Goal: Task Accomplishment & Management: Manage account settings

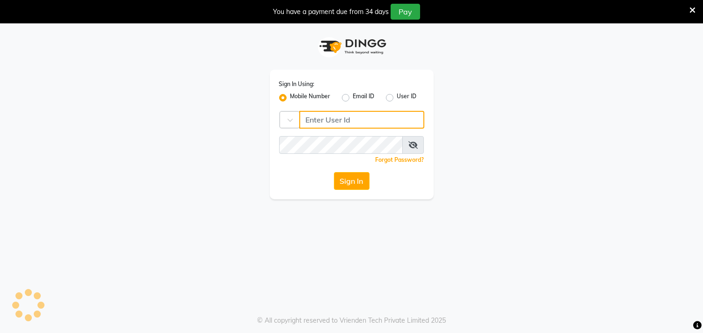
type input "9324581241"
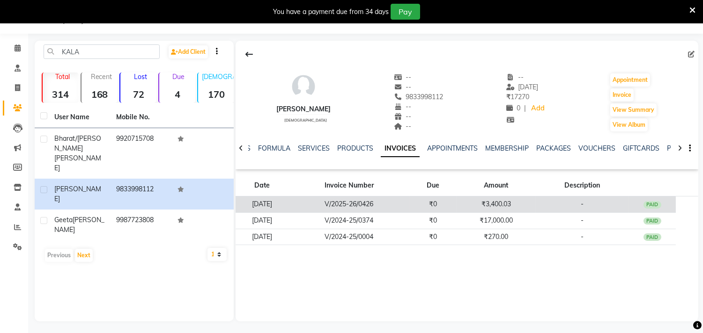
click at [652, 206] on div "PAID" at bounding box center [652, 204] width 18 height 7
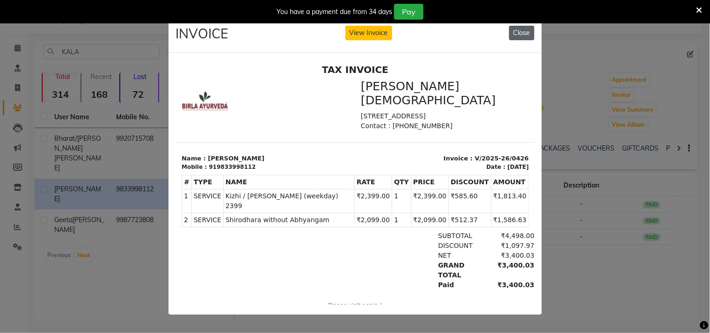
click at [526, 31] on button "Close" at bounding box center [521, 33] width 25 height 15
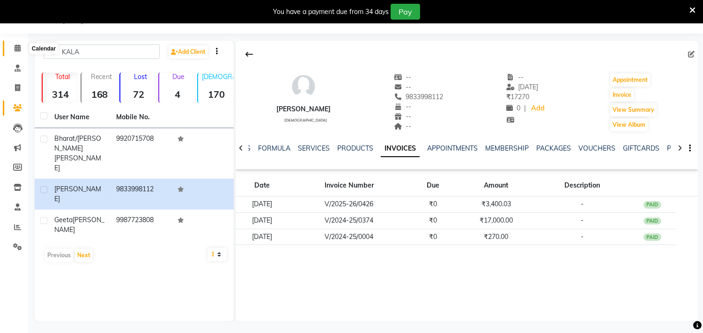
click at [19, 49] on icon at bounding box center [18, 47] width 6 height 7
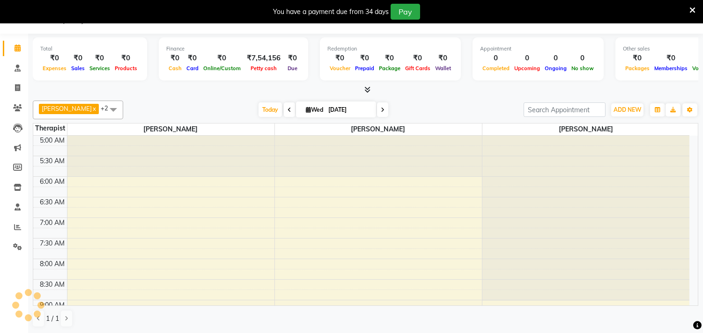
scroll to position [41, 0]
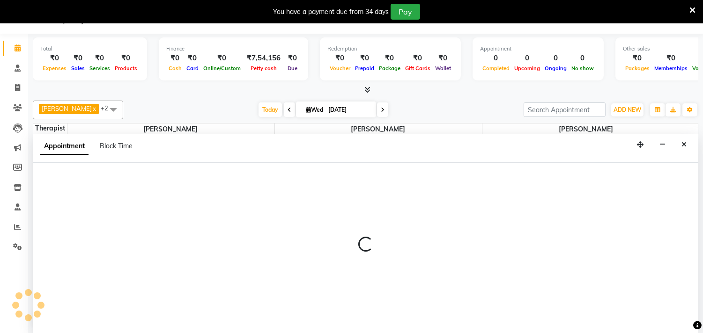
scroll to position [24, 0]
select select "57061"
select select "tentative"
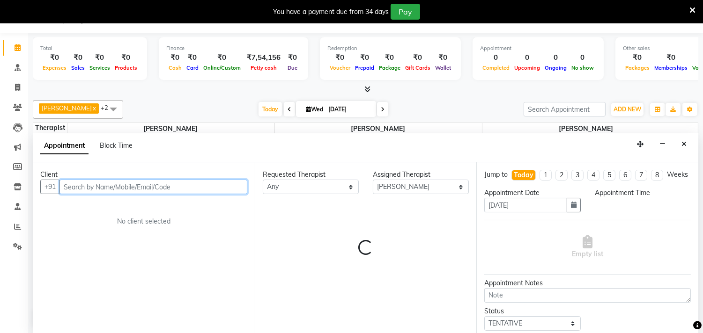
select select "480"
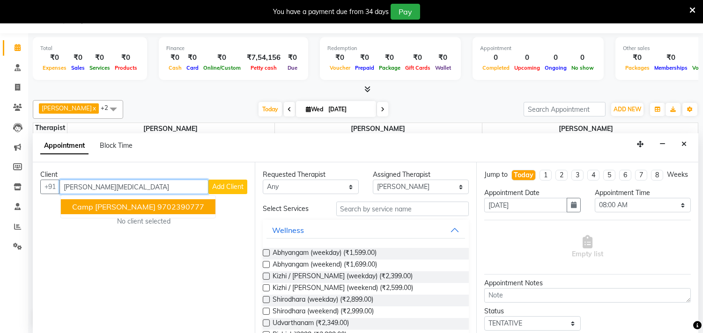
click at [160, 204] on ngb-highlight "9702390777" at bounding box center [180, 206] width 47 height 9
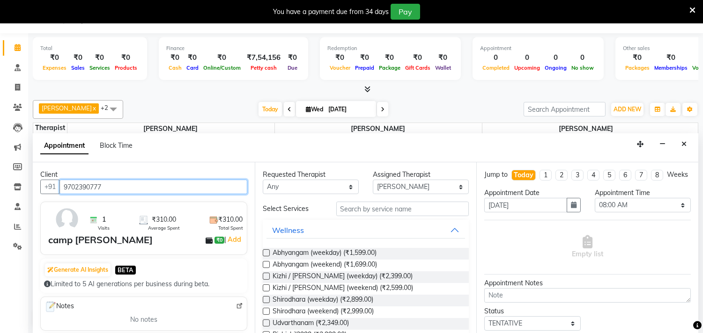
type input "9702390777"
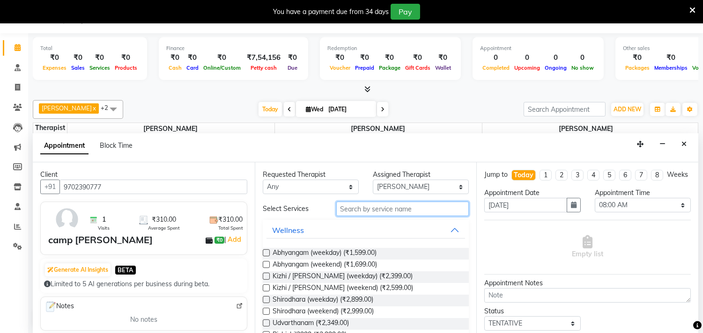
click at [410, 210] on input "text" at bounding box center [402, 209] width 133 height 15
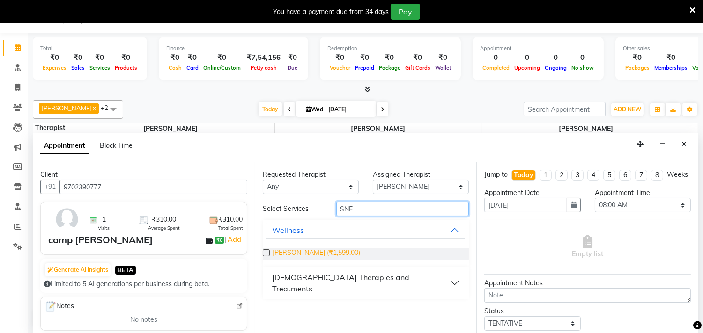
type input "SNE"
click at [342, 251] on span "[PERSON_NAME] (₹1,599.00)" at bounding box center [316, 254] width 88 height 12
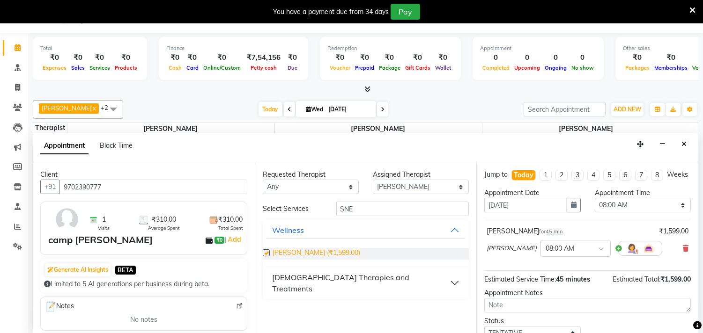
checkbox input "false"
click at [674, 213] on select "Select 06:00 AM 06:15 AM 06:30 AM 06:45 AM 07:00 AM 07:15 AM 07:30 AM 07:45 AM …" at bounding box center [642, 205] width 96 height 15
select select "525"
click at [594, 206] on select "Select 06:00 AM 06:15 AM 06:30 AM 06:45 AM 07:00 AM 07:15 AM 07:30 AM 07:45 AM …" at bounding box center [642, 205] width 96 height 15
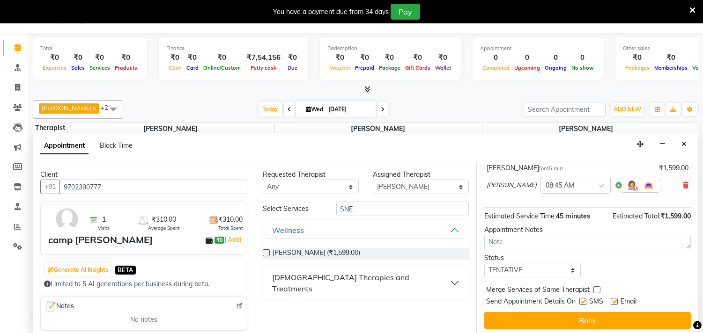
scroll to position [75, 0]
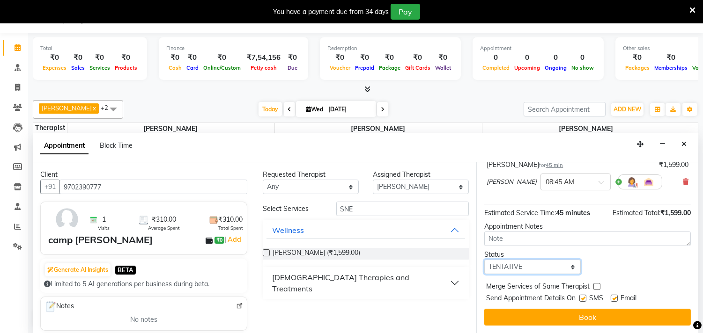
click at [568, 269] on select "Select TENTATIVE CONFIRM CHECK-IN UPCOMING" at bounding box center [532, 267] width 96 height 15
select select "check-in"
click at [484, 260] on select "Select TENTATIVE CONFIRM CHECK-IN UPCOMING" at bounding box center [532, 267] width 96 height 15
click at [579, 296] on label at bounding box center [582, 298] width 7 height 7
click at [579, 296] on input "checkbox" at bounding box center [582, 299] width 6 height 6
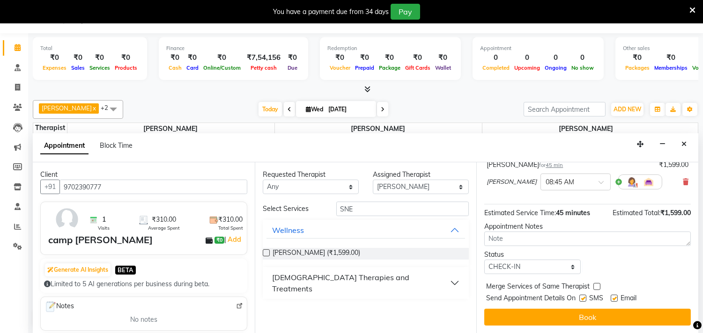
checkbox input "false"
click at [614, 297] on label at bounding box center [613, 298] width 7 height 7
click at [614, 297] on input "checkbox" at bounding box center [613, 299] width 6 height 6
click at [615, 297] on label at bounding box center [613, 298] width 7 height 7
click at [615, 297] on input "checkbox" at bounding box center [613, 299] width 6 height 6
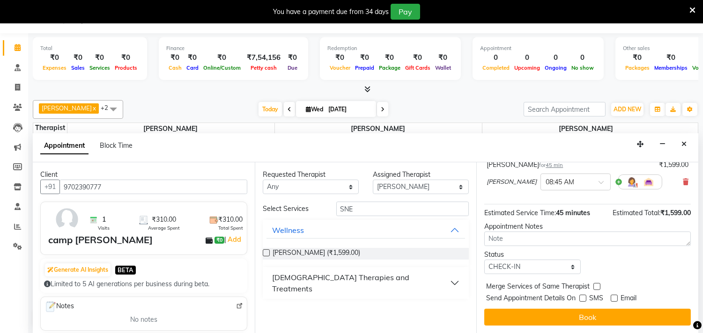
checkbox input "true"
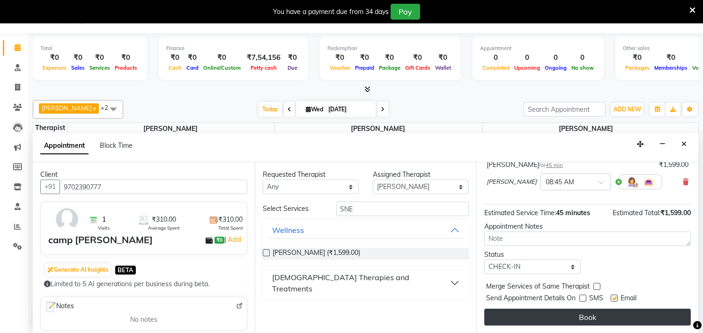
click at [591, 315] on button "Book" at bounding box center [587, 317] width 206 height 17
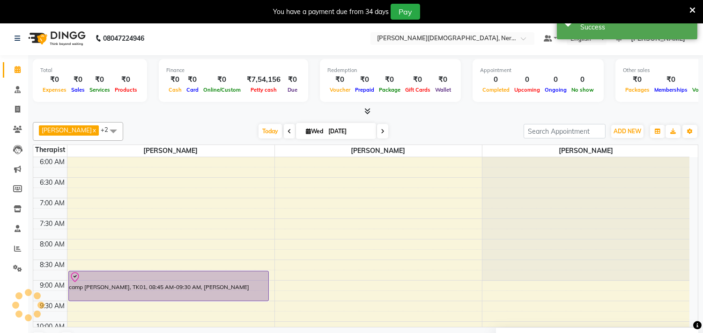
scroll to position [0, 0]
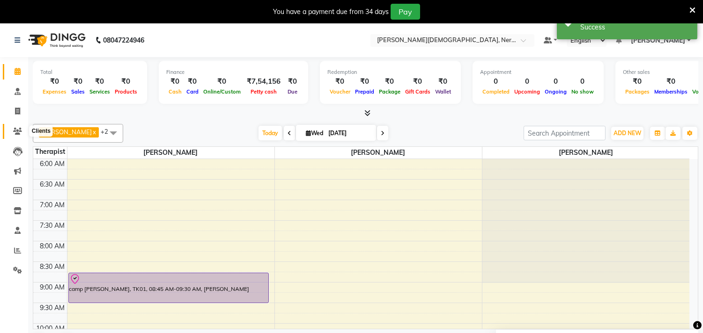
click at [19, 132] on icon at bounding box center [17, 131] width 9 height 7
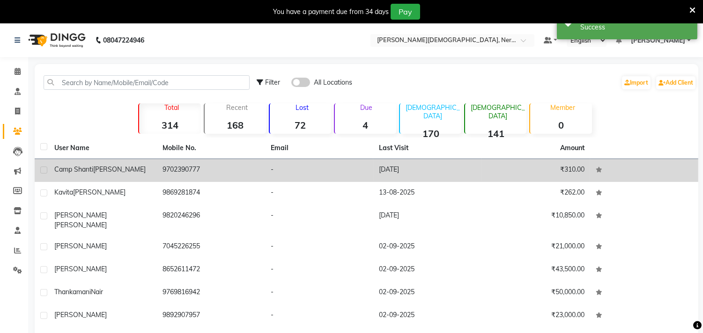
click at [119, 169] on span "[PERSON_NAME]" at bounding box center [119, 169] width 52 height 8
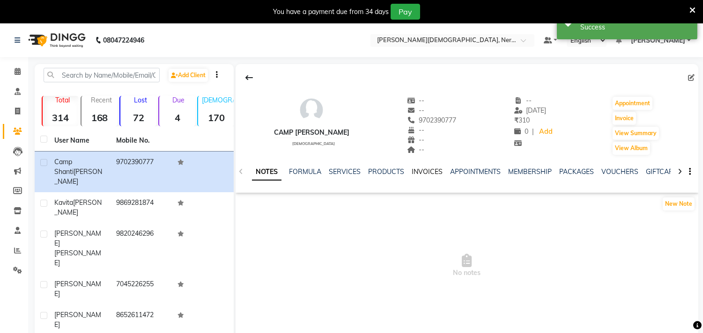
click at [422, 172] on link "INVOICES" at bounding box center [426, 172] width 31 height 8
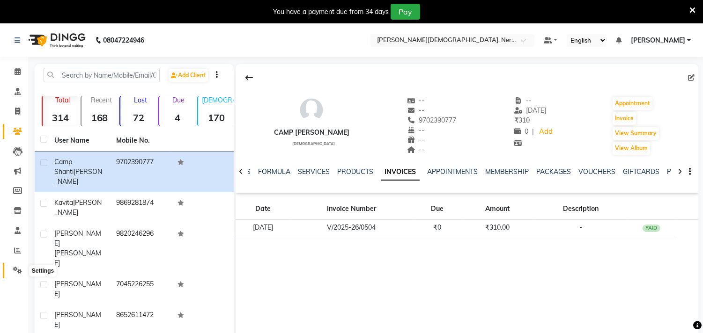
click at [21, 272] on icon at bounding box center [17, 270] width 9 height 7
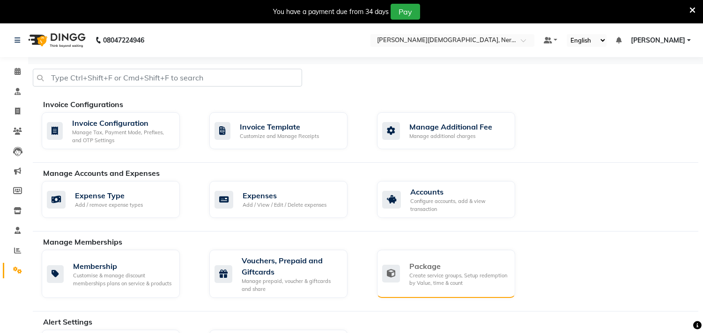
click at [446, 275] on div "Create service groups, Setup redemption by Value, time & count" at bounding box center [458, 279] width 98 height 15
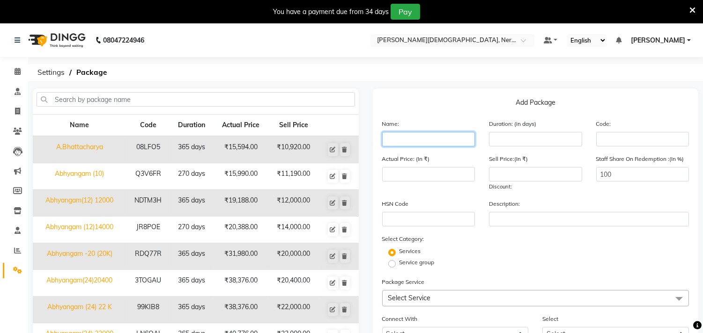
click at [447, 137] on input "text" at bounding box center [428, 139] width 93 height 15
type input "b"
type input "BASTI- 8 -CAMP GUEST"
click at [469, 297] on span "Select Service" at bounding box center [535, 298] width 307 height 16
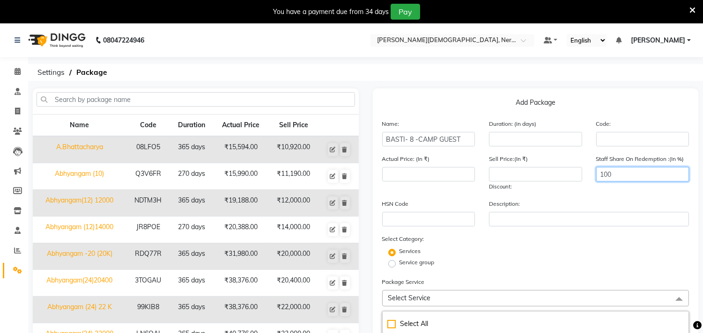
drag, startPoint x: 701, startPoint y: 181, endPoint x: 705, endPoint y: 186, distance: 6.4
click at [702, 185] on html "08047224946 Select Location × Birla Ayurveda, Nerul West Default Panel My Panel…" at bounding box center [351, 166] width 703 height 333
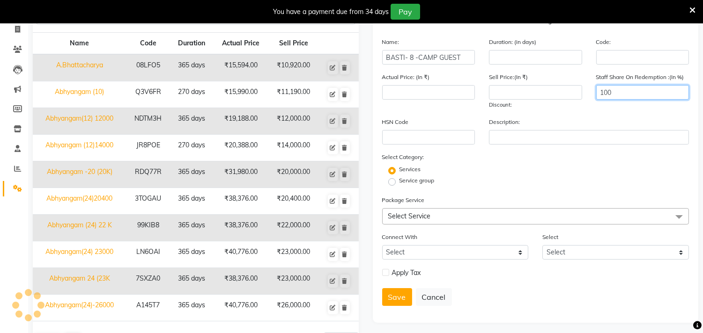
scroll to position [85, 0]
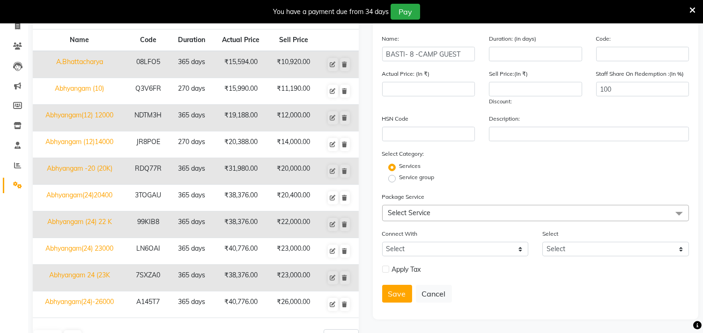
click at [446, 206] on span "Select Service" at bounding box center [535, 213] width 307 height 16
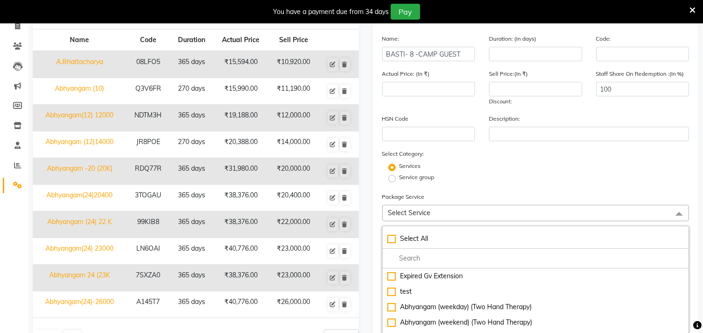
click at [445, 212] on span "Select Service" at bounding box center [535, 213] width 307 height 16
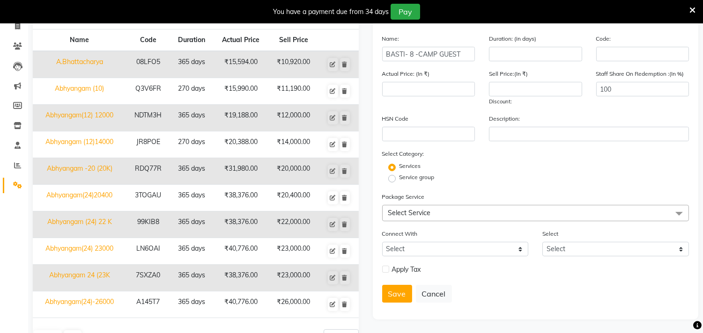
click at [428, 212] on span "Select Service" at bounding box center [409, 213] width 43 height 8
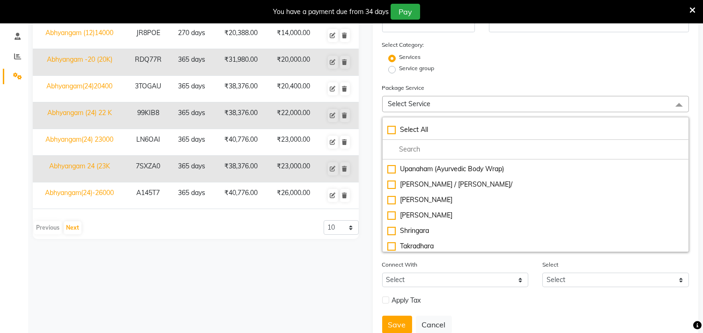
scroll to position [1090, 0]
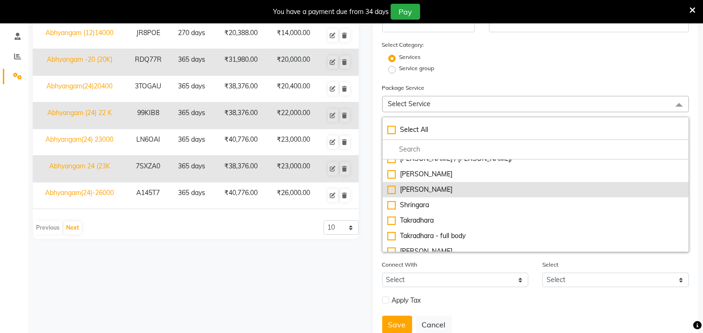
click at [434, 190] on div "[PERSON_NAME]" at bounding box center [535, 190] width 297 height 10
type input "1599"
checkbox input "true"
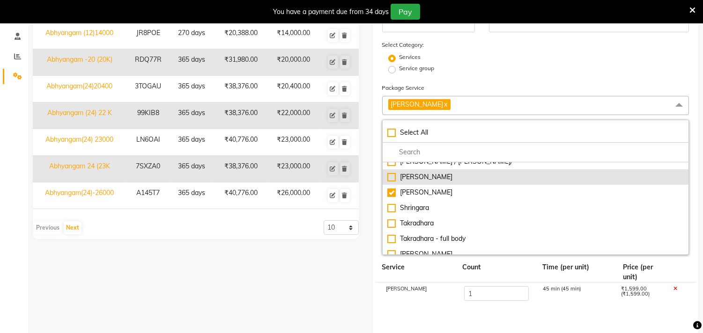
click at [441, 175] on div "Kashyaya Vasthy" at bounding box center [535, 177] width 297 height 10
type input "3298"
checkbox input "true"
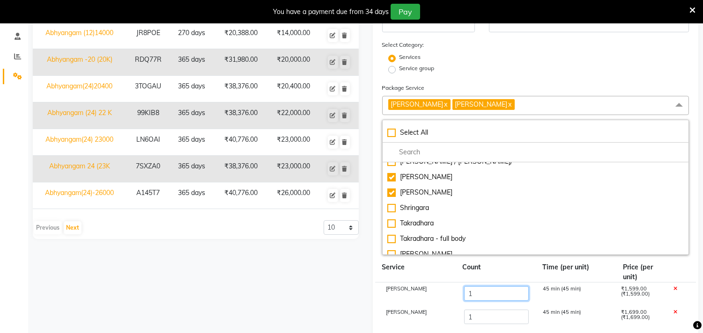
drag, startPoint x: 485, startPoint y: 297, endPoint x: 465, endPoint y: 296, distance: 20.6
click at [465, 296] on input "1" at bounding box center [496, 293] width 64 height 15
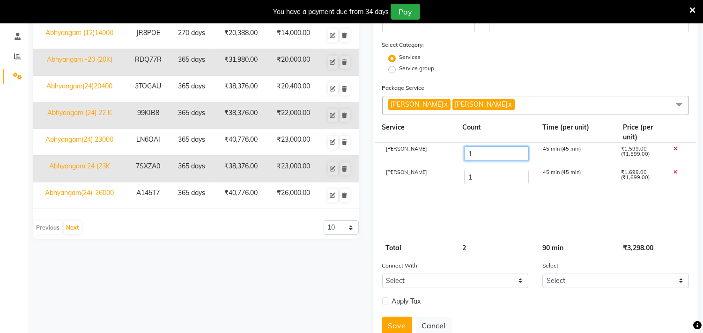
type input "5"
type input "9694"
click at [476, 176] on input "1" at bounding box center [496, 177] width 64 height 15
drag, startPoint x: 476, startPoint y: 176, endPoint x: 459, endPoint y: 177, distance: 16.4
click at [459, 177] on div "1" at bounding box center [496, 178] width 78 height 16
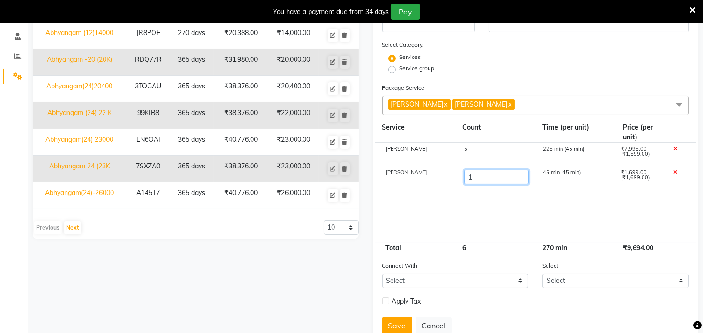
type input "3"
type input "13092"
click at [511, 206] on cdk-virtual-scroll-viewport "Sneha Vasthy 5 225 min (45 min) ₹7,995.00 (₹1,599.00) Kashyaya Vasthy 3 45 min …" at bounding box center [535, 193] width 307 height 100
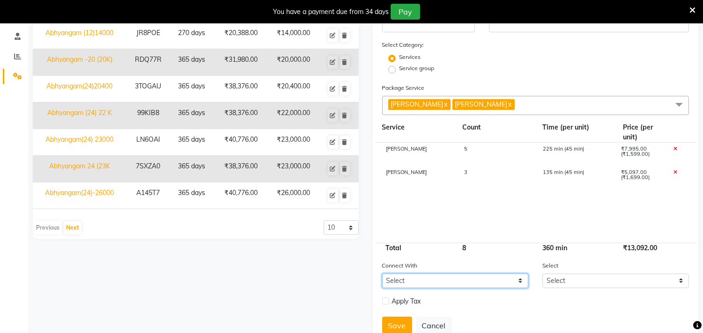
click at [483, 281] on select "Select Membership Prepaid Voucher" at bounding box center [455, 281] width 147 height 15
click at [524, 189] on div "Kashyaya Vasthy 3 135 min (45 min) ₹5,097.00 (₹1,699.00)" at bounding box center [535, 177] width 321 height 23
click at [468, 173] on div "3" at bounding box center [496, 178] width 78 height 16
drag, startPoint x: 476, startPoint y: 175, endPoint x: 467, endPoint y: 176, distance: 9.0
click at [467, 176] on input "3" at bounding box center [496, 177] width 64 height 15
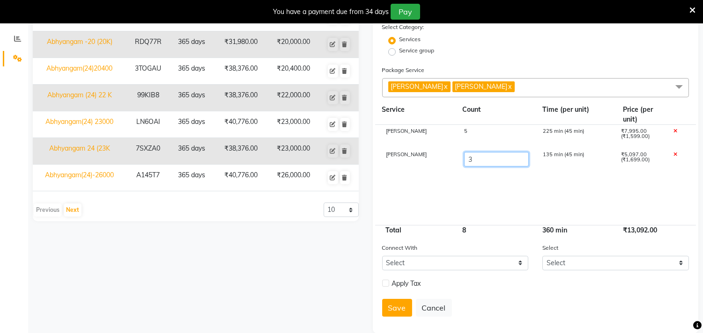
scroll to position [227, 0]
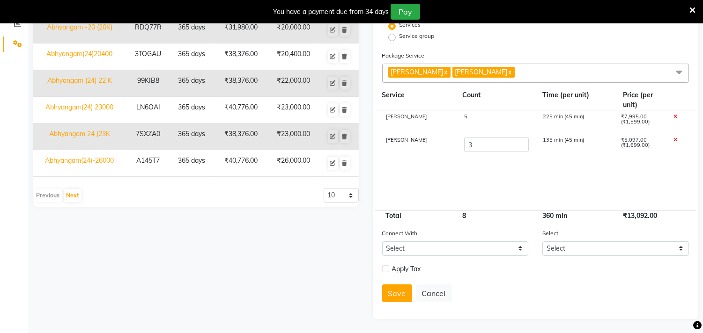
click at [509, 181] on cdk-virtual-scroll-viewport "Sneha Vasthy 5 225 min (45 min) ₹7,995.00 (₹1,599.00) Kashyaya Vasthy 3 135 min…" at bounding box center [535, 160] width 307 height 100
click at [395, 295] on button "Save" at bounding box center [397, 294] width 30 height 18
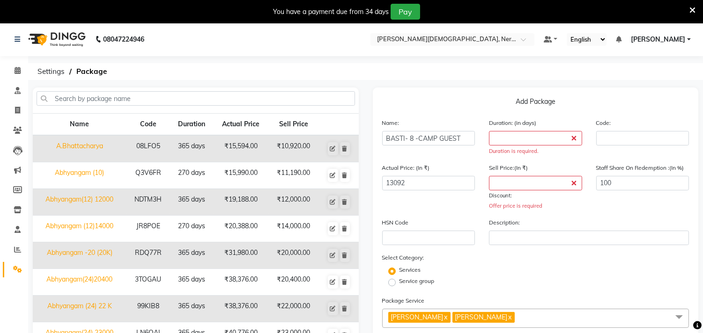
scroll to position [0, 0]
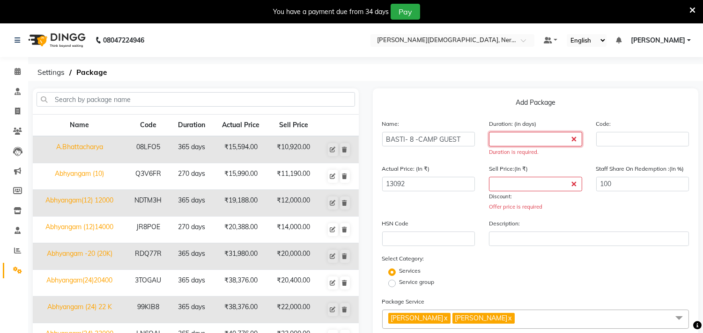
click at [511, 138] on input "number" at bounding box center [535, 139] width 93 height 15
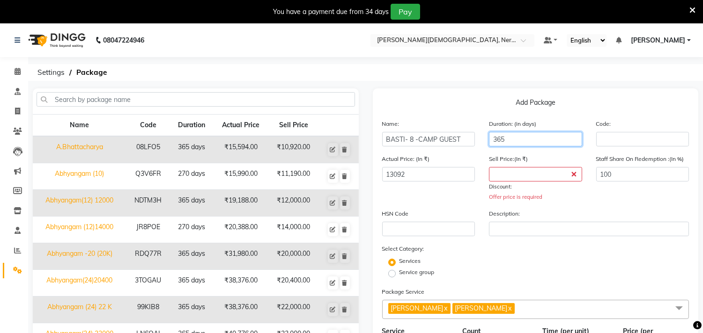
type input "365"
click at [513, 176] on input "number" at bounding box center [535, 174] width 93 height 15
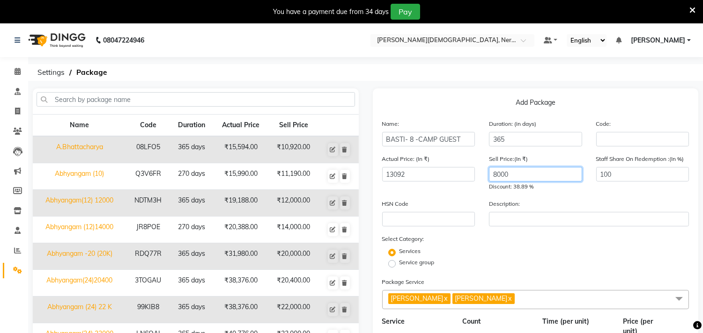
type input "8000"
click at [579, 207] on div "Description:" at bounding box center [589, 213] width 214 height 28
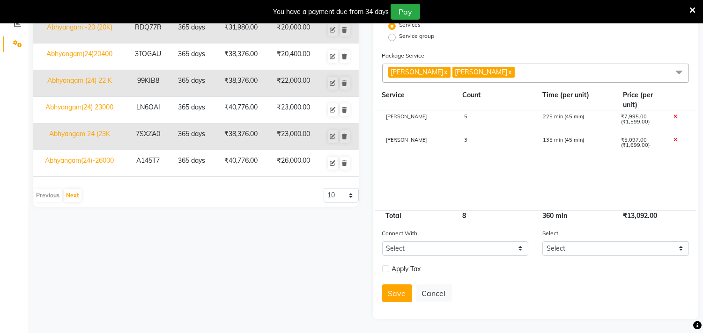
scroll to position [225, 0]
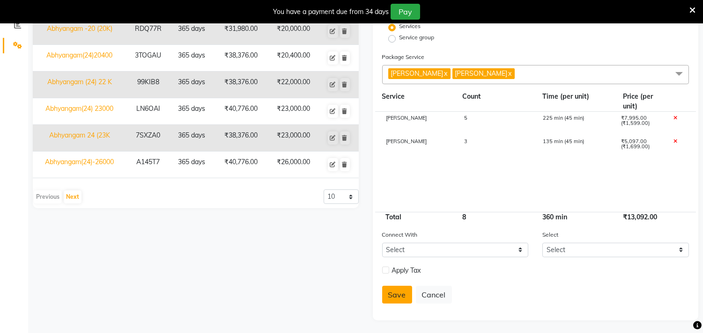
click at [392, 292] on button "Save" at bounding box center [397, 295] width 30 height 18
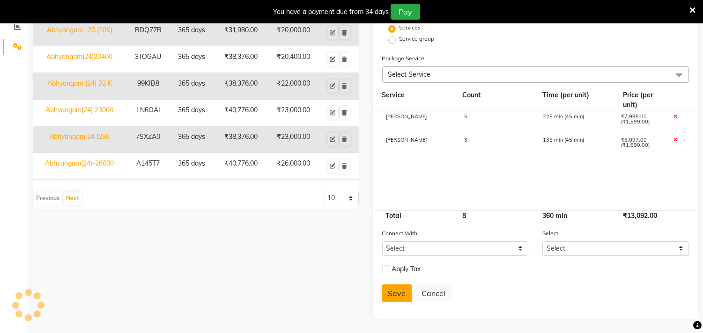
scroll to position [114, 0]
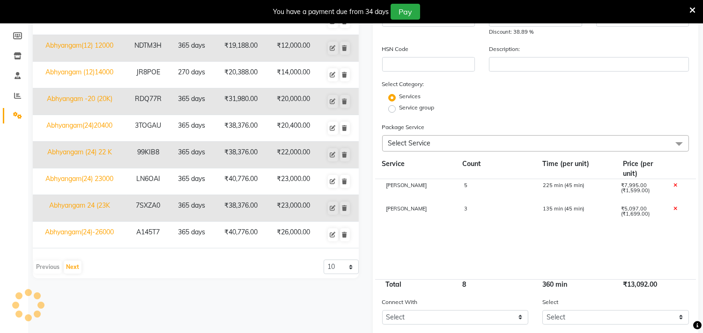
select select
checkbox input "false"
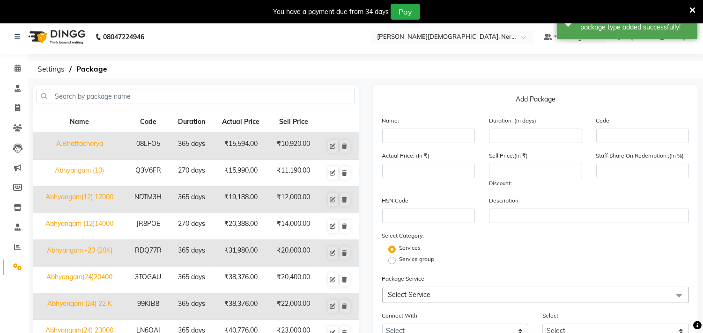
scroll to position [0, 0]
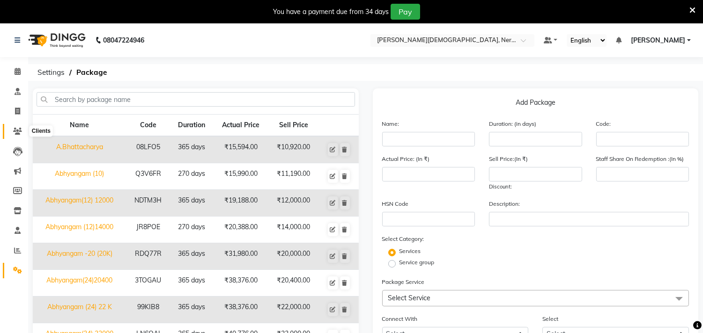
click at [20, 129] on icon at bounding box center [17, 131] width 9 height 7
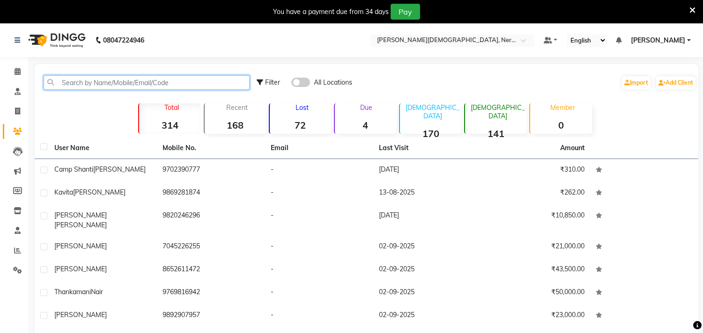
click at [171, 83] on input "text" at bounding box center [147, 82] width 206 height 15
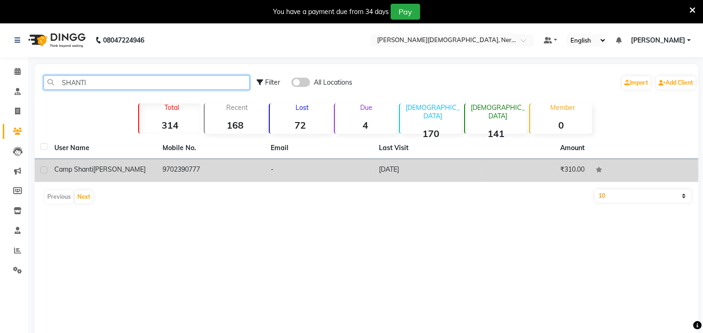
type input "SHANTI"
click at [127, 169] on span "[PERSON_NAME]" at bounding box center [119, 169] width 52 height 8
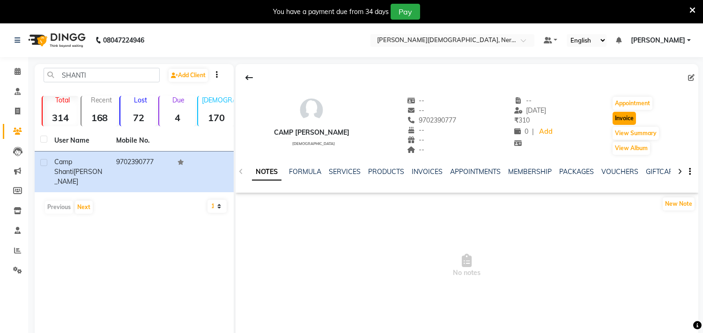
click at [636, 117] on button "Invoice" at bounding box center [623, 118] width 23 height 13
select select "service"
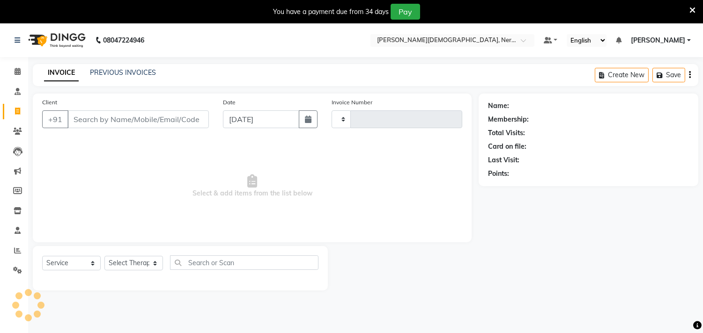
type input "0706"
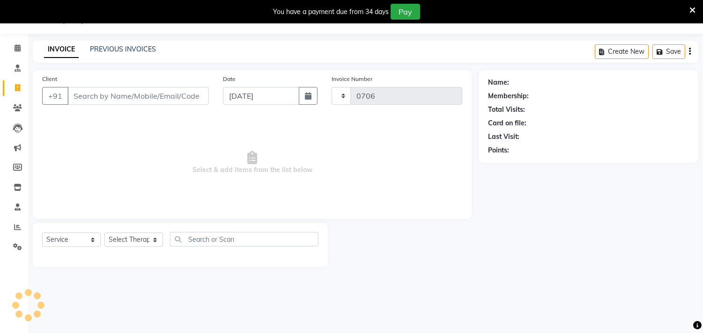
select select "6808"
type input "9702390777"
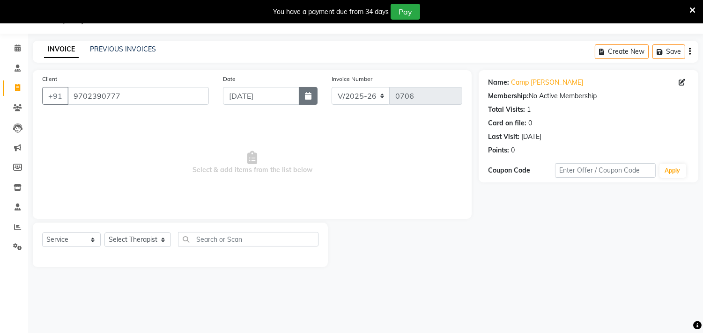
click at [310, 96] on icon "button" at bounding box center [308, 95] width 7 height 7
select select "9"
select select "2025"
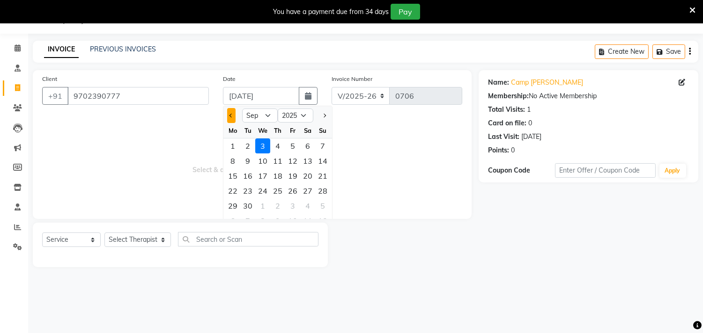
click at [231, 111] on button "Previous month" at bounding box center [231, 115] width 8 height 15
click at [269, 116] on select "Jan Feb Mar Apr May Jun Jul Aug Sep Oct Nov Dec" at bounding box center [260, 116] width 36 height 14
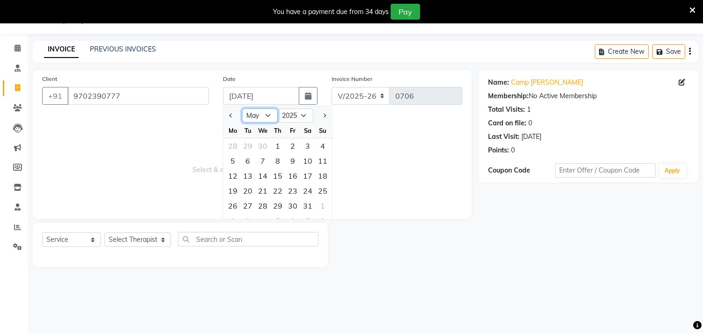
select select "6"
click at [242, 109] on select "Jan Feb Mar Apr May Jun Jul Aug Sep Oct Nov Dec" at bounding box center [260, 116] width 36 height 14
click at [325, 190] on div "22" at bounding box center [322, 190] width 15 height 15
type input "22-06-2025"
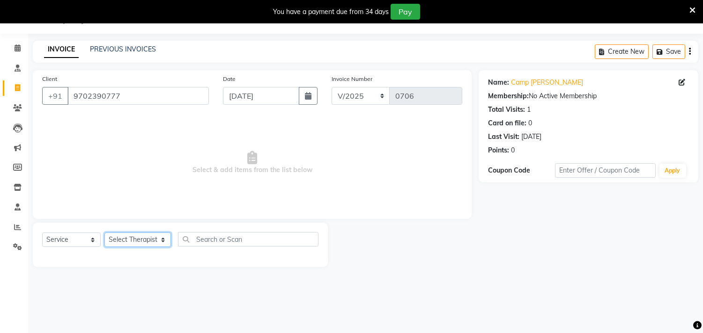
click at [153, 242] on select "Select Therapist [PERSON_NAME] [PERSON_NAME] [PERSON_NAME] Bibina [PERSON_NAME]…" at bounding box center [137, 240] width 66 height 15
select select "57053"
click at [104, 233] on select "Select Therapist [PERSON_NAME] [PERSON_NAME] [PERSON_NAME] Bibina [PERSON_NAME]…" at bounding box center [137, 240] width 66 height 15
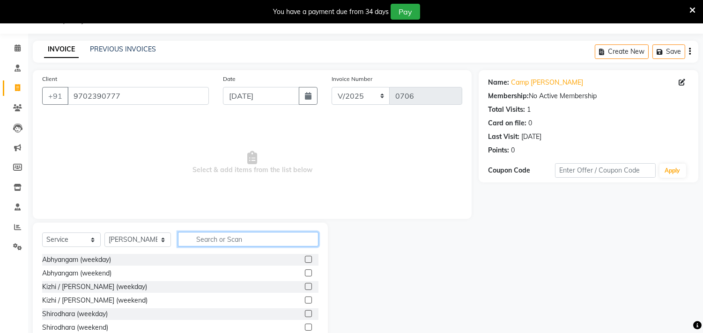
click at [202, 237] on input "text" at bounding box center [248, 239] width 140 height 15
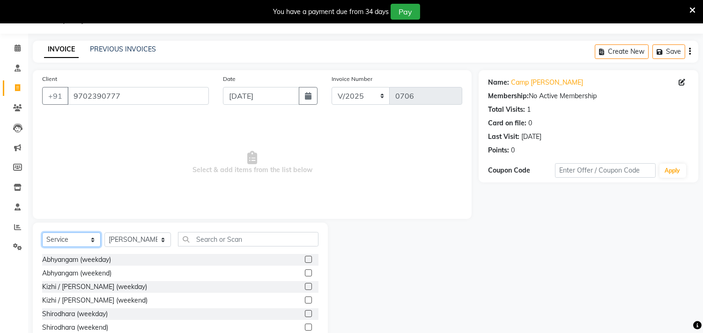
click at [91, 237] on select "Select Service Product Membership Package Voucher Prepaid Gift Card" at bounding box center [71, 240] width 59 height 15
select select "package"
click at [42, 233] on select "Select Service Product Membership Package Voucher Prepaid Gift Card" at bounding box center [71, 240] width 59 height 15
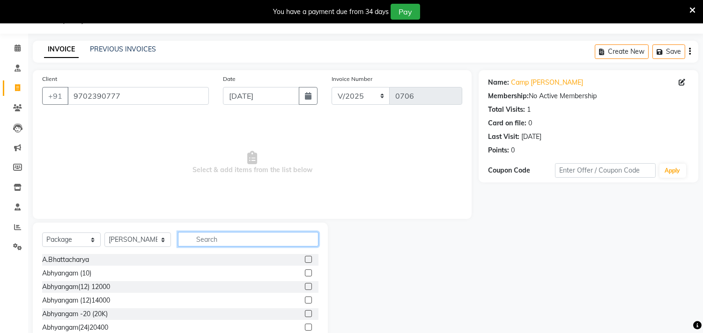
click at [208, 241] on input "text" at bounding box center [248, 239] width 140 height 15
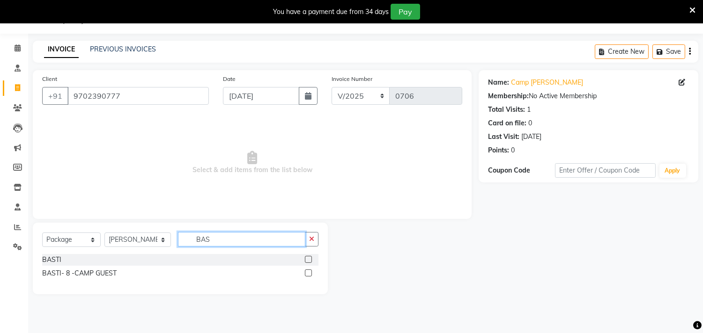
type input "BAS"
click at [311, 275] on label at bounding box center [308, 273] width 7 height 7
click at [311, 275] on input "checkbox" at bounding box center [308, 274] width 6 height 6
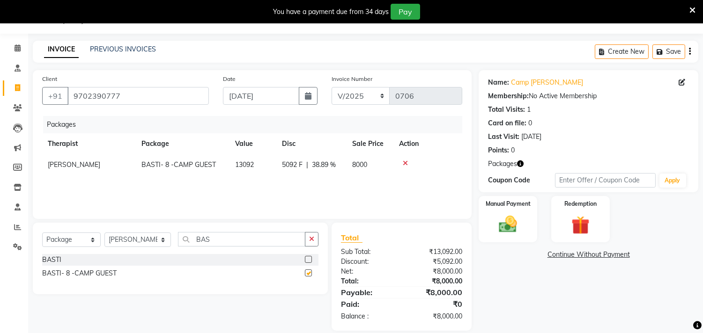
checkbox input "false"
click at [511, 223] on img at bounding box center [507, 225] width 31 height 22
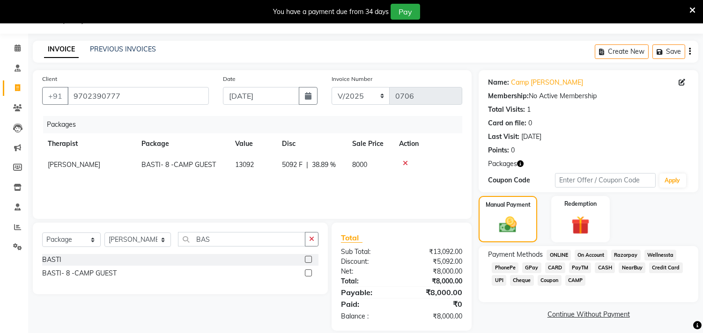
click at [554, 267] on span "CARD" at bounding box center [555, 268] width 20 height 11
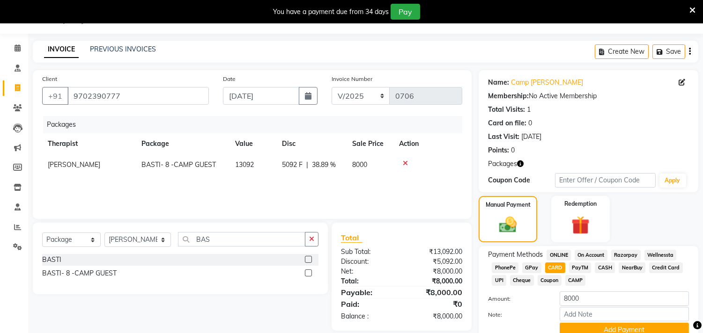
click at [578, 280] on span "CAMP" at bounding box center [575, 280] width 21 height 11
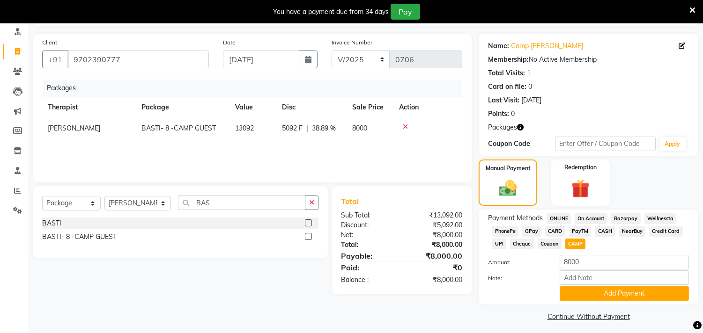
scroll to position [65, 0]
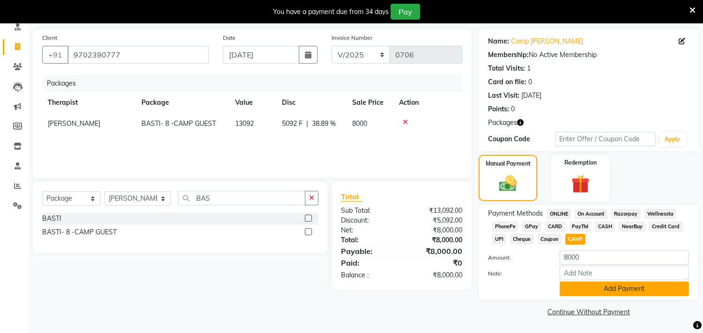
click at [628, 291] on button "Add Payment" at bounding box center [623, 289] width 129 height 15
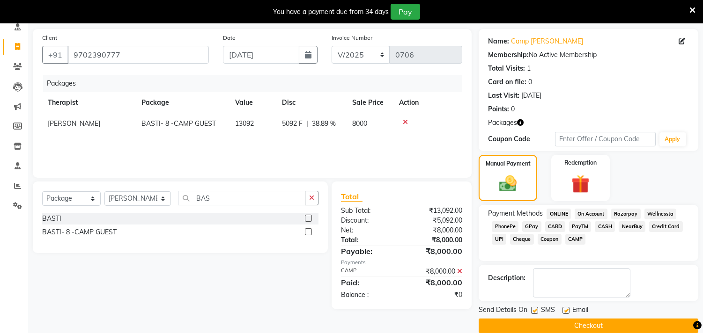
click at [535, 310] on label at bounding box center [534, 310] width 7 height 7
click at [535, 310] on input "checkbox" at bounding box center [534, 311] width 6 height 6
checkbox input "false"
click at [565, 310] on label at bounding box center [565, 310] width 7 height 7
click at [565, 310] on input "checkbox" at bounding box center [565, 311] width 6 height 6
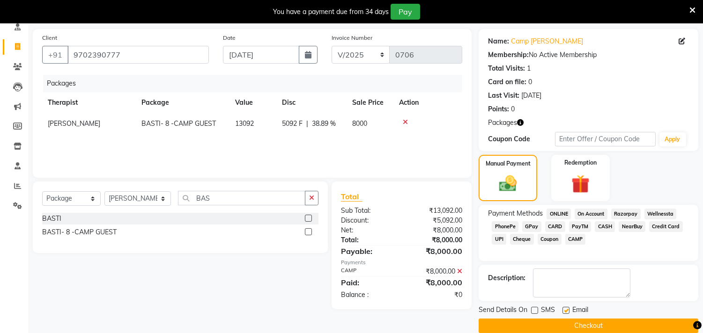
checkbox input "false"
click at [554, 275] on textarea at bounding box center [581, 283] width 97 height 29
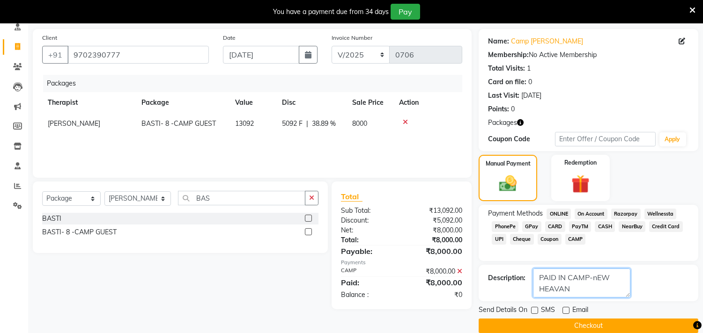
scroll to position [7, 0]
type textarea "PAID IN CAMP-nEW HEAVAN SOCIETY,RECEIPT 3197"
click at [535, 312] on label at bounding box center [534, 310] width 7 height 7
click at [535, 312] on input "checkbox" at bounding box center [534, 311] width 6 height 6
click at [536, 311] on label at bounding box center [534, 310] width 7 height 7
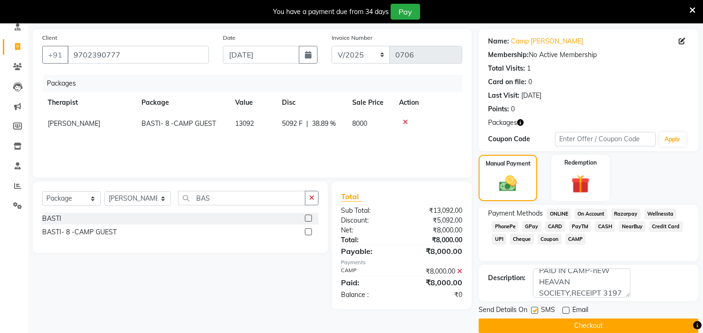
click at [536, 311] on input "checkbox" at bounding box center [534, 311] width 6 height 6
checkbox input "false"
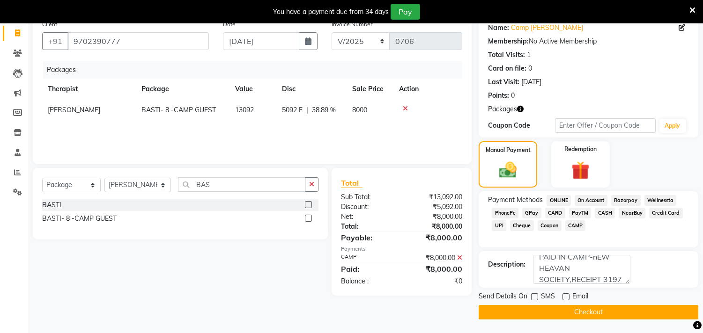
click at [606, 308] on button "Checkout" at bounding box center [588, 312] width 220 height 15
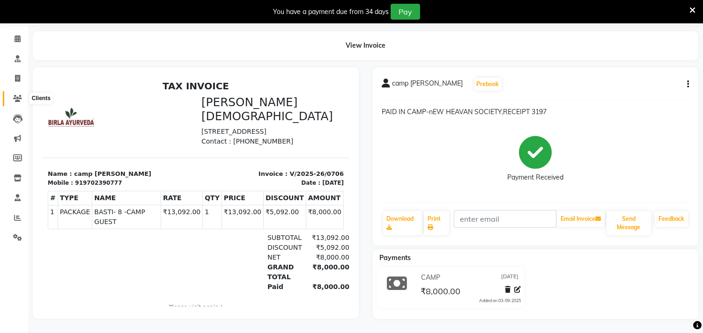
click at [16, 95] on icon at bounding box center [17, 98] width 9 height 7
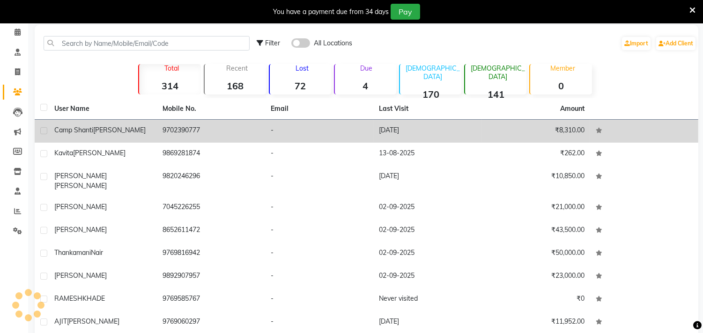
click at [115, 133] on span "[PERSON_NAME]" at bounding box center [119, 130] width 52 height 8
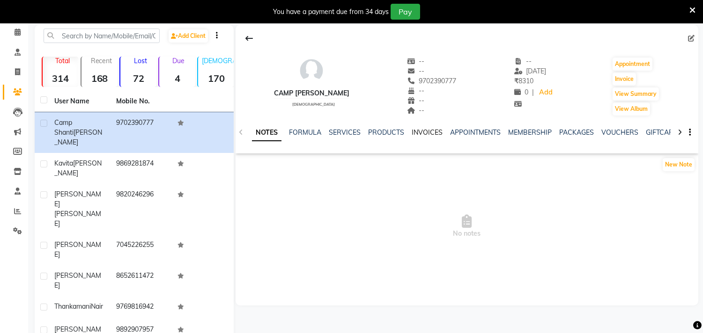
click at [420, 131] on link "INVOICES" at bounding box center [426, 132] width 31 height 8
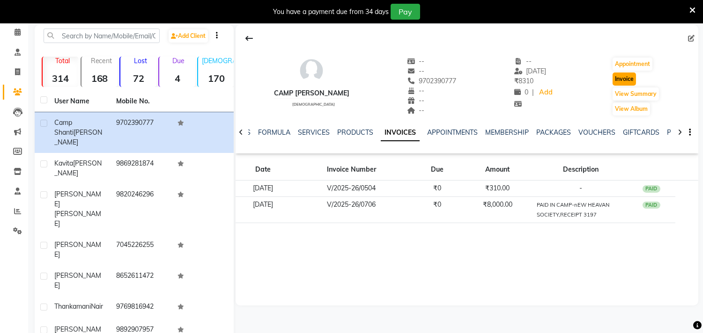
click at [628, 78] on button "Invoice" at bounding box center [623, 79] width 23 height 13
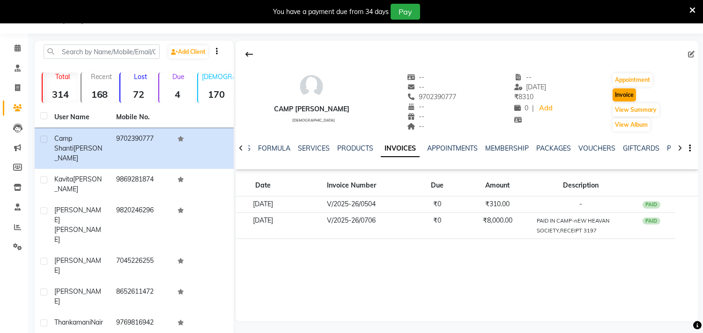
select select "6808"
select select "service"
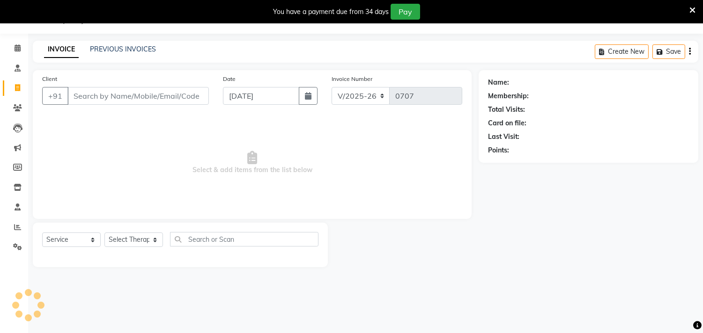
type input "9702390777"
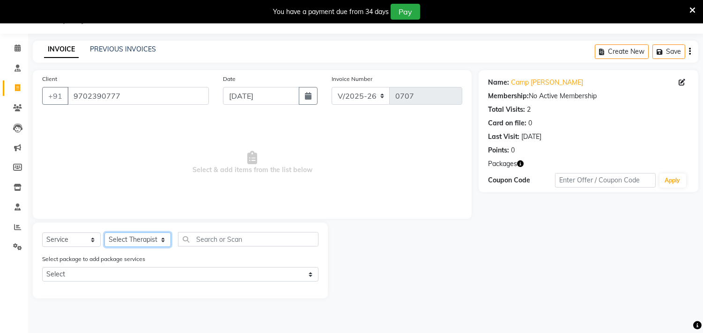
click at [157, 240] on select "Select Therapist [PERSON_NAME] [PERSON_NAME] [PERSON_NAME] Bibina [PERSON_NAME]…" at bounding box center [137, 240] width 66 height 15
select select "57061"
click at [104, 233] on select "Select Therapist [PERSON_NAME] [PERSON_NAME] [PERSON_NAME] Bibina [PERSON_NAME]…" at bounding box center [137, 240] width 66 height 15
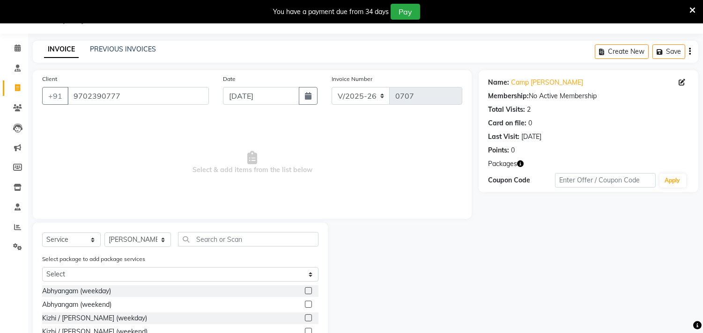
click at [128, 267] on div "Select package to add package services Select BASTI- 8 -CAMP GUEST" at bounding box center [180, 269] width 290 height 31
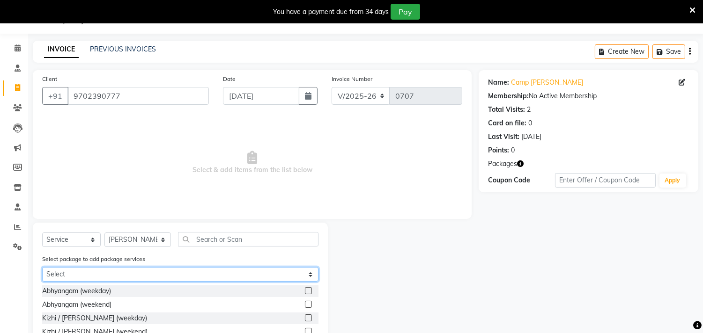
click at [120, 280] on select "Select BASTI- 8 -CAMP GUEST" at bounding box center [180, 274] width 276 height 15
select select "1: Object"
click at [42, 267] on select "Select BASTI- 8 -CAMP GUEST" at bounding box center [180, 274] width 276 height 15
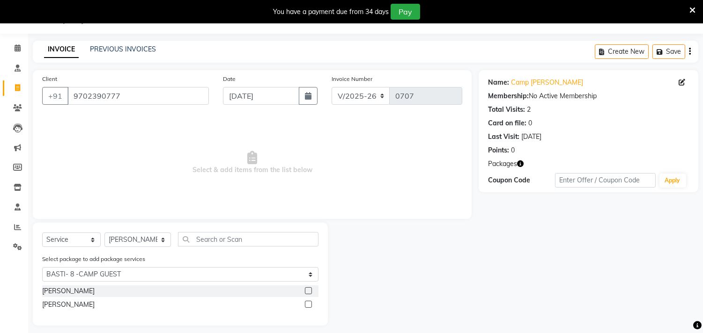
click at [309, 294] on label at bounding box center [308, 290] width 7 height 7
click at [309, 294] on input "checkbox" at bounding box center [308, 291] width 6 height 6
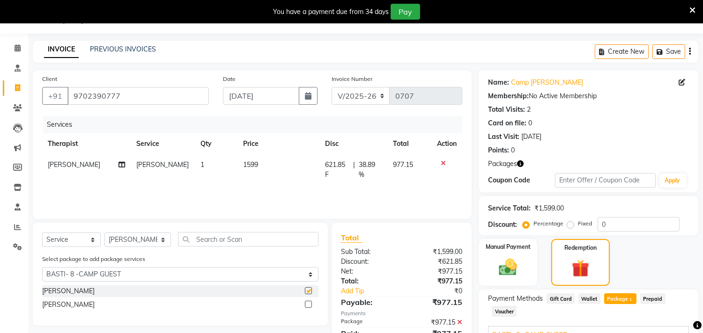
checkbox input "false"
click at [587, 260] on img at bounding box center [579, 269] width 29 height 22
click at [623, 298] on span "Package 1" at bounding box center [620, 298] width 32 height 11
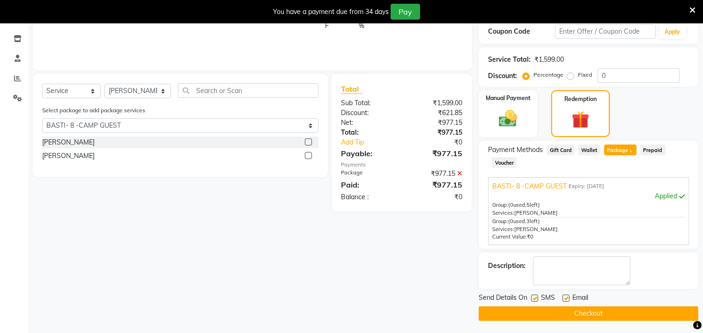
scroll to position [173, 0]
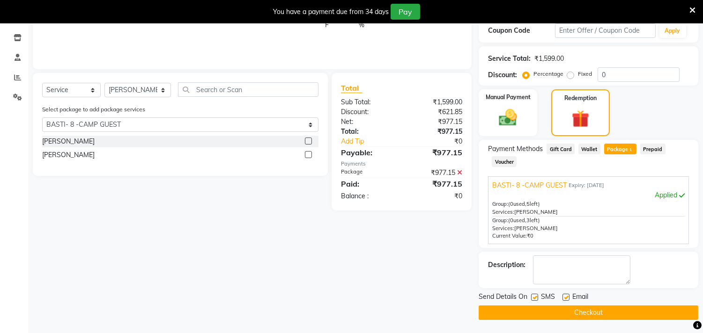
click at [536, 297] on label at bounding box center [534, 297] width 7 height 7
click at [536, 297] on input "checkbox" at bounding box center [534, 298] width 6 height 6
checkbox input "false"
click at [569, 300] on div "Email" at bounding box center [578, 298] width 33 height 12
click at [564, 297] on label at bounding box center [565, 297] width 7 height 7
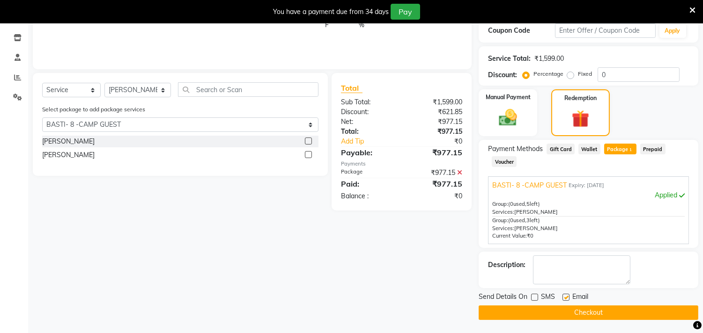
click at [564, 297] on input "checkbox" at bounding box center [565, 298] width 6 height 6
checkbox input "false"
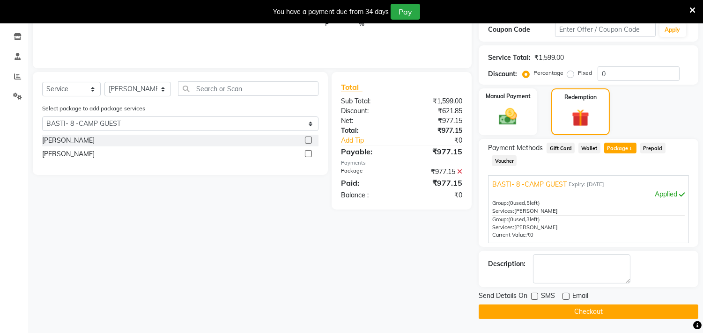
click at [597, 317] on button "Checkout" at bounding box center [588, 312] width 220 height 15
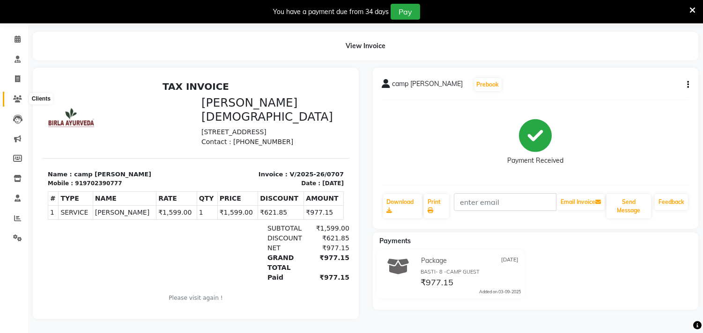
click at [17, 95] on icon at bounding box center [17, 98] width 9 height 7
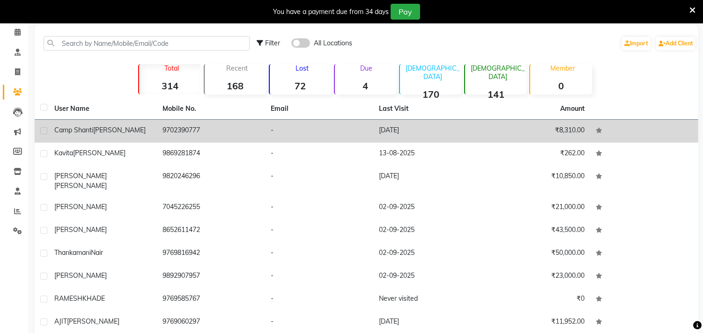
click at [90, 129] on span "camp Shanti" at bounding box center [73, 130] width 39 height 8
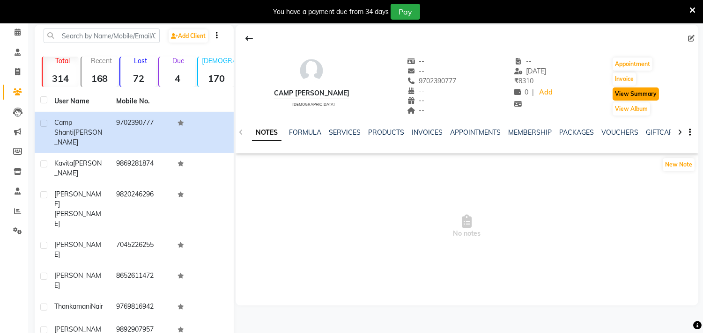
click at [637, 96] on button "View Summary" at bounding box center [635, 94] width 46 height 13
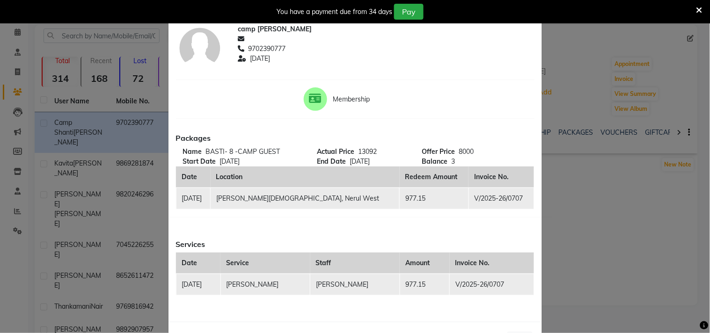
scroll to position [0, 0]
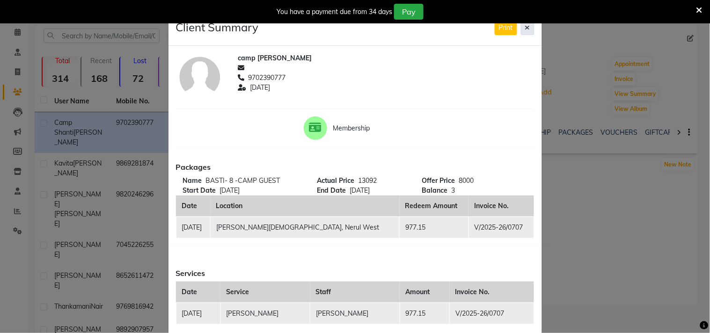
click at [527, 27] on button at bounding box center [528, 28] width 14 height 15
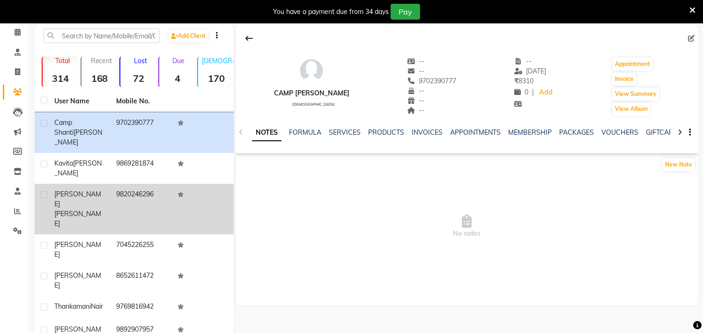
click at [80, 190] on span "[PERSON_NAME]" at bounding box center [77, 199] width 47 height 18
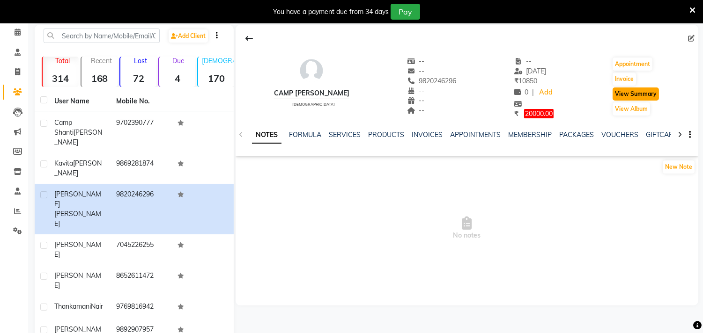
click at [649, 96] on button "View Summary" at bounding box center [635, 94] width 46 height 13
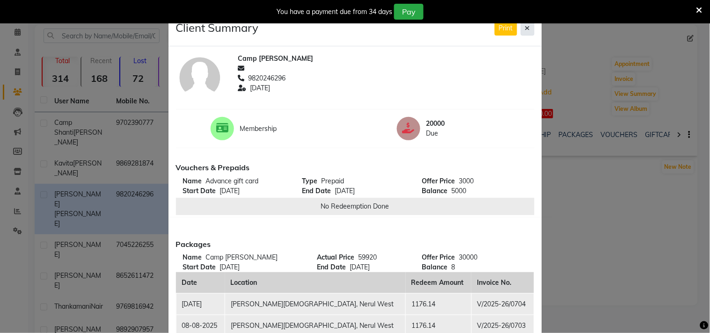
click at [525, 29] on icon at bounding box center [527, 28] width 5 height 7
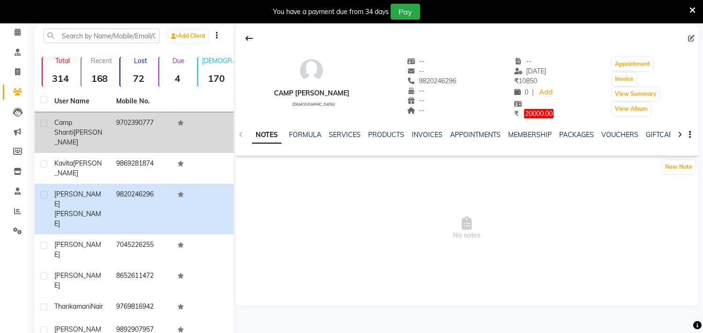
click at [73, 126] on span "camp Shanti" at bounding box center [63, 127] width 19 height 18
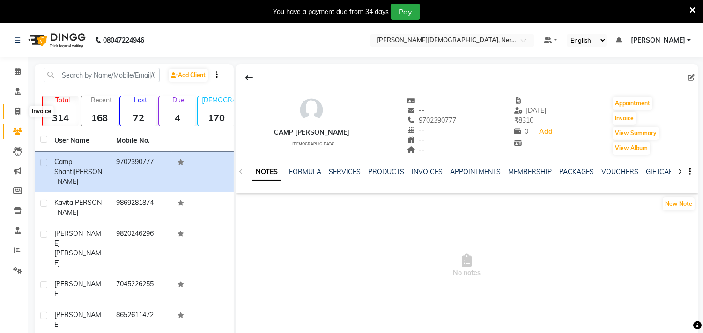
click at [20, 112] on span at bounding box center [17, 111] width 16 height 11
select select "6808"
select select "service"
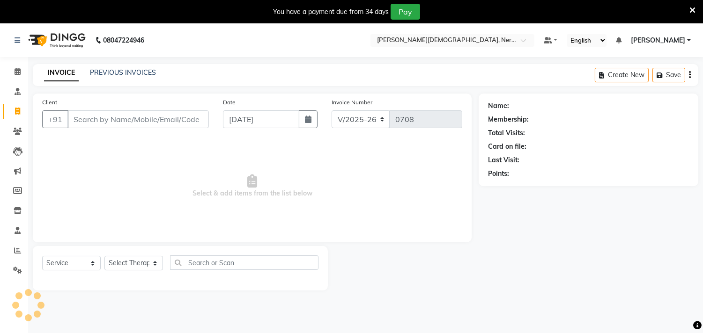
scroll to position [23, 0]
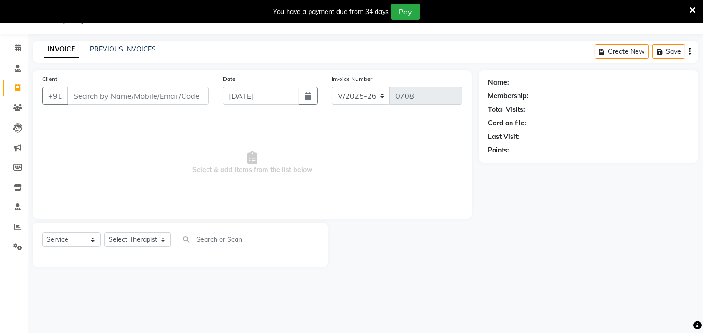
click at [59, 50] on link "INVOICE" at bounding box center [61, 49] width 35 height 17
click at [119, 48] on link "PREVIOUS INVOICES" at bounding box center [123, 49] width 66 height 8
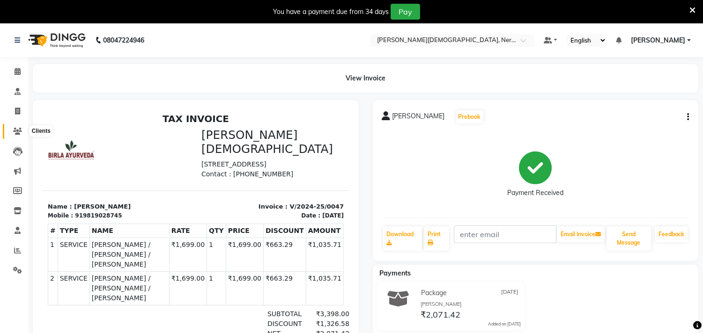
click at [16, 136] on span at bounding box center [17, 131] width 16 height 11
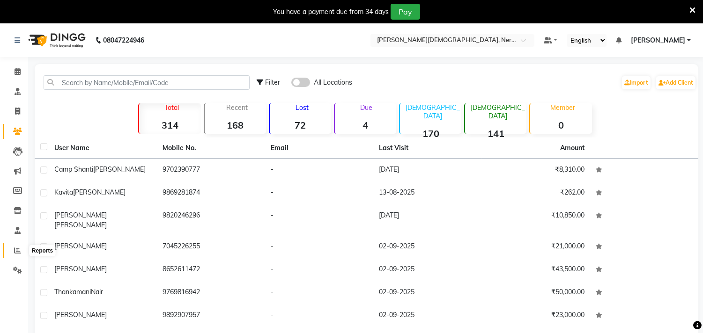
click at [17, 249] on icon at bounding box center [17, 250] width 7 height 7
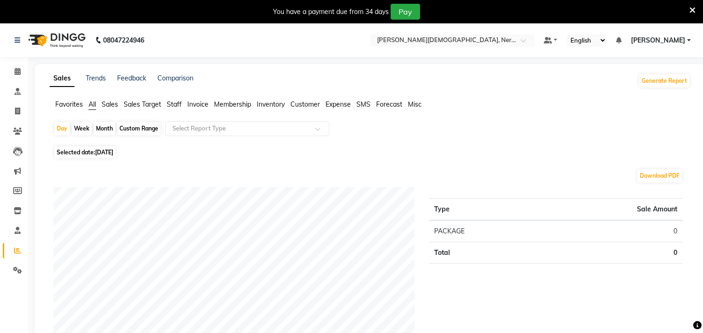
click at [104, 104] on span "Sales" at bounding box center [110, 104] width 16 height 8
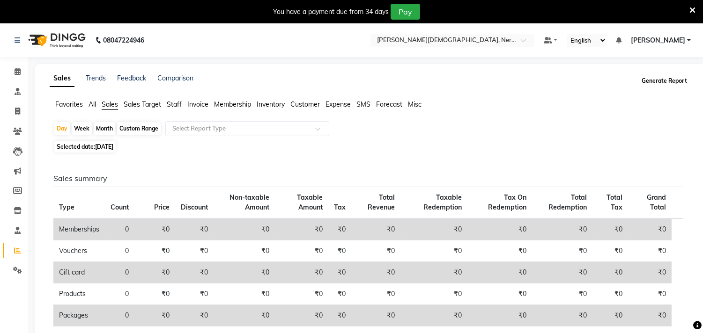
click at [672, 83] on button "Generate Report" at bounding box center [664, 80] width 50 height 13
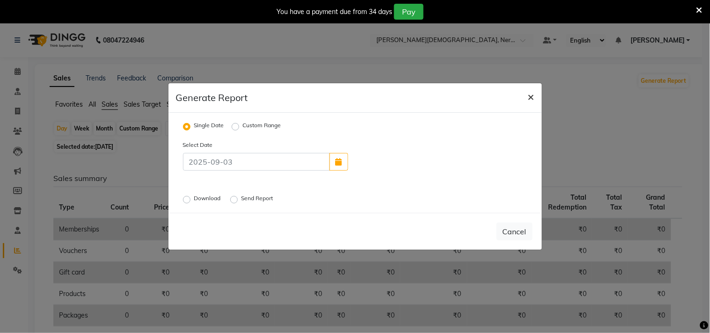
click at [531, 99] on span "×" at bounding box center [531, 96] width 7 height 14
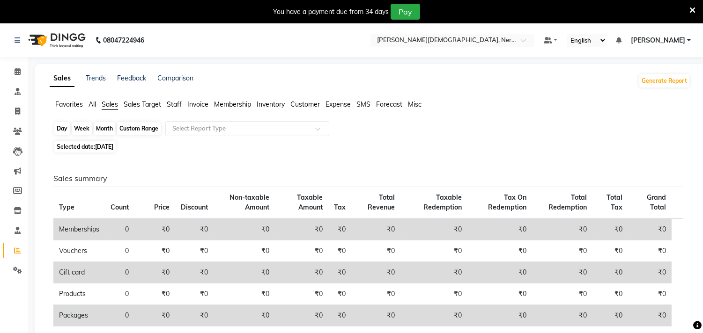
click at [61, 128] on div "Day" at bounding box center [61, 128] width 15 height 13
select select "9"
select select "2025"
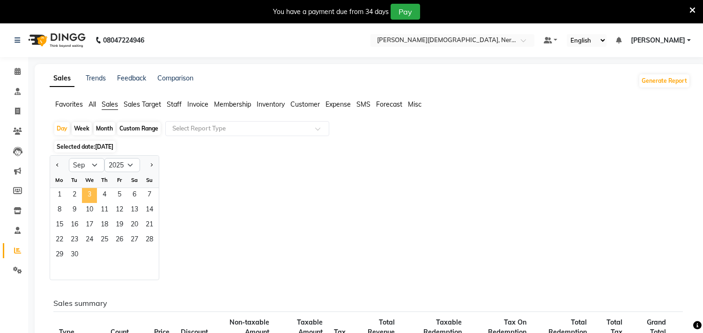
click at [89, 192] on span "3" at bounding box center [89, 195] width 15 height 15
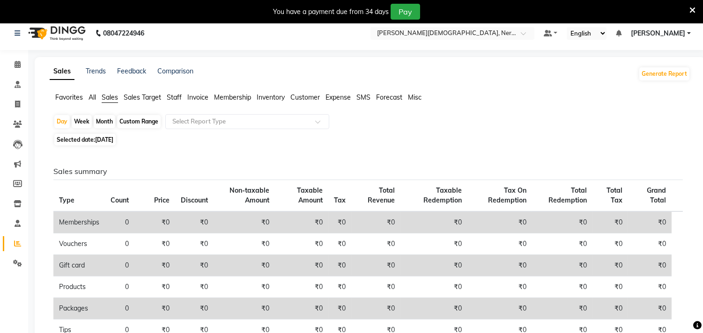
scroll to position [6, 0]
click at [81, 117] on div "Week" at bounding box center [82, 122] width 20 height 13
select select "9"
select select "2025"
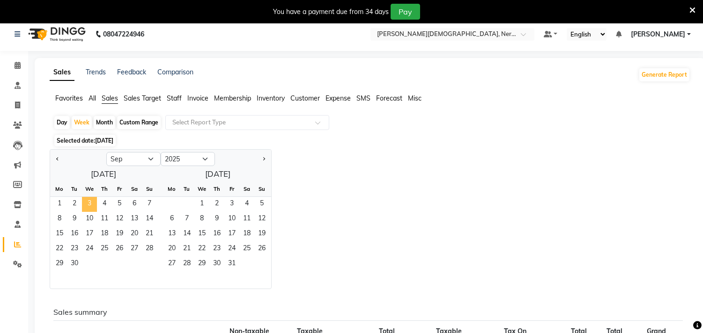
click at [87, 204] on span "3" at bounding box center [89, 204] width 15 height 15
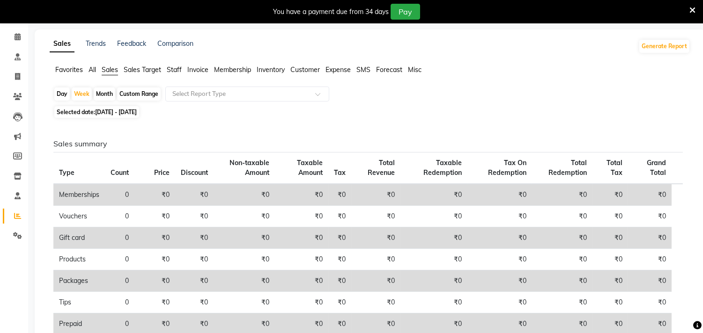
scroll to position [0, 0]
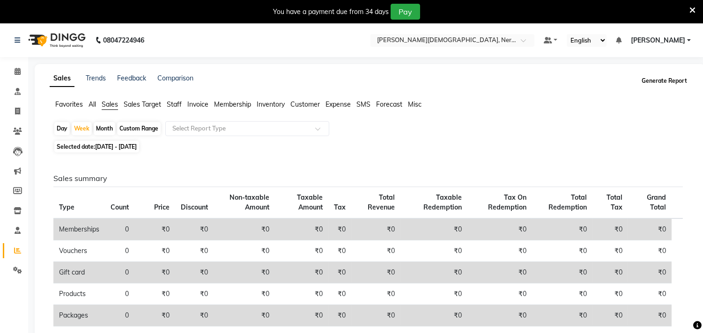
click at [667, 84] on button "Generate Report" at bounding box center [664, 80] width 50 height 13
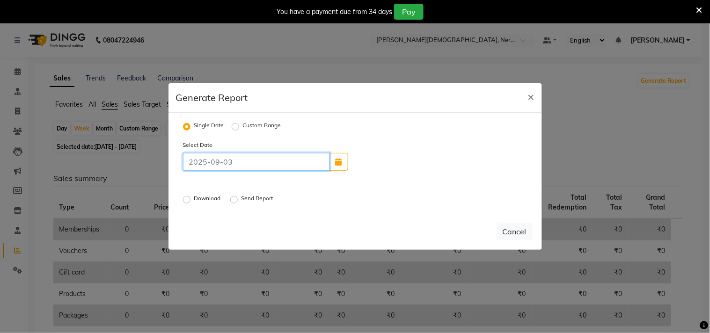
click at [252, 166] on input at bounding box center [256, 162] width 147 height 18
click at [224, 124] on label "Single Date" at bounding box center [209, 126] width 30 height 11
click at [191, 124] on input "Single Date" at bounding box center [188, 127] width 7 height 7
click at [335, 161] on button "button" at bounding box center [339, 162] width 19 height 18
select select "9"
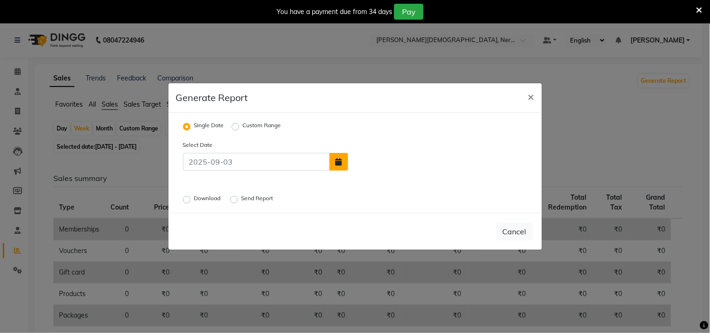
select select "2025"
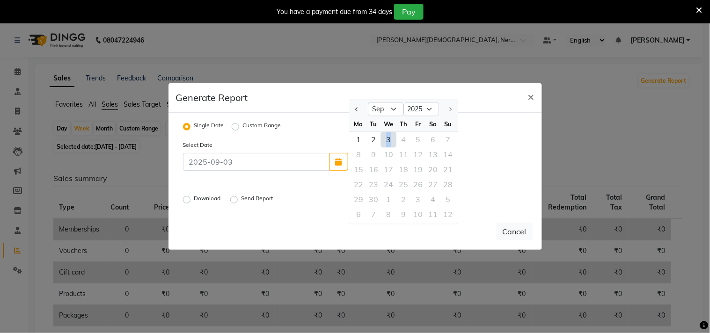
click at [388, 138] on div "3" at bounding box center [388, 139] width 15 height 15
type input "[DATE]"
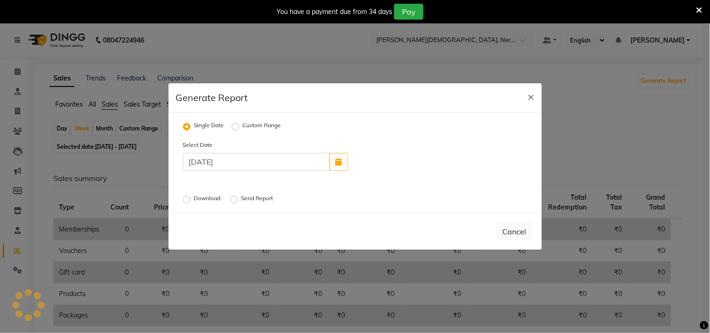
click at [212, 198] on label "Download" at bounding box center [208, 199] width 29 height 11
click at [191, 198] on input "Download" at bounding box center [188, 200] width 7 height 7
radio input "true"
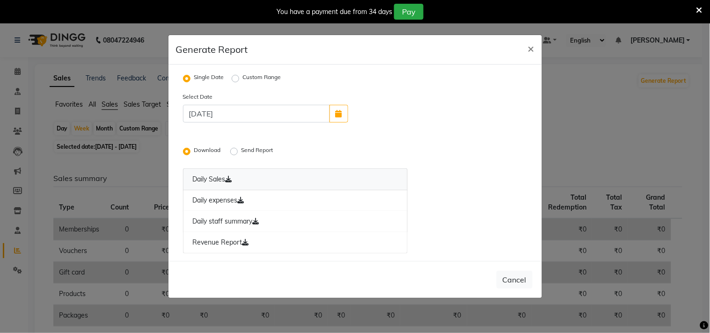
click at [212, 177] on link "Daily Sales" at bounding box center [295, 180] width 225 height 22
click at [531, 49] on span "×" at bounding box center [531, 48] width 7 height 14
radio input "false"
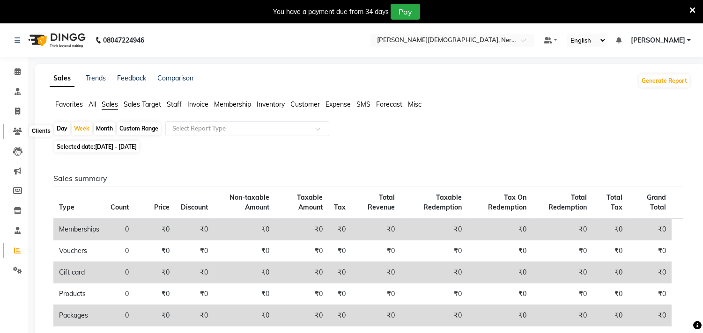
click at [19, 133] on icon at bounding box center [17, 131] width 9 height 7
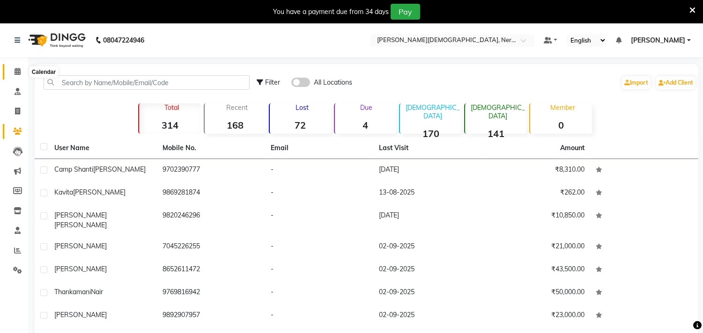
click at [17, 74] on icon at bounding box center [18, 71] width 6 height 7
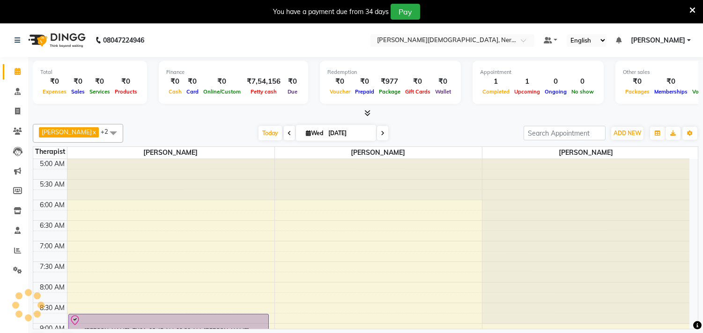
scroll to position [41, 0]
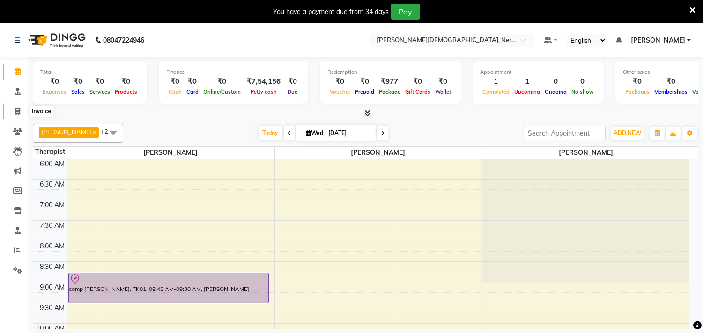
click at [15, 110] on icon at bounding box center [17, 111] width 5 height 7
select select "6808"
select select "service"
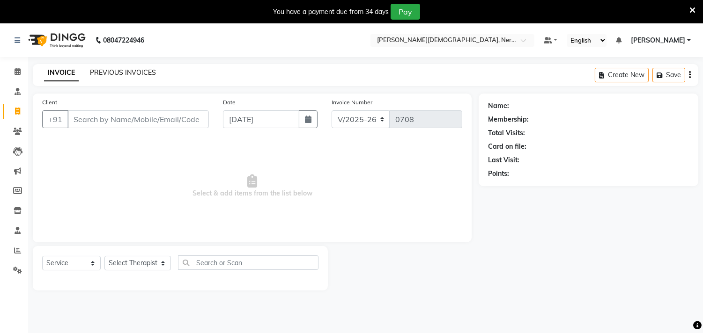
click at [129, 73] on link "PREVIOUS INVOICES" at bounding box center [123, 72] width 66 height 8
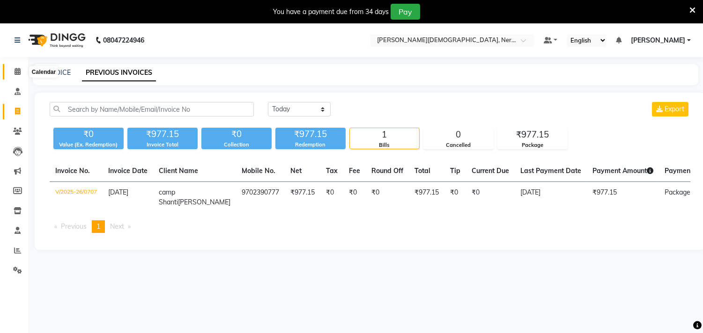
click at [15, 73] on icon at bounding box center [18, 71] width 6 height 7
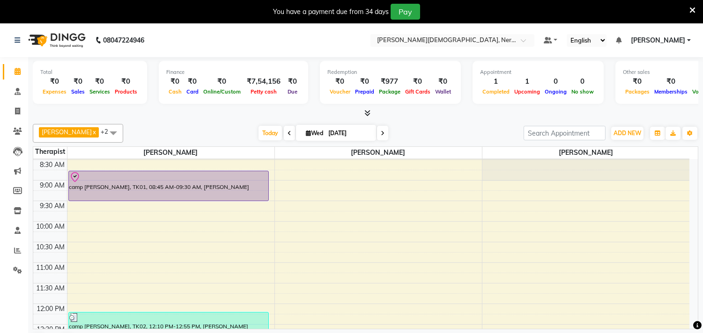
scroll to position [151, 0]
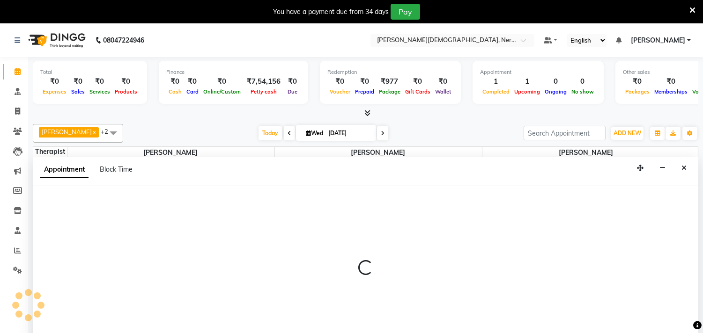
scroll to position [24, 0]
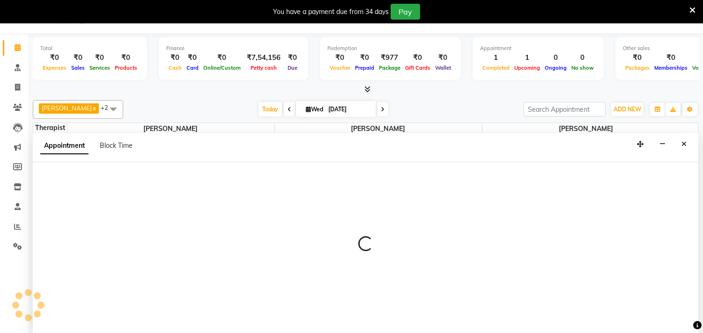
select select "57061"
select select "tentative"
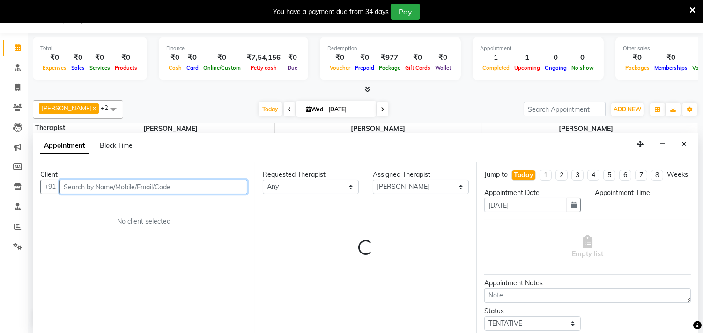
select select "630"
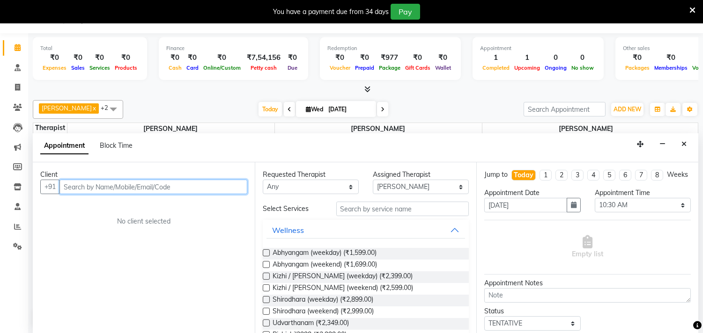
click at [106, 182] on input "text" at bounding box center [153, 187] width 188 height 15
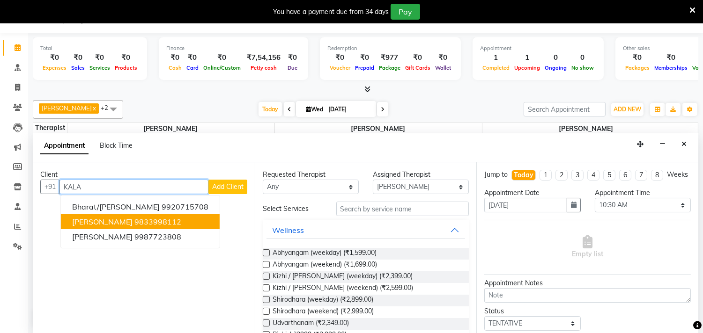
click at [134, 223] on ngb-highlight "9833998112" at bounding box center [157, 221] width 47 height 9
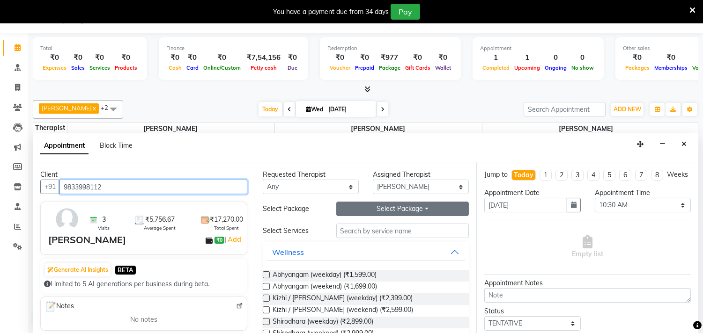
type input "9833998112"
click at [418, 212] on button "Select Package Toggle Dropdown" at bounding box center [402, 209] width 133 height 15
click at [353, 232] on li "[PERSON_NAME]" at bounding box center [374, 228] width 74 height 14
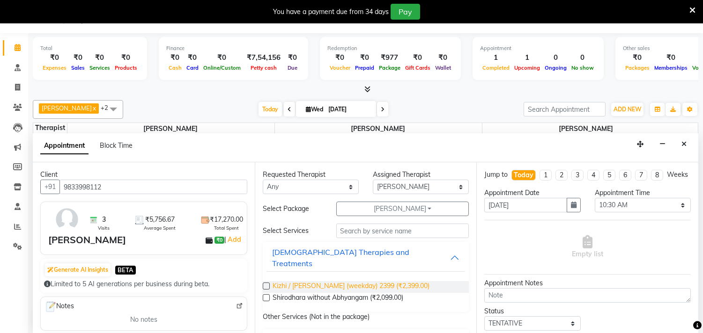
click at [309, 281] on span "Kizhi / [PERSON_NAME] (weekday) 2399 (₹2,399.00)" at bounding box center [350, 287] width 157 height 12
checkbox input "false"
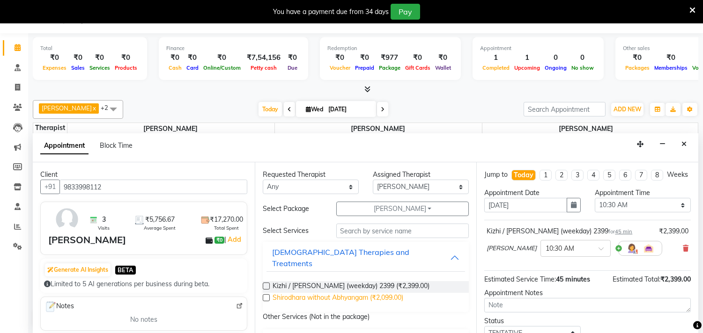
click at [309, 293] on span "Shirodhara without Abhyangam (₹2,099.00)" at bounding box center [337, 299] width 131 height 12
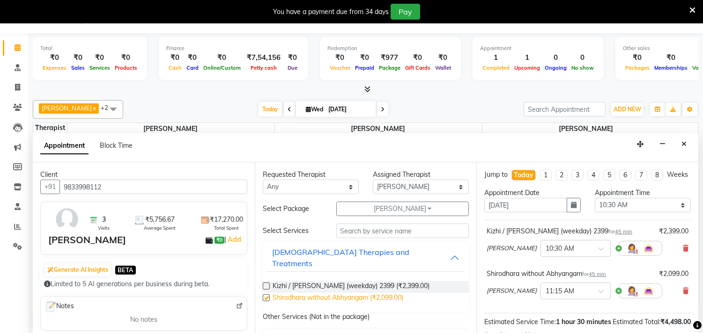
checkbox input "false"
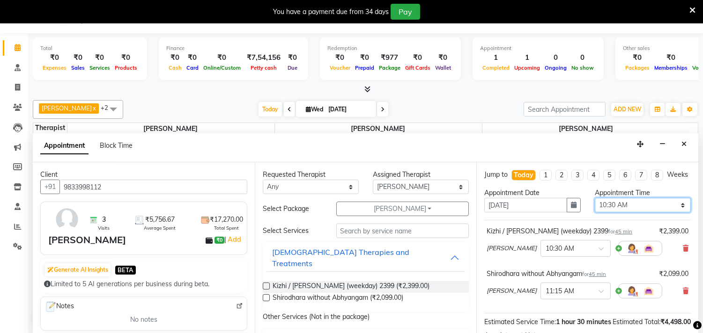
click at [675, 213] on select "Select 06:00 AM 06:15 AM 06:30 AM 06:45 AM 07:00 AM 07:15 AM 07:30 AM 07:45 AM …" at bounding box center [642, 205] width 96 height 15
select select "615"
click at [594, 206] on select "Select 06:00 AM 06:15 AM 06:30 AM 06:45 AM 07:00 AM 07:15 AM 07:30 AM 07:45 AM …" at bounding box center [642, 205] width 96 height 15
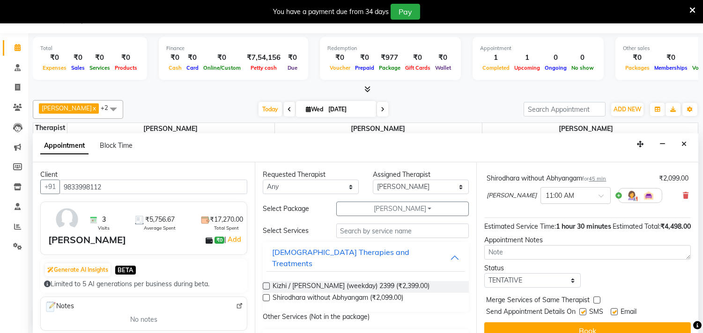
scroll to position [97, 0]
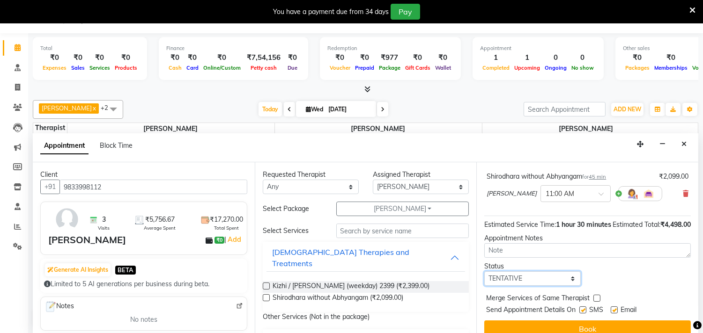
click at [568, 286] on select "Select TENTATIVE CONFIRM CHECK-IN UPCOMING" at bounding box center [532, 278] width 96 height 15
select select "check-in"
click at [484, 286] on select "Select TENTATIVE CONFIRM CHECK-IN UPCOMING" at bounding box center [532, 278] width 96 height 15
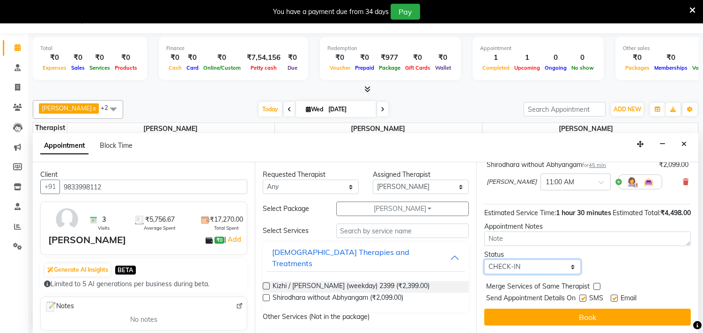
scroll to position [127, 0]
click at [586, 300] on label at bounding box center [582, 298] width 7 height 7
click at [585, 300] on input "checkbox" at bounding box center [582, 299] width 6 height 6
checkbox input "false"
click at [615, 301] on label at bounding box center [613, 298] width 7 height 7
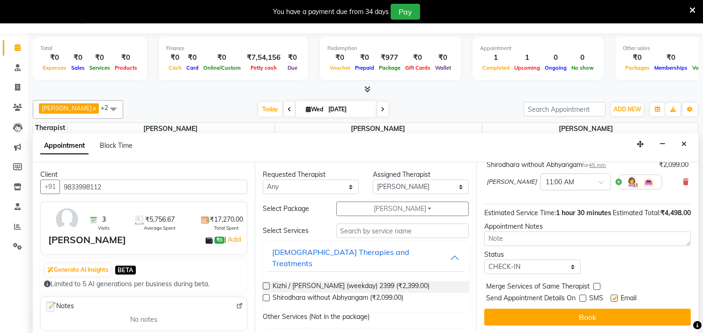
click at [615, 301] on input "checkbox" at bounding box center [613, 299] width 6 height 6
checkbox input "false"
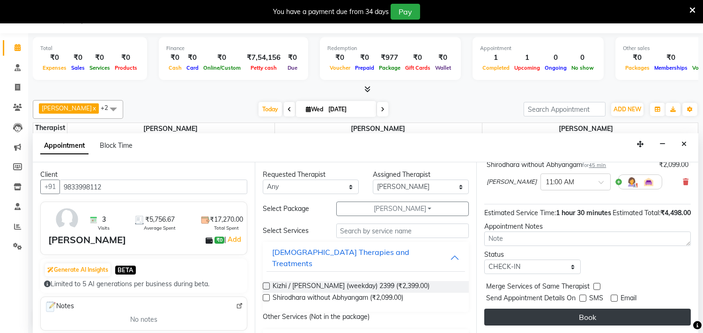
click at [589, 315] on button "Book" at bounding box center [587, 317] width 206 height 17
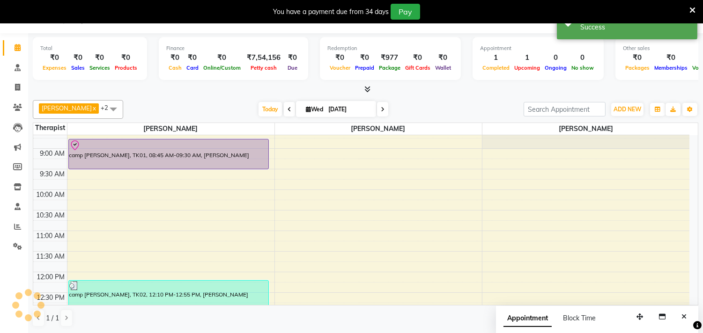
scroll to position [0, 0]
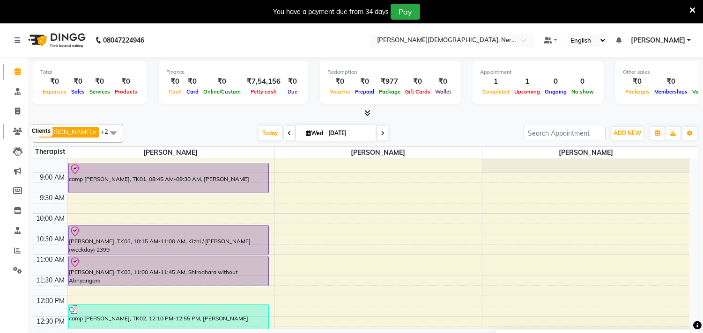
click at [19, 131] on icon at bounding box center [17, 131] width 9 height 7
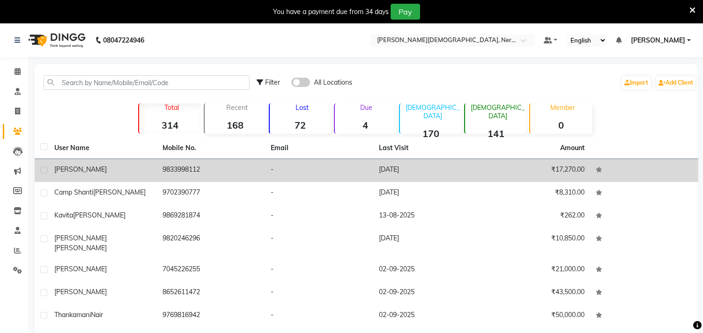
click at [85, 171] on div "[PERSON_NAME]" at bounding box center [102, 170] width 97 height 10
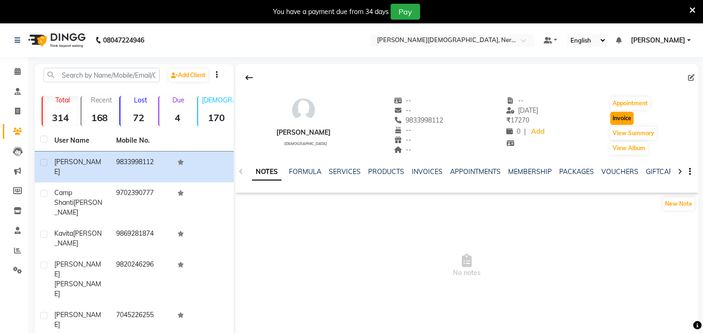
click at [624, 123] on button "Invoice" at bounding box center [621, 118] width 23 height 13
select select "6808"
select select "service"
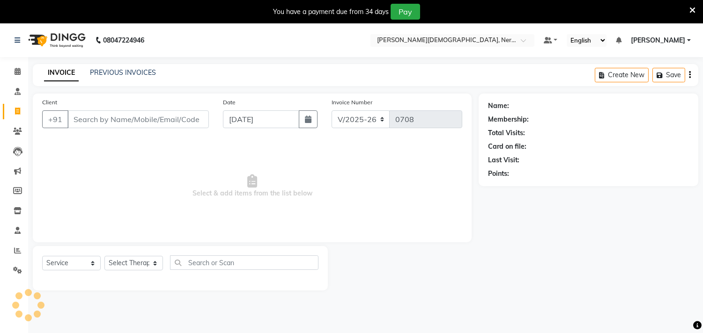
scroll to position [23, 0]
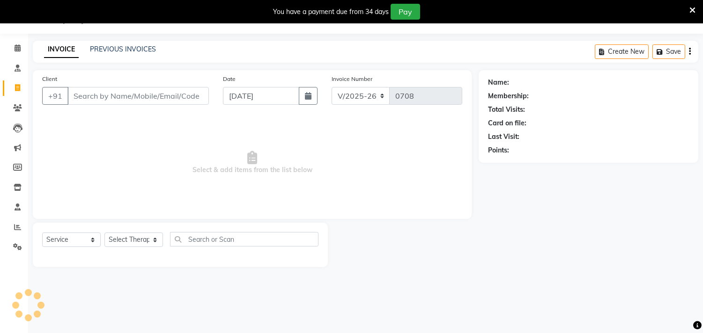
type input "9833998112"
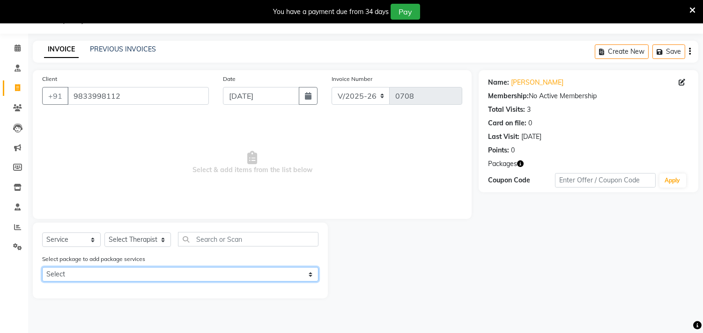
click at [107, 272] on select "Select [PERSON_NAME]" at bounding box center [180, 274] width 276 height 15
select select "1: Object"
click at [42, 267] on select "Select [PERSON_NAME]" at bounding box center [180, 274] width 276 height 15
click at [209, 273] on select "Select [PERSON_NAME]" at bounding box center [180, 274] width 276 height 15
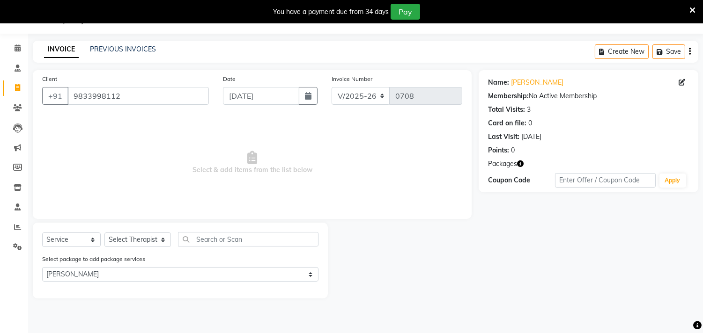
click at [143, 260] on label "Select package to add package services" at bounding box center [93, 259] width 103 height 8
click at [156, 242] on select "Select Therapist [PERSON_NAME] [PERSON_NAME] [PERSON_NAME] Bibina [PERSON_NAME]…" at bounding box center [137, 240] width 66 height 15
select select "57061"
click at [104, 233] on select "Select Therapist [PERSON_NAME] [PERSON_NAME] [PERSON_NAME] Bibina [PERSON_NAME]…" at bounding box center [137, 240] width 66 height 15
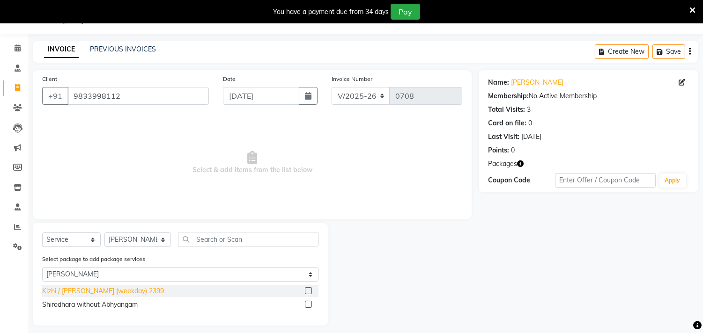
click at [139, 289] on div "Kizhi / [PERSON_NAME] (weekday) 2399" at bounding box center [103, 291] width 122 height 10
checkbox input "false"
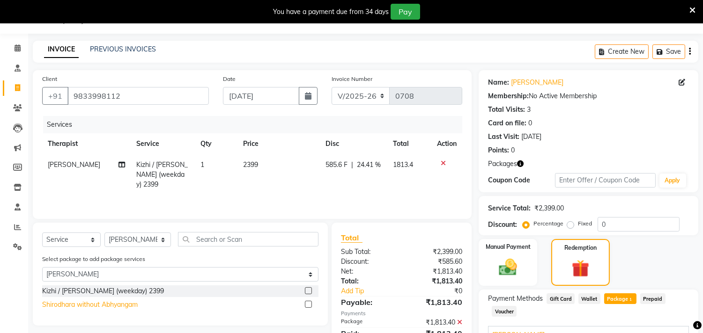
click at [128, 305] on div "Shirodhara without Abhyangam" at bounding box center [89, 305] width 95 height 10
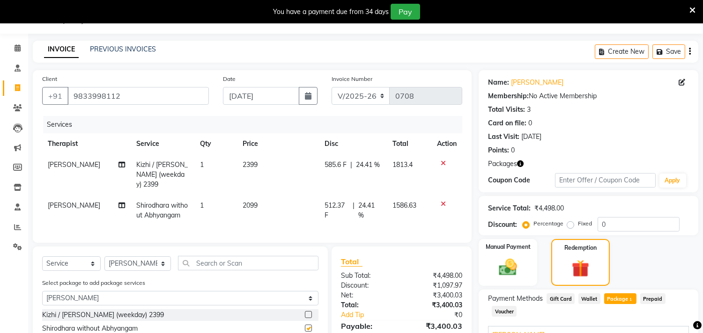
checkbox input "false"
click at [589, 253] on div "Redemption" at bounding box center [580, 262] width 61 height 49
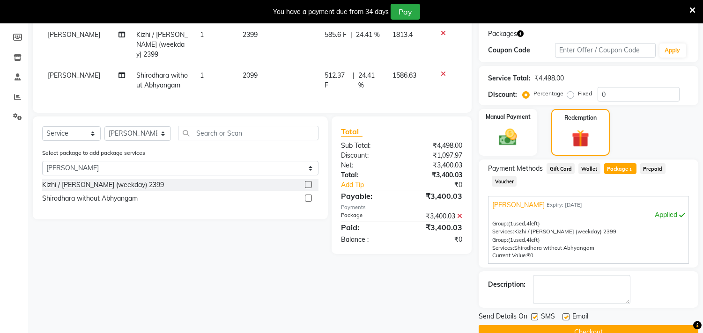
scroll to position [164, 0]
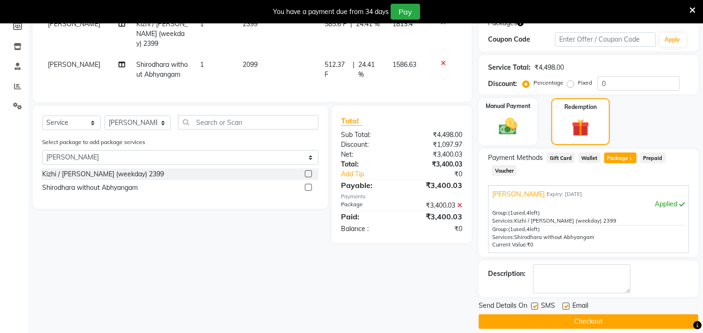
click at [534, 307] on label at bounding box center [534, 306] width 7 height 7
click at [534, 307] on input "checkbox" at bounding box center [534, 307] width 6 height 6
checkbox input "false"
click at [567, 305] on label at bounding box center [565, 306] width 7 height 7
click at [567, 305] on input "checkbox" at bounding box center [565, 307] width 6 height 6
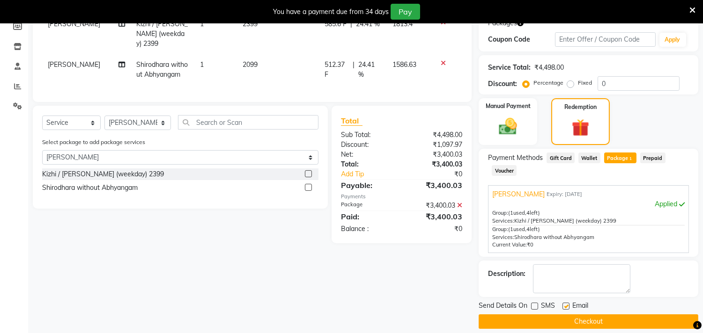
checkbox input "false"
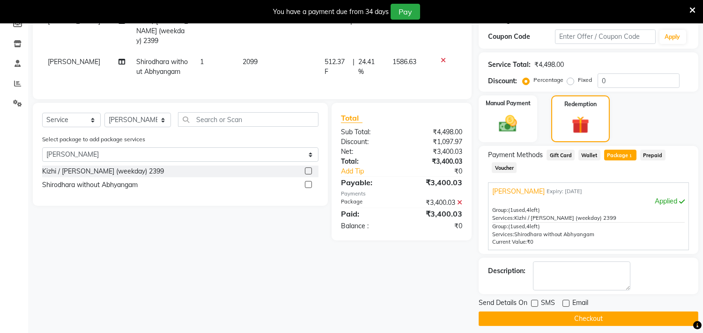
scroll to position [174, 0]
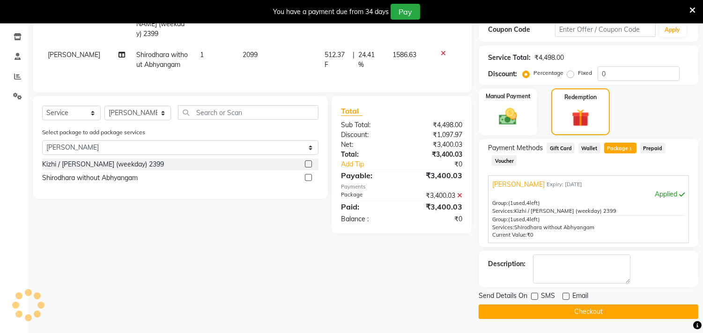
click at [601, 309] on button "Checkout" at bounding box center [588, 312] width 220 height 15
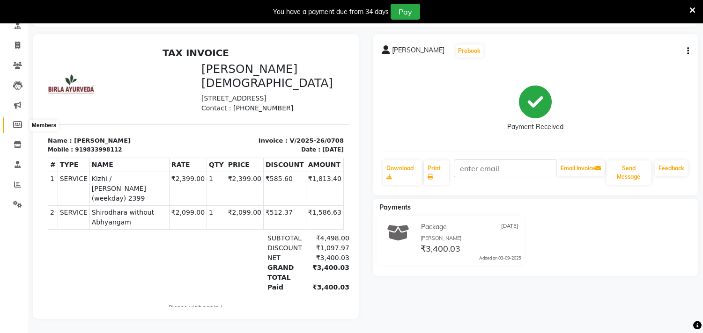
click at [20, 121] on icon at bounding box center [17, 124] width 9 height 7
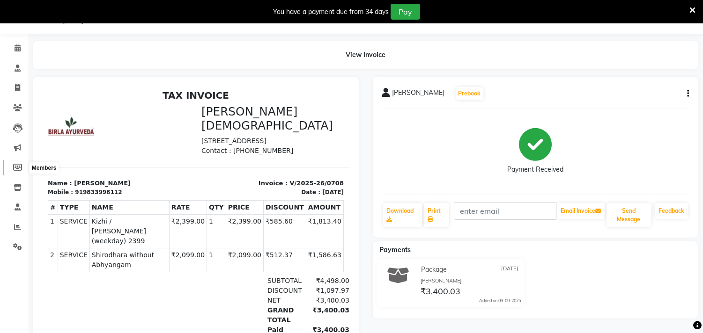
select select
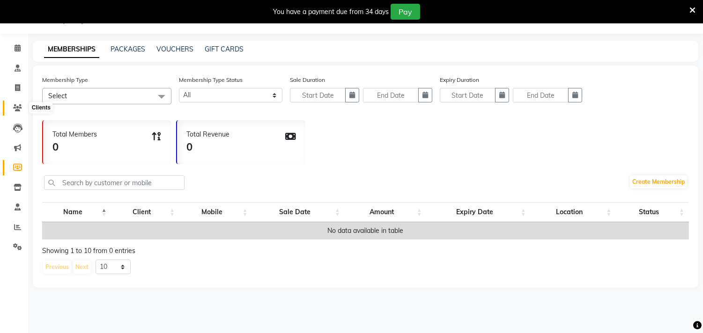
click at [20, 110] on icon at bounding box center [17, 107] width 9 height 7
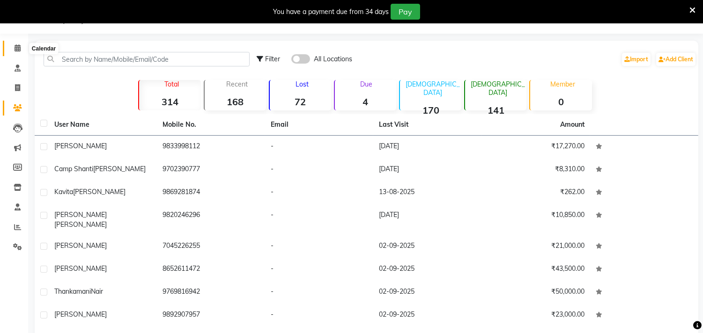
click at [20, 49] on span at bounding box center [17, 48] width 16 height 11
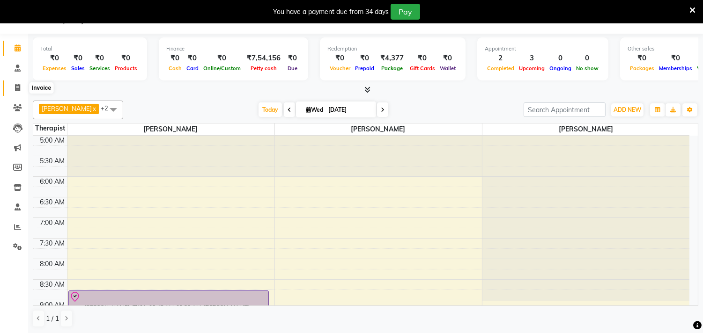
click at [17, 89] on icon at bounding box center [17, 87] width 5 height 7
select select "6808"
select select "service"
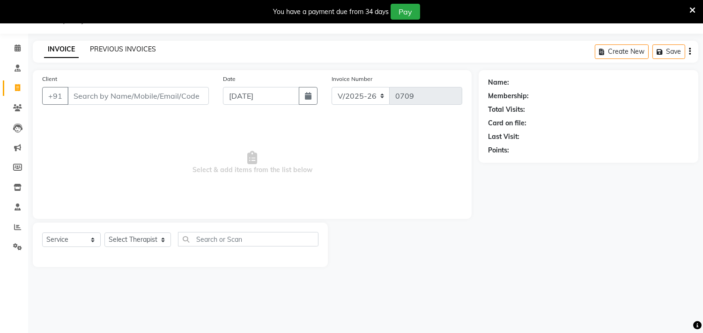
click at [118, 47] on link "PREVIOUS INVOICES" at bounding box center [123, 49] width 66 height 8
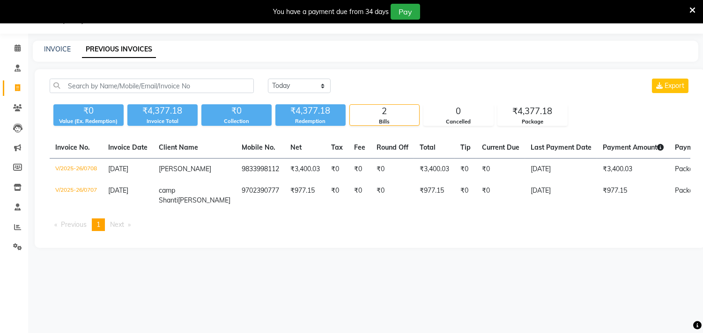
select select "6808"
select select "service"
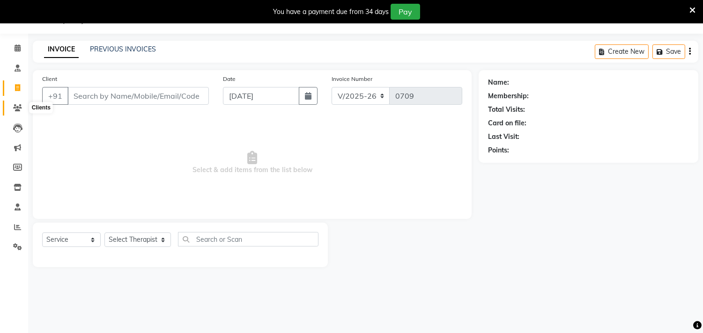
click at [19, 108] on icon at bounding box center [17, 107] width 9 height 7
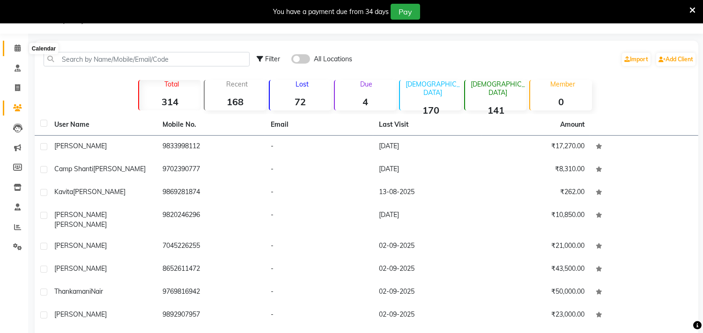
click at [16, 48] on icon at bounding box center [18, 47] width 6 height 7
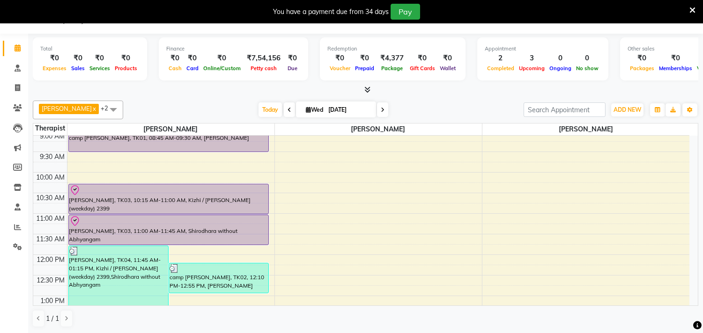
scroll to position [171, 0]
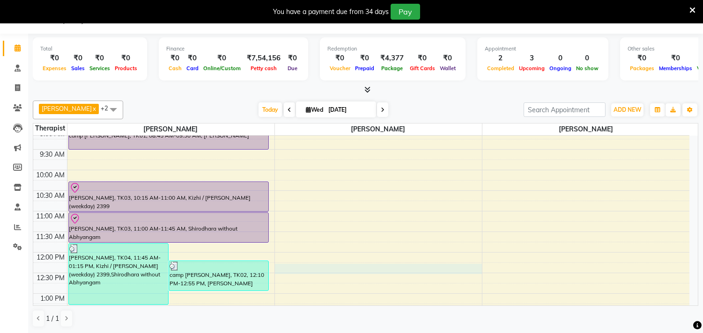
click at [351, 267] on div "5:00 AM 5:30 AM 6:00 AM 6:30 AM 7:00 AM 7:30 AM 8:00 AM 8:30 AM 9:00 AM 9:30 AM…" at bounding box center [361, 334] width 656 height 741
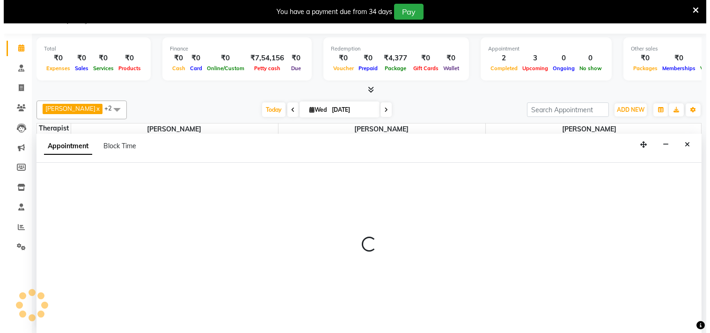
scroll to position [24, 0]
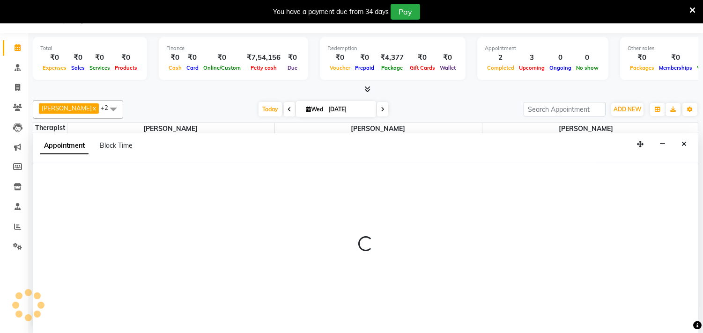
select select "57062"
select select "tentative"
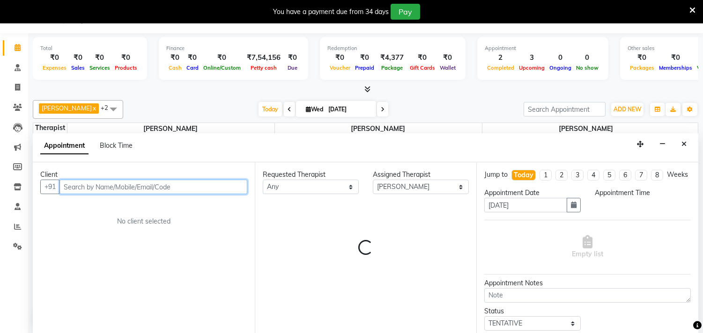
select select "735"
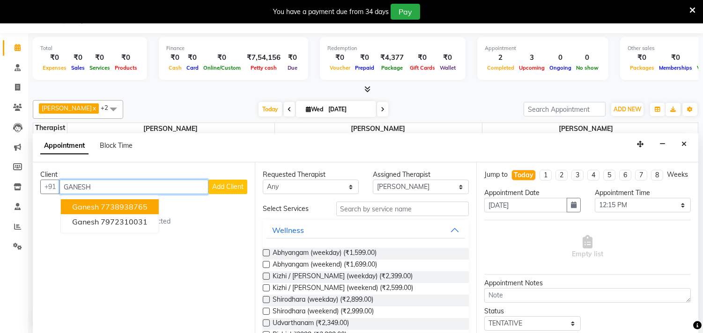
type input "GANESH"
click at [230, 190] on span "Add Client" at bounding box center [227, 187] width 31 height 8
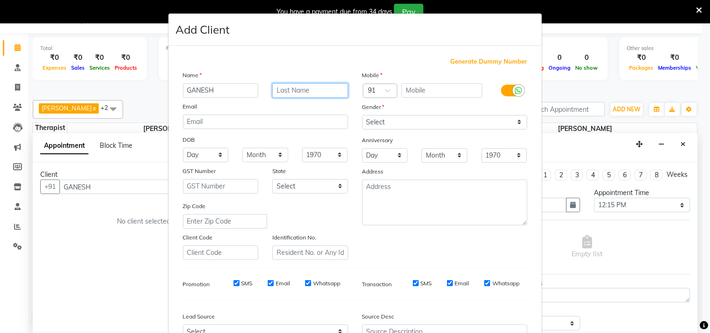
click at [298, 87] on input "text" at bounding box center [310, 90] width 76 height 15
type input "g"
drag, startPoint x: 312, startPoint y: 89, endPoint x: 254, endPoint y: 91, distance: 57.6
click at [254, 91] on div "[PERSON_NAME]" at bounding box center [265, 90] width 179 height 15
type input "g"
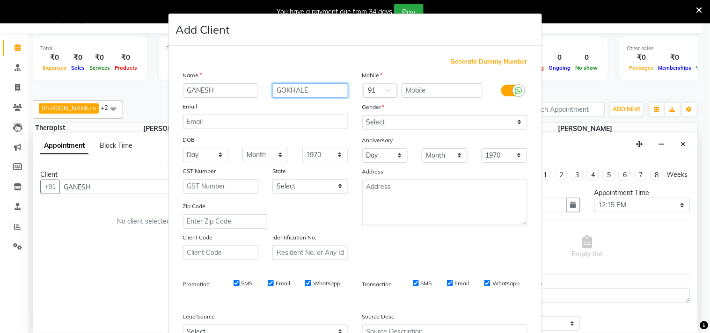
type input "GOKHALE"
click at [447, 94] on input "text" at bounding box center [442, 90] width 81 height 15
type input "9892167127"
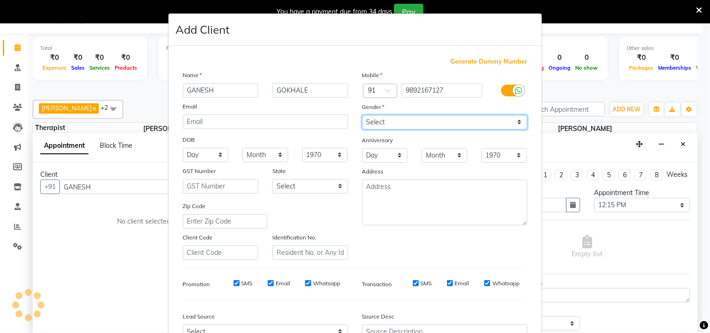
click at [517, 119] on select "Select [DEMOGRAPHIC_DATA] [DEMOGRAPHIC_DATA] Other Prefer Not To Say" at bounding box center [444, 122] width 165 height 15
select select "[DEMOGRAPHIC_DATA]"
click at [362, 115] on select "Select [DEMOGRAPHIC_DATA] [DEMOGRAPHIC_DATA] Other Prefer Not To Say" at bounding box center [444, 122] width 165 height 15
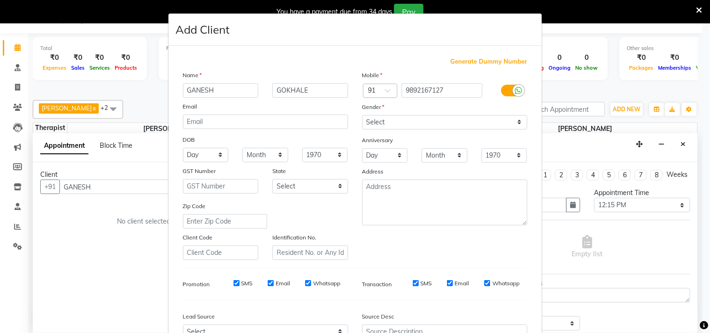
drag, startPoint x: 695, startPoint y: 215, endPoint x: 703, endPoint y: 277, distance: 61.8
click at [702, 277] on ngb-modal-window "Add Client Generate Dummy Number Name [PERSON_NAME] Email DOB Day 01 02 03 04 0…" at bounding box center [355, 166] width 710 height 333
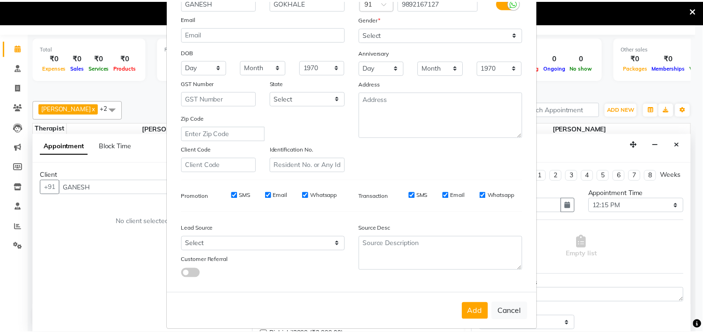
scroll to position [99, 0]
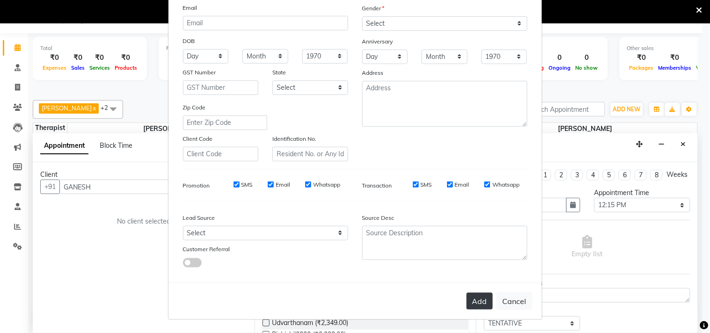
click at [474, 295] on button "Add" at bounding box center [480, 301] width 26 height 17
type input "9892167127"
select select
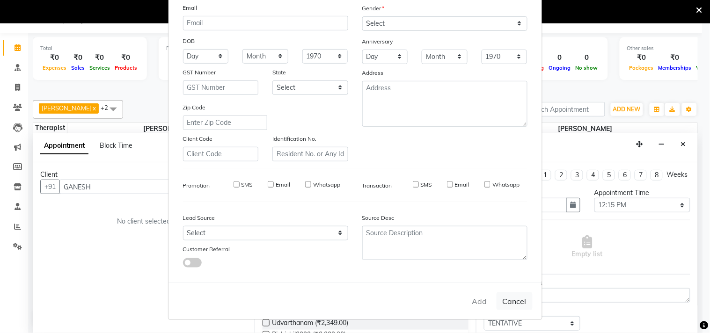
select select
checkbox input "false"
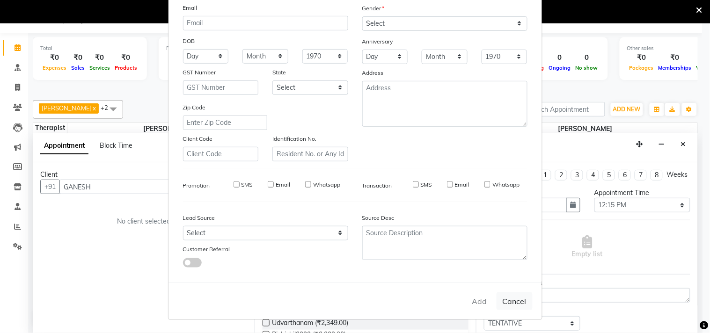
checkbox input "false"
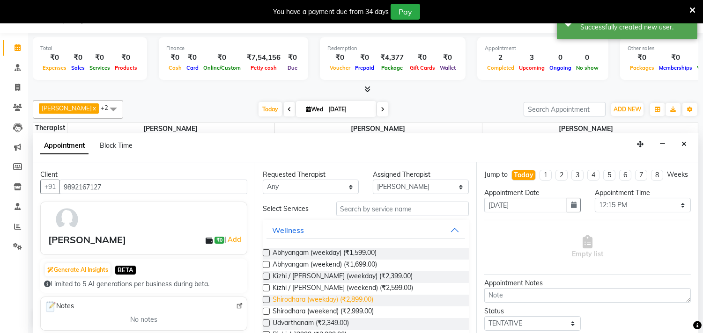
click at [356, 299] on span "Shirodhara (weekday) (₹2,899.00)" at bounding box center [322, 301] width 101 height 12
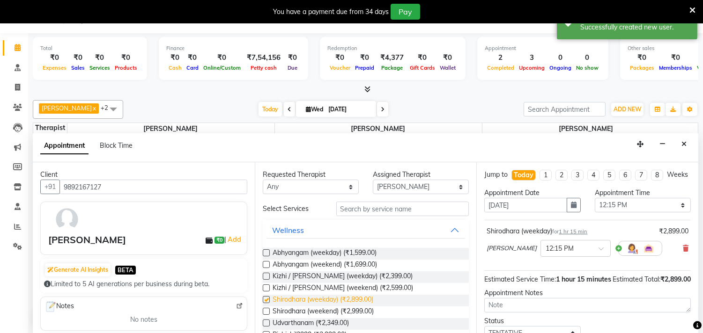
checkbox input "false"
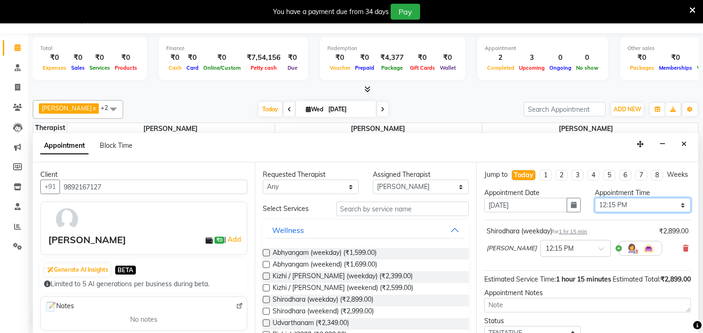
click at [675, 213] on select "Select 06:00 AM 06:15 AM 06:30 AM 06:45 AM 07:00 AM 07:15 AM 07:30 AM 07:45 AM …" at bounding box center [642, 205] width 96 height 15
select select "750"
click at [594, 206] on select "Select 06:00 AM 06:15 AM 06:30 AM 06:45 AM 07:00 AM 07:15 AM 07:30 AM 07:45 AM …" at bounding box center [642, 205] width 96 height 15
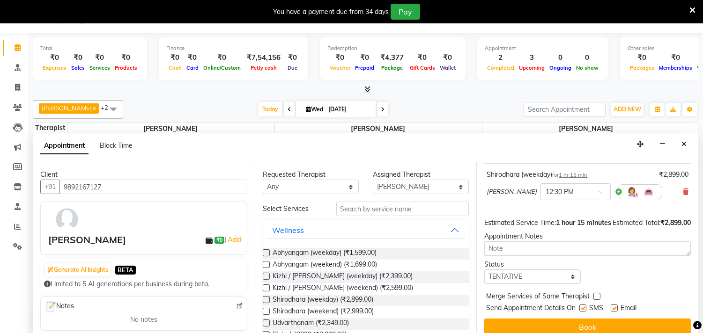
scroll to position [85, 0]
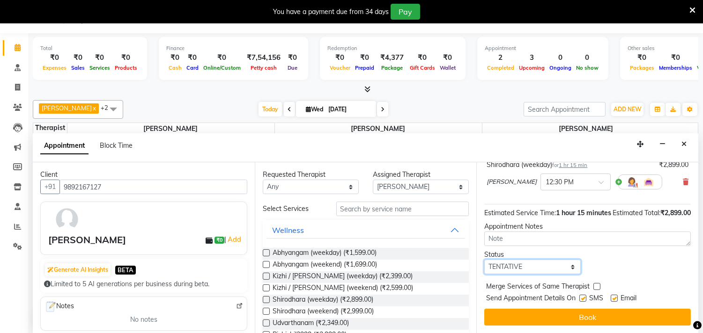
click at [569, 267] on select "Select TENTATIVE CONFIRM CHECK-IN UPCOMING" at bounding box center [532, 267] width 96 height 15
select select "confirm booking"
click at [484, 260] on select "Select TENTATIVE CONFIRM CHECK-IN UPCOMING" at bounding box center [532, 267] width 96 height 15
drag, startPoint x: 581, startPoint y: 293, endPoint x: 589, endPoint y: 298, distance: 9.2
click at [581, 293] on span "Merge Services of Same Therapist" at bounding box center [537, 288] width 103 height 12
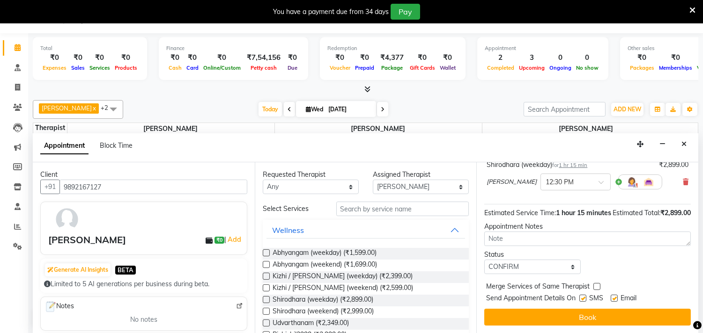
click at [582, 298] on label at bounding box center [582, 298] width 7 height 7
click at [582, 298] on input "checkbox" at bounding box center [582, 299] width 6 height 6
checkbox input "false"
click at [615, 300] on label at bounding box center [613, 298] width 7 height 7
click at [615, 300] on input "checkbox" at bounding box center [613, 299] width 6 height 6
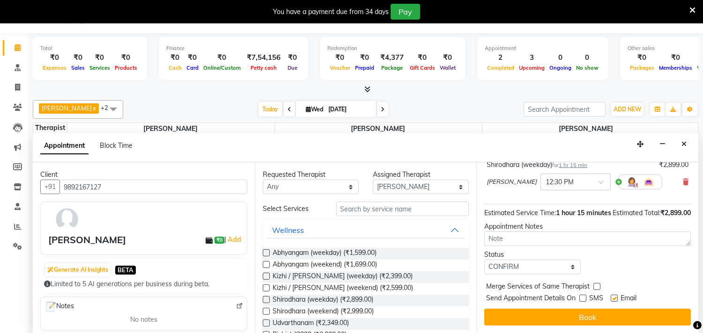
checkbox input "false"
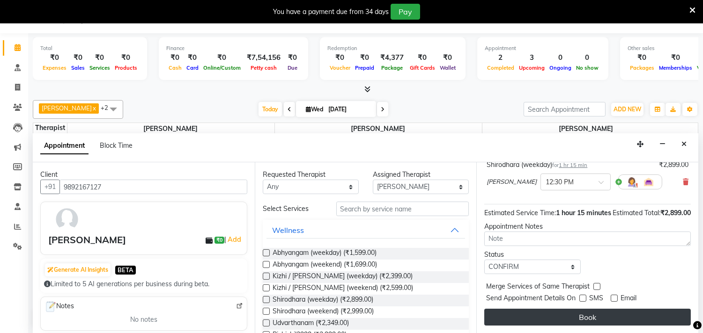
click at [589, 314] on button "Book" at bounding box center [587, 317] width 206 height 17
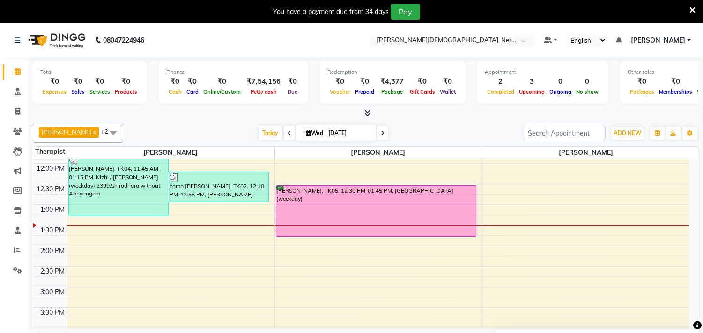
scroll to position [286, 0]
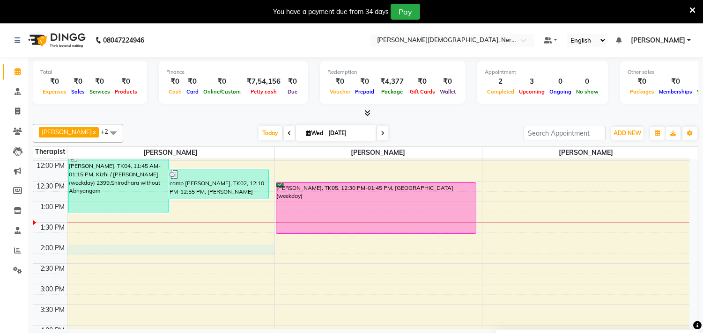
click at [85, 246] on div "5:00 AM 5:30 AM 6:00 AM 6:30 AM 7:00 AM 7:30 AM 8:00 AM 8:30 AM 9:00 AM 9:30 AM…" at bounding box center [361, 243] width 656 height 741
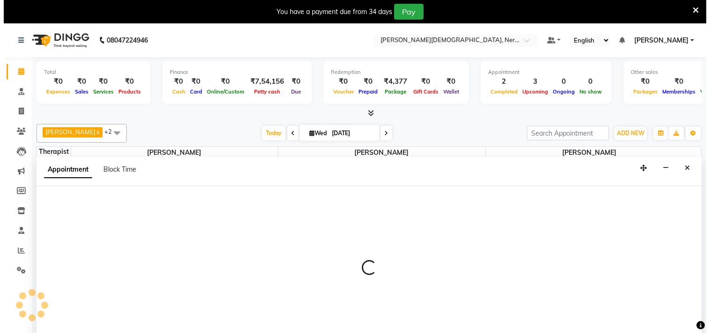
scroll to position [24, 0]
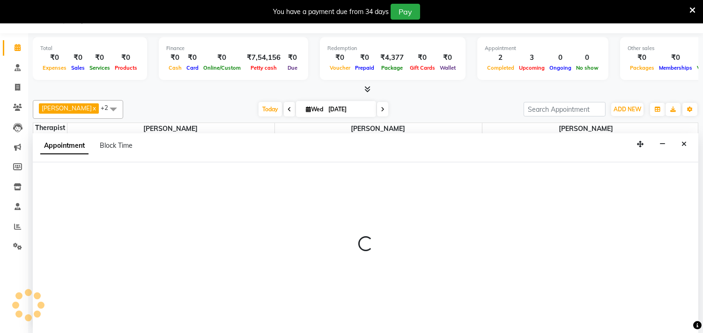
select select "57061"
select select "840"
select select "tentative"
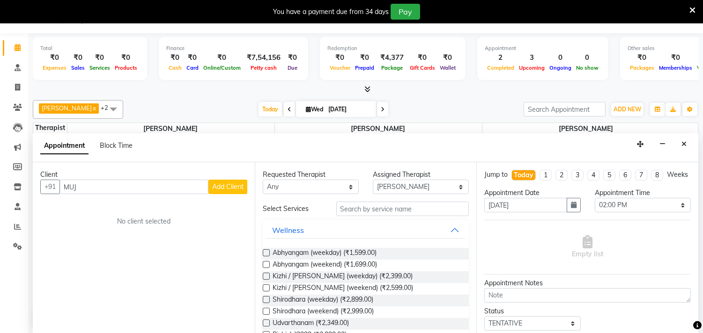
type input "MUJ"
click at [218, 186] on span "Add Client" at bounding box center [227, 187] width 31 height 8
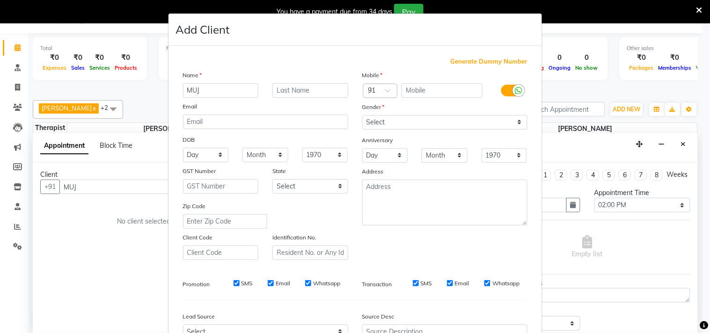
drag, startPoint x: 203, startPoint y: 93, endPoint x: 166, endPoint y: 91, distance: 36.6
click at [169, 91] on div "Generate Dummy Number Name MUJ Email DOB Day 01 02 03 04 05 06 07 08 09 10 11 1…" at bounding box center [356, 214] width 374 height 336
type input "[PERSON_NAME]"
click at [464, 90] on input "text" at bounding box center [442, 90] width 81 height 15
type input "8452824733"
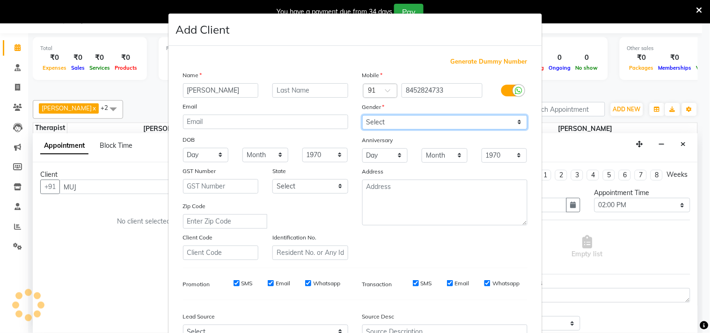
click at [519, 122] on select "Select [DEMOGRAPHIC_DATA] [DEMOGRAPHIC_DATA] Other Prefer Not To Say" at bounding box center [444, 122] width 165 height 15
select select "[DEMOGRAPHIC_DATA]"
click at [362, 115] on select "Select [DEMOGRAPHIC_DATA] [DEMOGRAPHIC_DATA] Other Prefer Not To Say" at bounding box center [444, 122] width 165 height 15
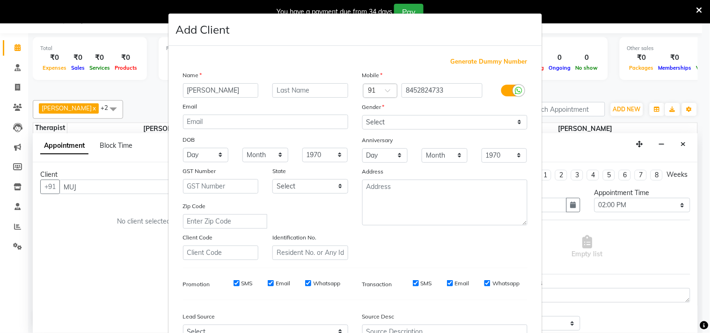
drag, startPoint x: 694, startPoint y: 197, endPoint x: 691, endPoint y: 235, distance: 38.1
click at [691, 233] on ngb-modal-window "Add Client Generate Dummy Number Name [PERSON_NAME] Email DOB Day 01 02 03 04 0…" at bounding box center [355, 166] width 710 height 333
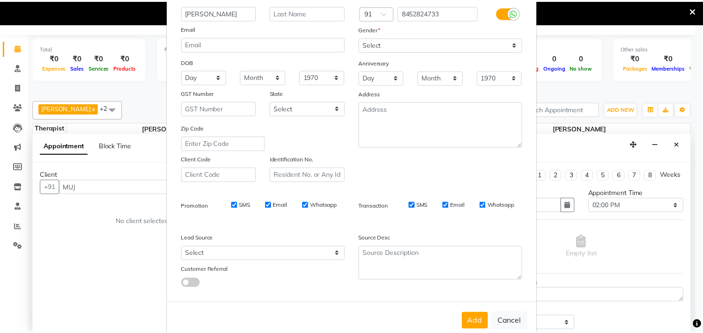
scroll to position [88, 0]
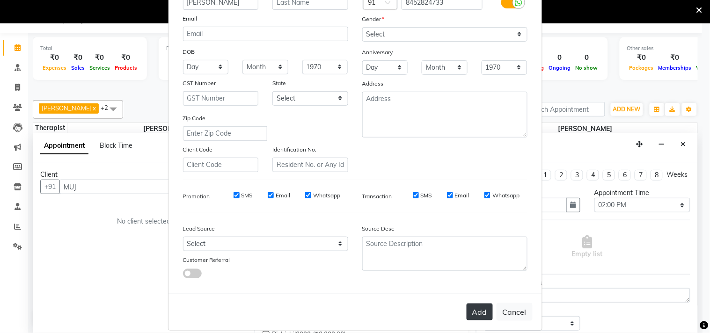
click at [476, 310] on button "Add" at bounding box center [480, 312] width 26 height 17
type input "8452824733"
select select
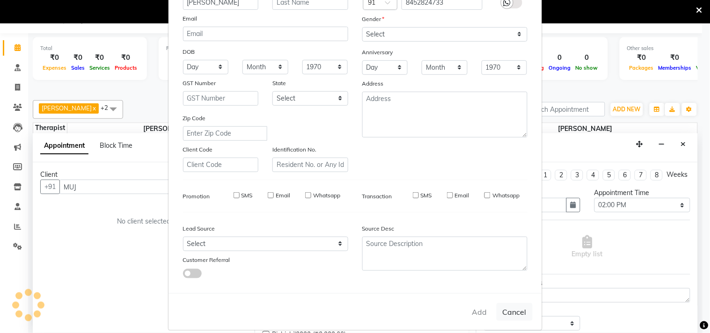
select select
checkbox input "false"
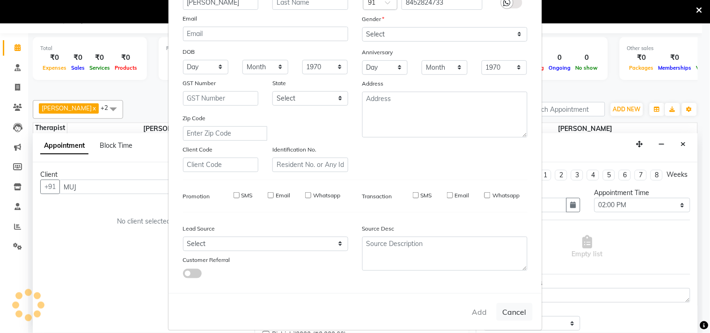
checkbox input "false"
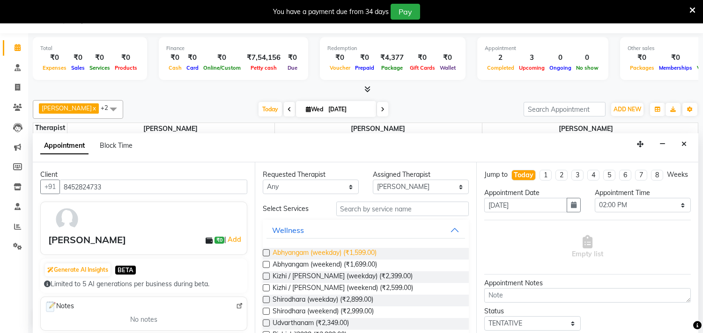
click at [346, 255] on span "Abhyangam (weekday) (₹1,599.00)" at bounding box center [324, 254] width 104 height 12
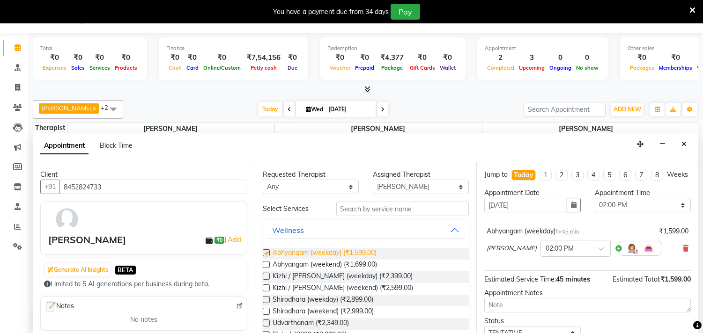
checkbox input "false"
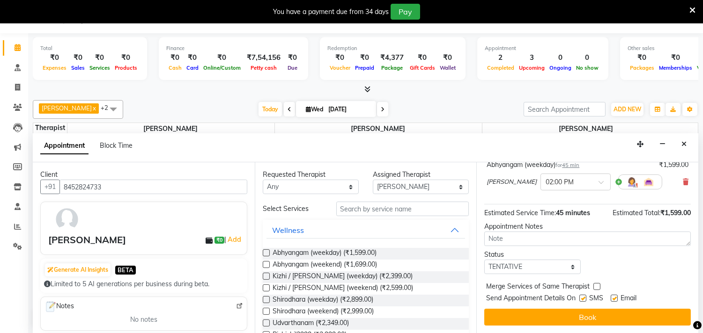
scroll to position [75, 0]
click at [579, 295] on div "Send Appointment Details On SMS Email" at bounding box center [588, 299] width 205 height 12
click at [580, 298] on label at bounding box center [582, 298] width 7 height 7
click at [580, 298] on input "checkbox" at bounding box center [582, 299] width 6 height 6
checkbox input "false"
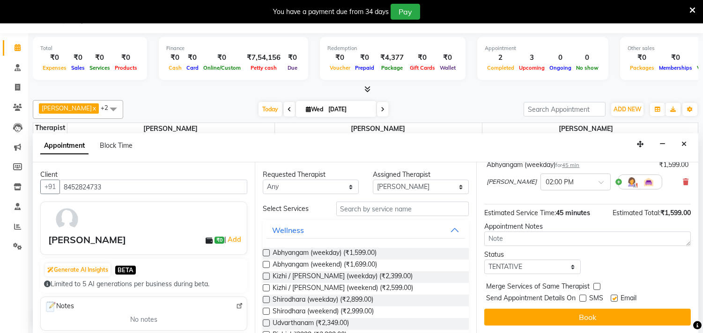
click at [616, 296] on label at bounding box center [613, 298] width 7 height 7
click at [616, 296] on input "checkbox" at bounding box center [613, 299] width 6 height 6
checkbox input "false"
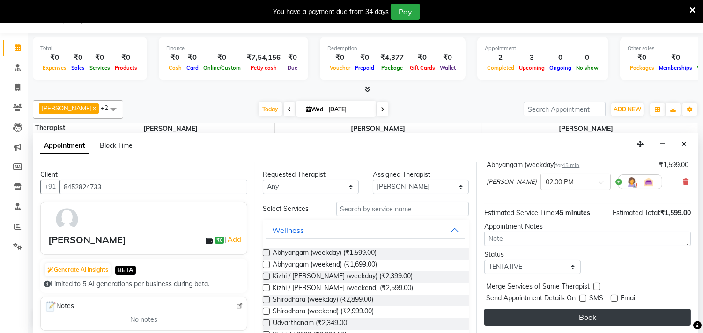
click at [590, 317] on button "Book" at bounding box center [587, 317] width 206 height 17
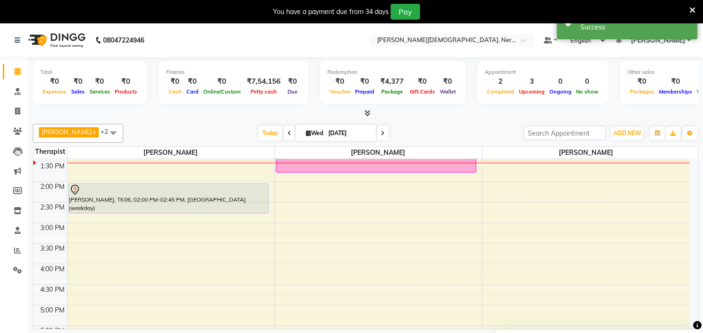
scroll to position [356, 0]
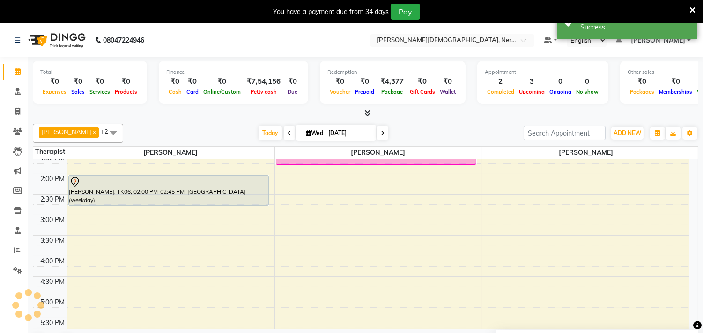
click at [103, 264] on div "5:00 AM 5:30 AM 6:00 AM 6:30 AM 7:00 AM 7:30 AM 8:00 AM 8:30 AM 9:00 AM 9:30 AM…" at bounding box center [361, 173] width 656 height 741
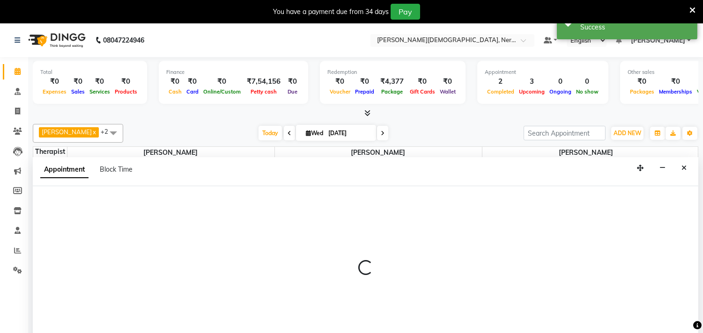
scroll to position [24, 0]
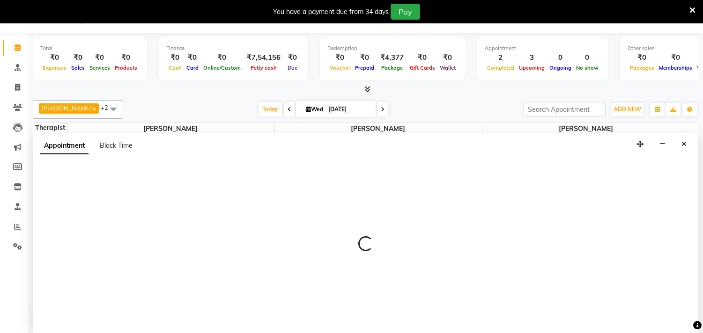
select select "57061"
select select "960"
select select "tentative"
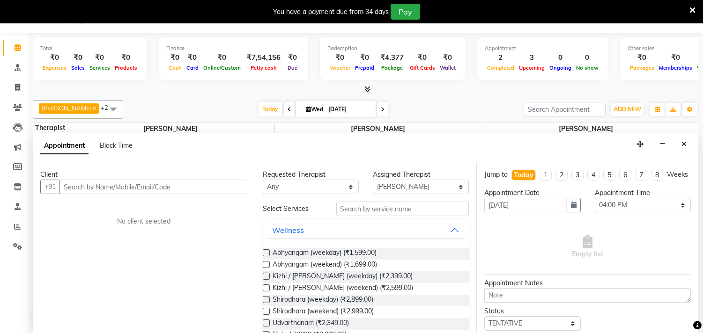
click at [128, 191] on input "text" at bounding box center [153, 187] width 188 height 15
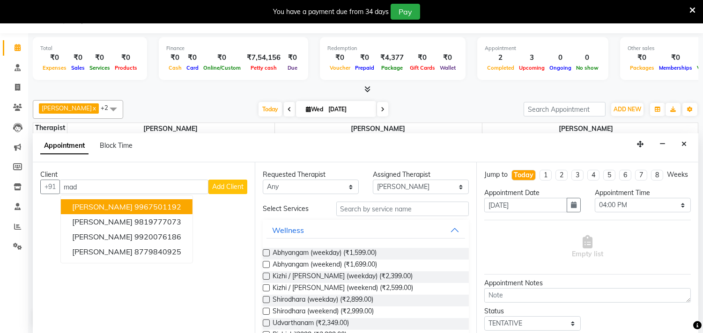
click at [141, 205] on ngb-highlight "9967501192" at bounding box center [157, 206] width 47 height 9
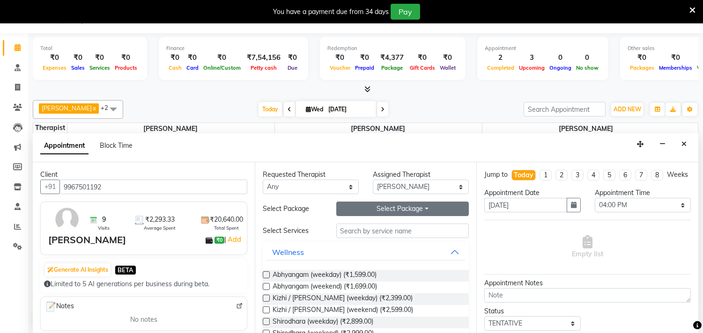
type input "9967501192"
click at [434, 212] on button "Select Package Toggle Dropdown" at bounding box center [402, 209] width 133 height 15
click at [396, 231] on li "Abhyangam(24)20400" at bounding box center [384, 228] width 95 height 14
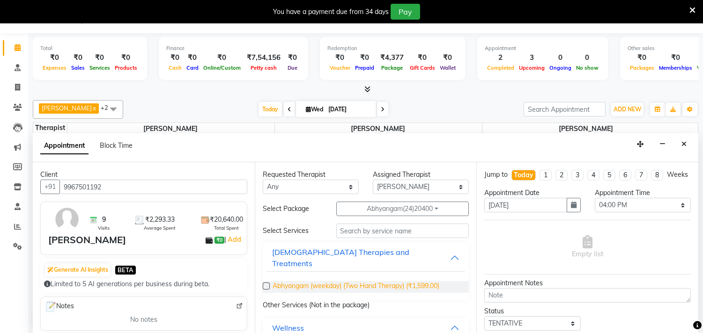
click at [415, 281] on span "Abhyangam (weekday) (Two Hand Therapy) (₹1,599.00)" at bounding box center [355, 287] width 167 height 12
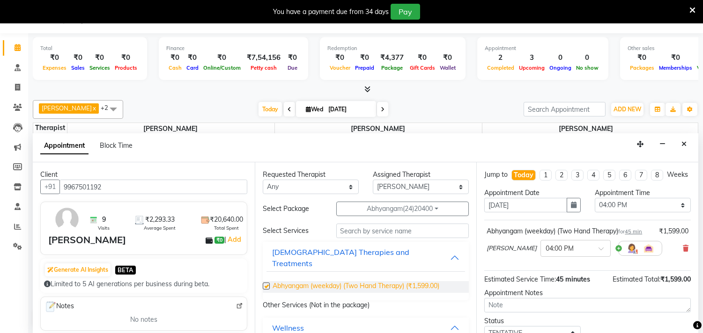
checkbox input "false"
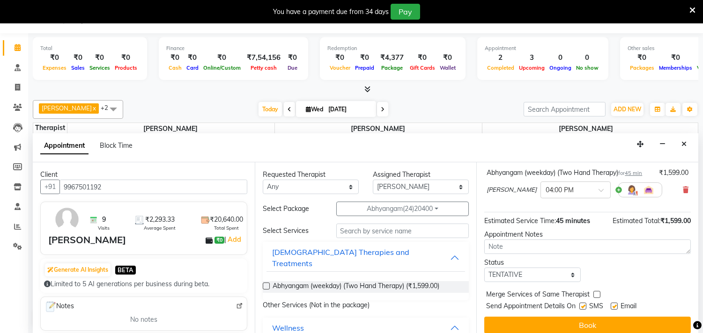
scroll to position [85, 0]
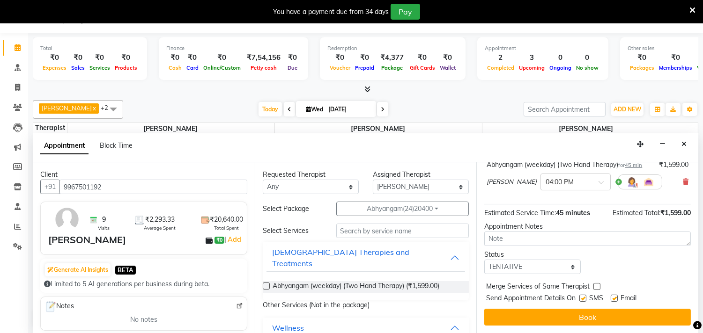
click at [582, 301] on label at bounding box center [582, 298] width 7 height 7
click at [582, 301] on input "checkbox" at bounding box center [582, 299] width 6 height 6
checkbox input "false"
click at [615, 300] on label at bounding box center [613, 298] width 7 height 7
click at [615, 300] on input "checkbox" at bounding box center [613, 299] width 6 height 6
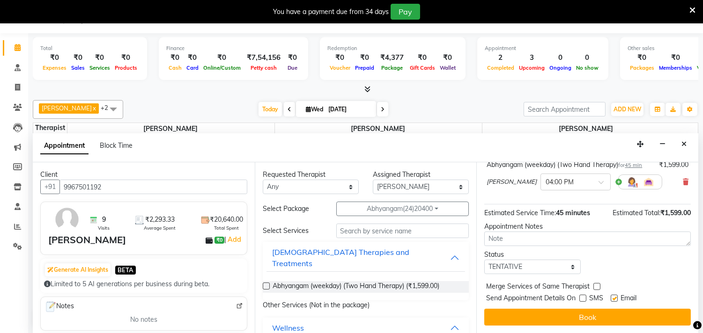
checkbox input "false"
click at [591, 315] on button "Book" at bounding box center [587, 317] width 206 height 17
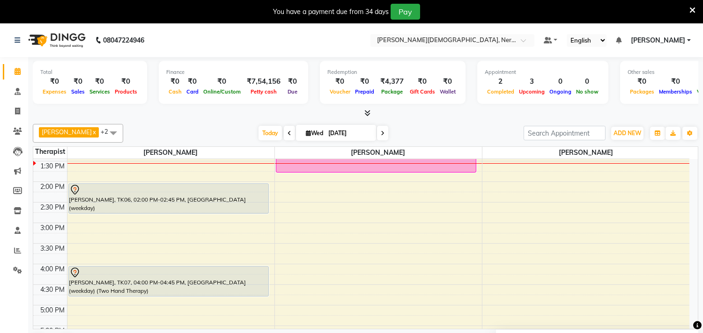
scroll to position [340, 0]
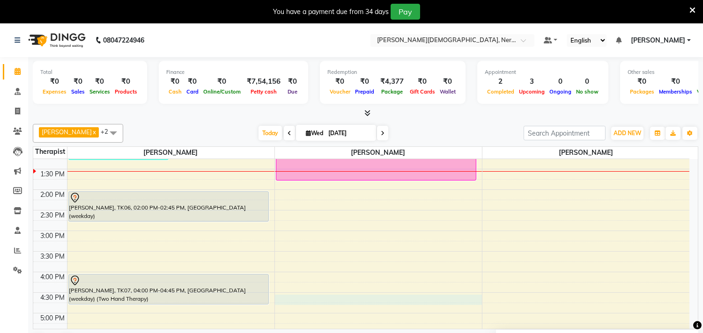
click at [336, 295] on div "5:00 AM 5:30 AM 6:00 AM 6:30 AM 7:00 AM 7:30 AM 8:00 AM 8:30 AM 9:00 AM 9:30 AM…" at bounding box center [361, 189] width 656 height 741
select select "57062"
select select "990"
select select "tentative"
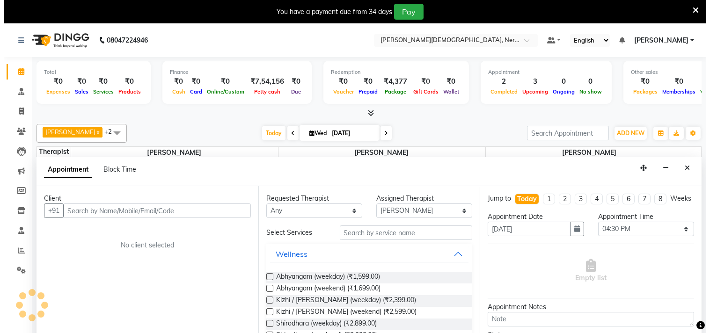
scroll to position [24, 0]
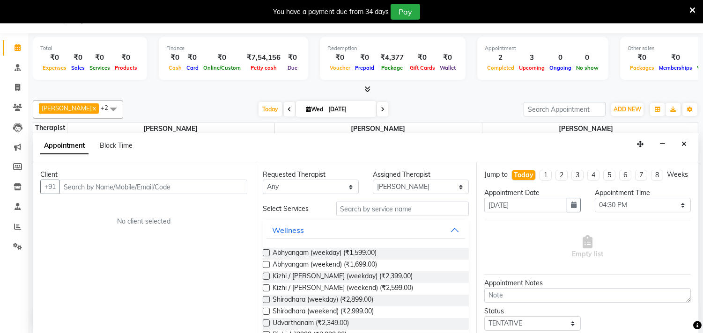
click at [127, 192] on input "text" at bounding box center [153, 187] width 188 height 15
type input "ratee"
click at [217, 187] on span "Add Client" at bounding box center [227, 187] width 31 height 8
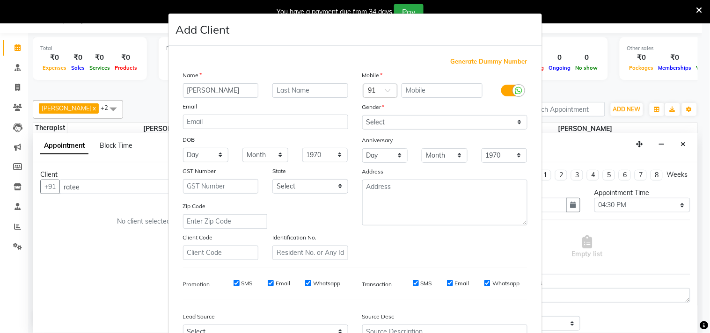
drag, startPoint x: 213, startPoint y: 90, endPoint x: 166, endPoint y: 92, distance: 47.3
click at [169, 92] on div "Generate Dummy Number Name [PERSON_NAME] Email DOB Day 01 02 03 04 05 06 07 08 …" at bounding box center [356, 214] width 374 height 336
type input "Rateesha"
click at [300, 89] on input "text" at bounding box center [310, 90] width 76 height 15
type input "Samnibar"
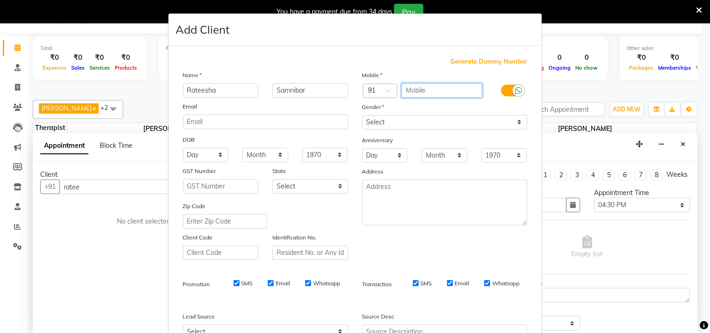
click at [425, 94] on input "text" at bounding box center [442, 90] width 81 height 15
type input "8591621112"
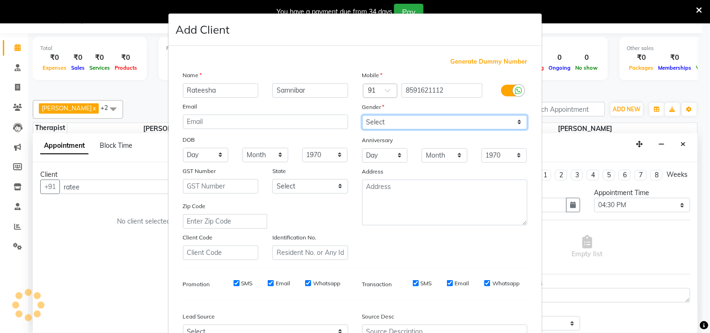
click at [513, 122] on select "Select [DEMOGRAPHIC_DATA] [DEMOGRAPHIC_DATA] Other Prefer Not To Say" at bounding box center [444, 122] width 165 height 15
select select "[DEMOGRAPHIC_DATA]"
click at [362, 115] on select "Select [DEMOGRAPHIC_DATA] [DEMOGRAPHIC_DATA] Other Prefer Not To Say" at bounding box center [444, 122] width 165 height 15
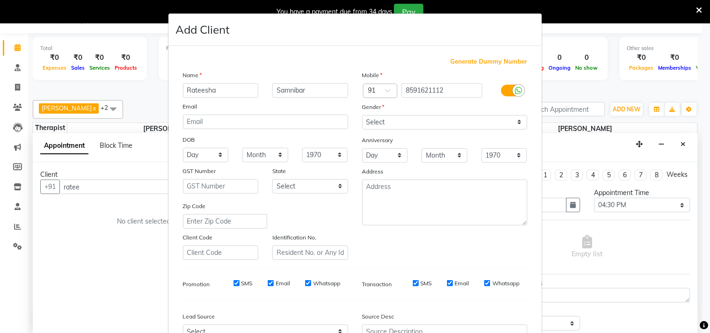
drag, startPoint x: 696, startPoint y: 202, endPoint x: 697, endPoint y: 218, distance: 16.5
click at [697, 218] on ngb-modal-window "Add Client Generate Dummy Number Name [PERSON_NAME] Email DOB Day 01 02 03 04 0…" at bounding box center [355, 166] width 710 height 333
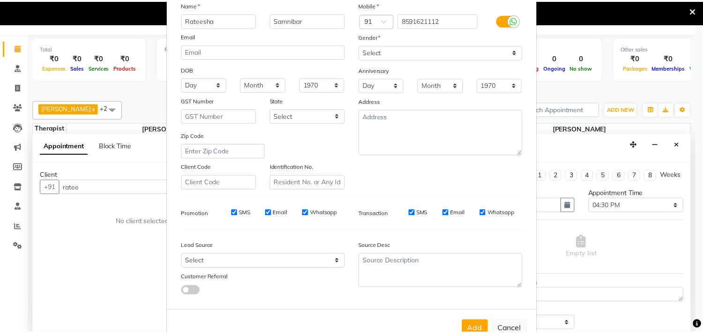
scroll to position [99, 0]
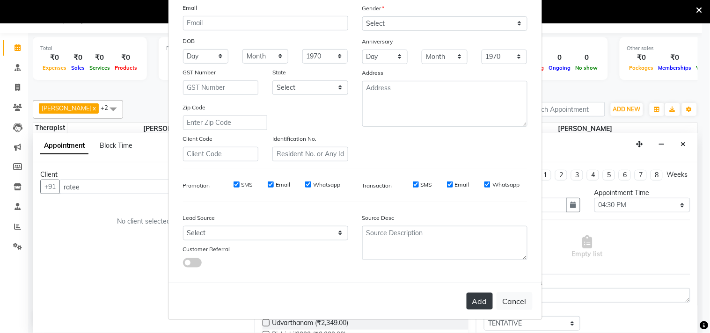
click at [472, 298] on button "Add" at bounding box center [480, 301] width 26 height 17
type input "8591621112"
select select
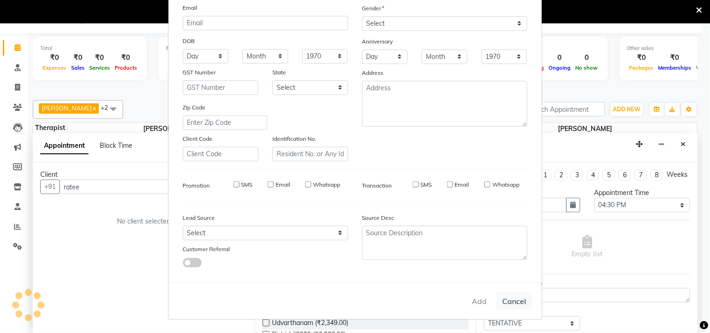
select select
checkbox input "false"
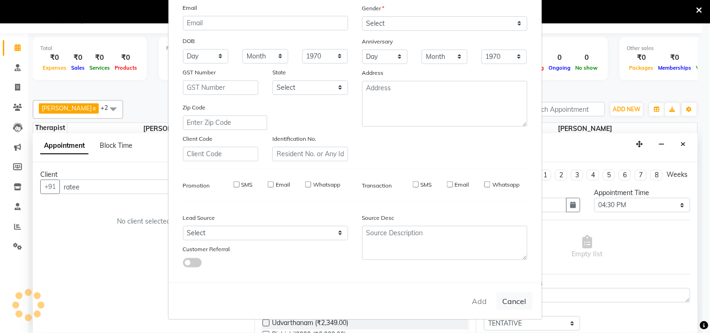
checkbox input "false"
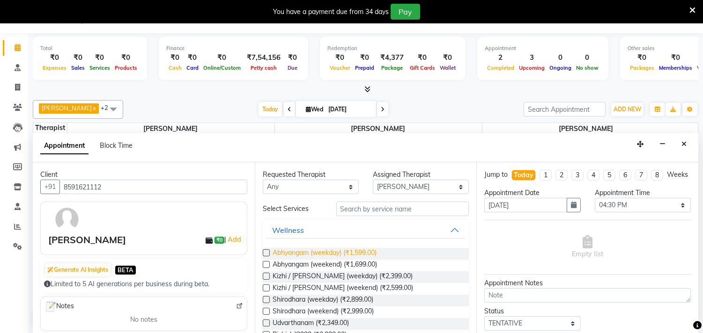
click at [363, 253] on span "Abhyangam (weekday) (₹1,599.00)" at bounding box center [324, 254] width 104 height 12
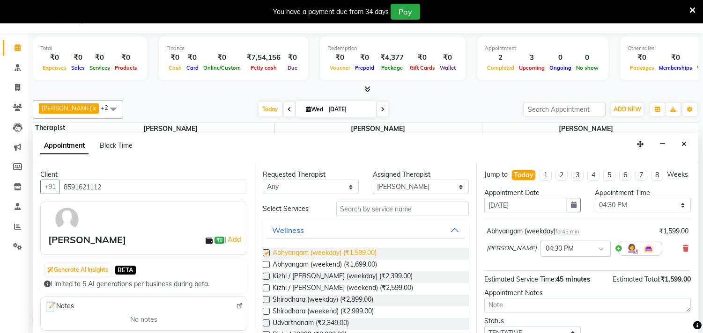
checkbox input "false"
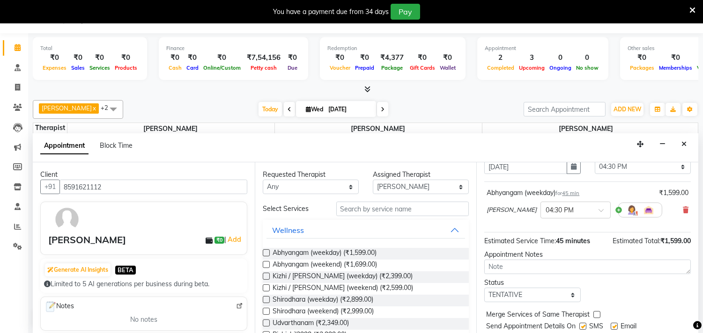
scroll to position [75, 0]
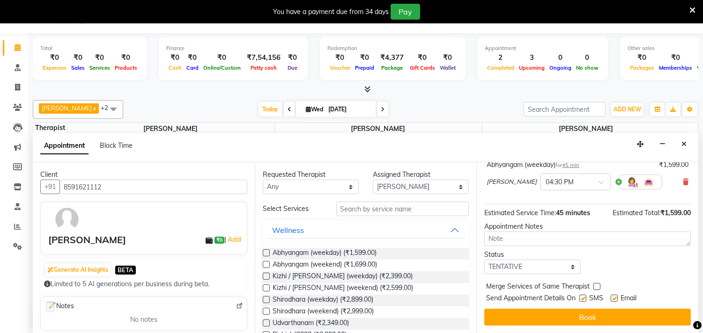
click at [584, 296] on label at bounding box center [582, 298] width 7 height 7
click at [584, 296] on input "checkbox" at bounding box center [582, 299] width 6 height 6
checkbox input "false"
click at [615, 298] on label at bounding box center [613, 298] width 7 height 7
click at [615, 298] on input "checkbox" at bounding box center [613, 299] width 6 height 6
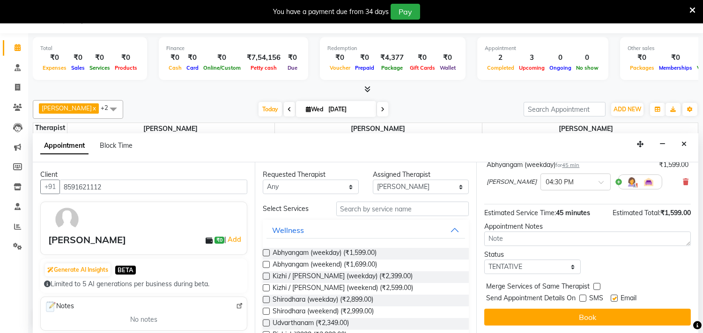
checkbox input "false"
click at [593, 183] on div at bounding box center [575, 181] width 69 height 10
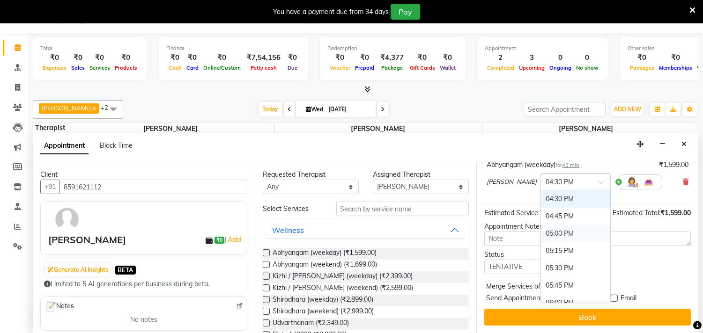
click at [564, 231] on div "05:00 PM" at bounding box center [575, 233] width 69 height 17
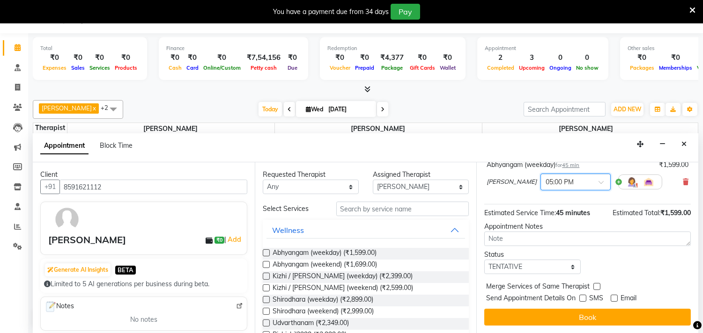
click at [583, 301] on label at bounding box center [582, 298] width 7 height 7
click at [583, 301] on input "checkbox" at bounding box center [582, 299] width 6 height 6
checkbox input "true"
click at [614, 298] on label at bounding box center [613, 298] width 7 height 7
click at [614, 298] on input "checkbox" at bounding box center [613, 299] width 6 height 6
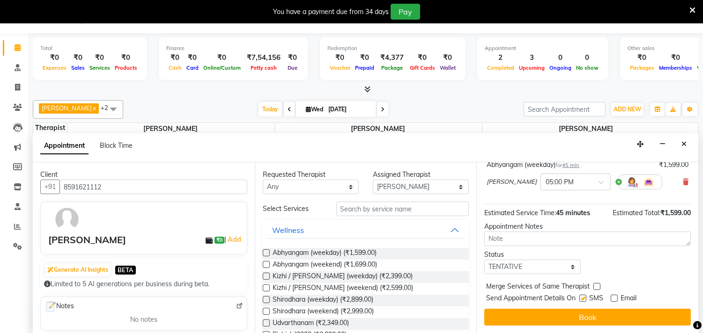
checkbox input "true"
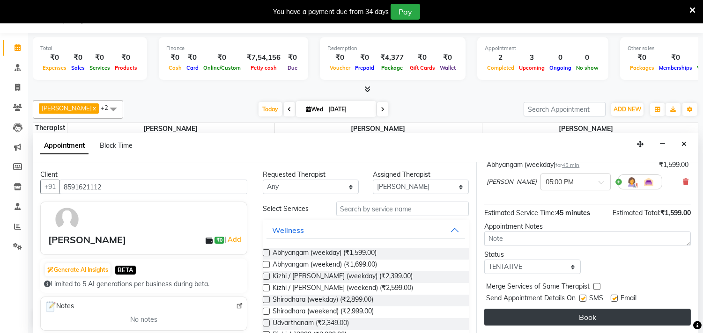
click at [578, 314] on button "Book" at bounding box center [587, 317] width 206 height 17
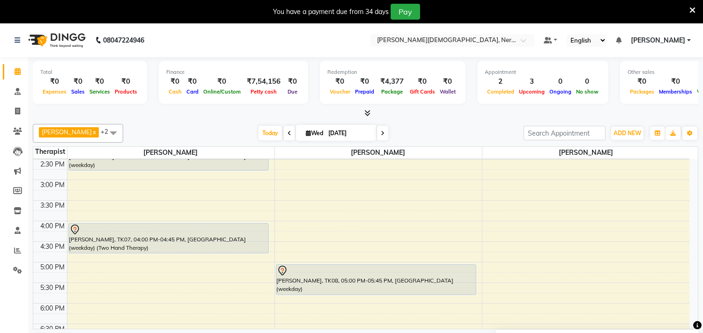
scroll to position [422, 0]
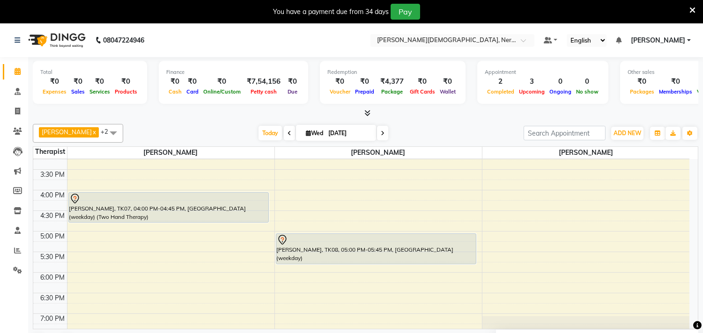
click at [76, 281] on div "5:00 AM 5:30 AM 6:00 AM 6:30 AM 7:00 AM 7:30 AM 8:00 AM 8:30 AM 9:00 AM 9:30 AM…" at bounding box center [361, 107] width 656 height 741
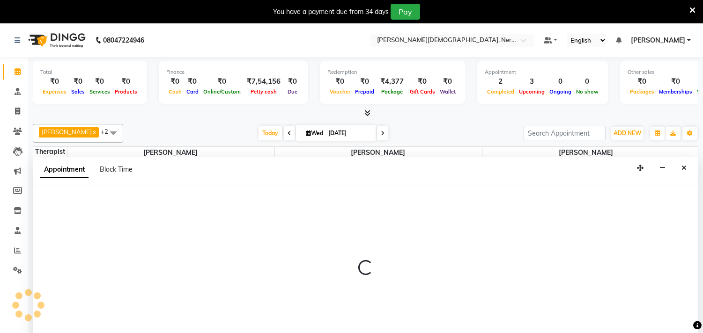
select select "57061"
select select "1080"
select select "tentative"
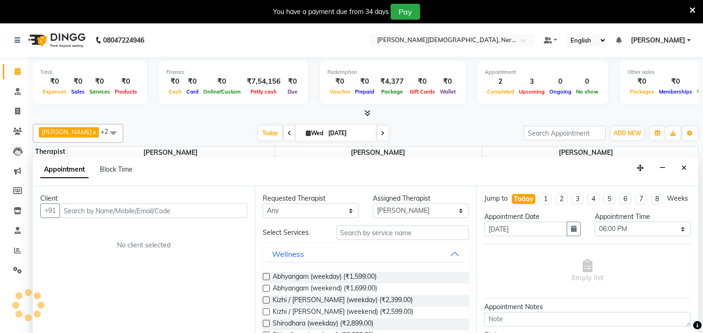
scroll to position [24, 0]
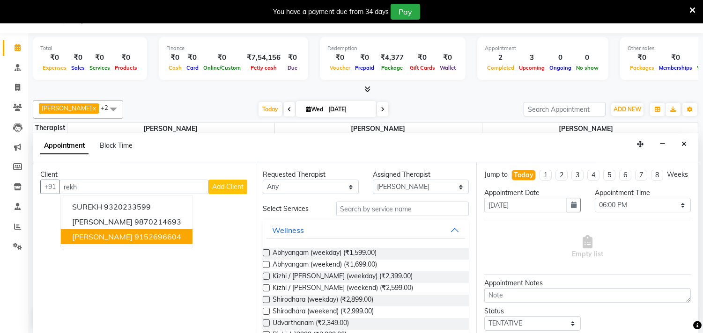
click at [143, 236] on ngb-highlight "9152696604" at bounding box center [157, 236] width 47 height 9
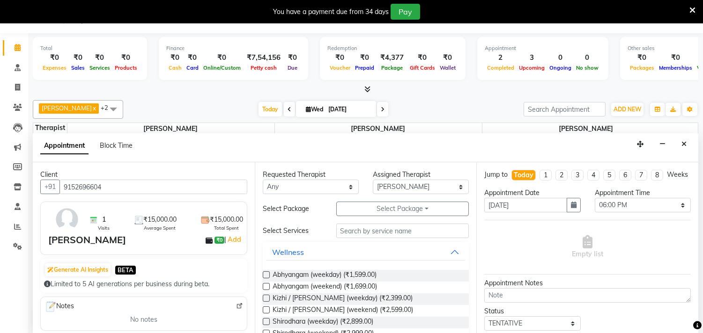
click at [175, 188] on input "9152696604" at bounding box center [153, 187] width 188 height 15
drag, startPoint x: 133, startPoint y: 188, endPoint x: 49, endPoint y: 190, distance: 84.3
click at [49, 190] on div "[PHONE_NUMBER]" at bounding box center [143, 187] width 207 height 15
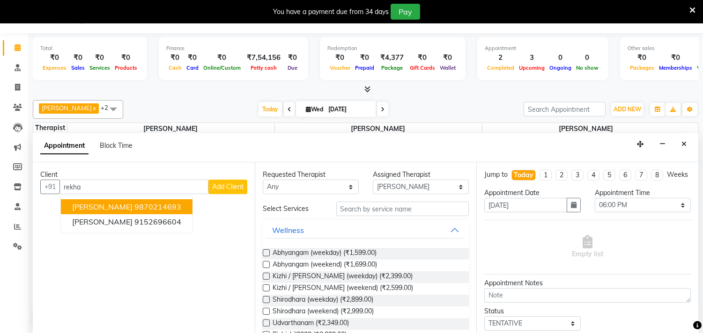
click at [147, 206] on ngb-highlight "9870214693" at bounding box center [157, 206] width 47 height 9
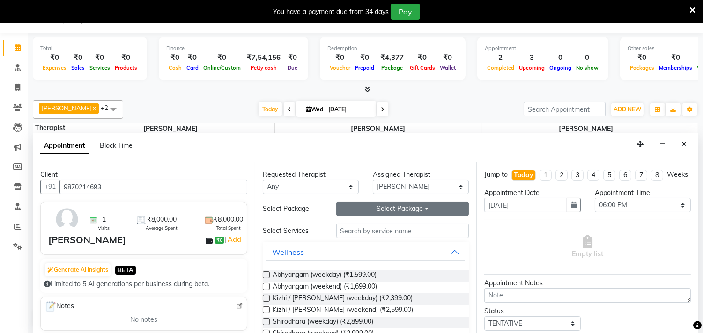
type input "9870214693"
click at [388, 207] on button "Select Package Toggle Dropdown" at bounding box center [402, 209] width 133 height 15
click at [387, 227] on li "VIRECHAN -MASSAGE" at bounding box center [384, 228] width 95 height 14
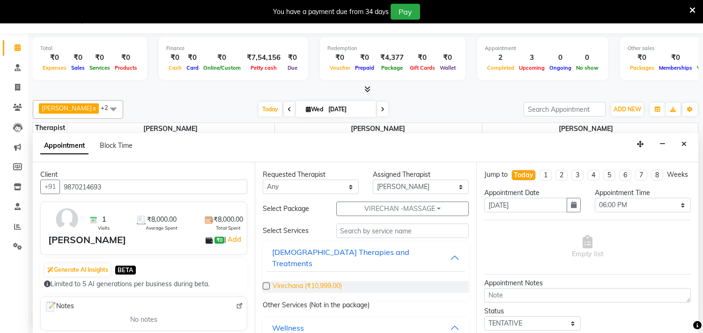
click at [312, 281] on span "Virechana (₹10,999.00)" at bounding box center [306, 287] width 69 height 12
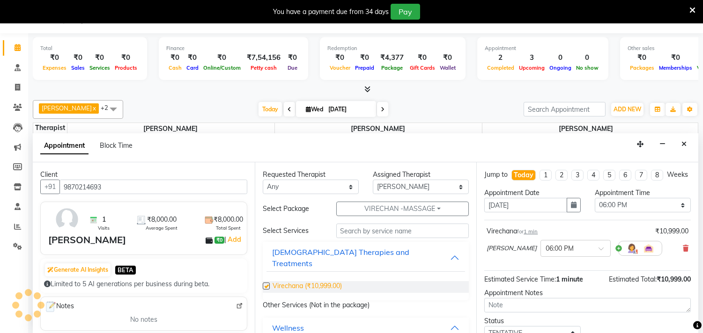
checkbox input "false"
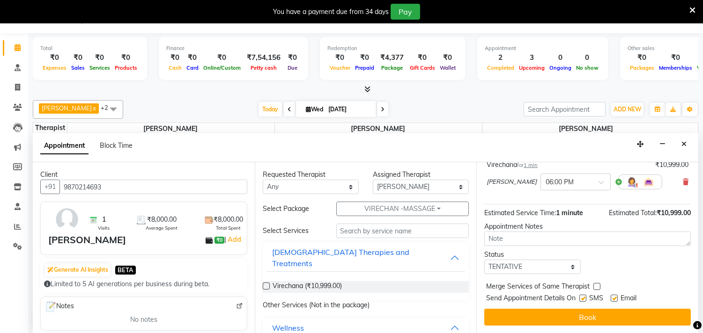
scroll to position [75, 0]
click at [582, 299] on label at bounding box center [582, 298] width 7 height 7
click at [582, 299] on input "checkbox" at bounding box center [582, 299] width 6 height 6
checkbox input "false"
click at [615, 296] on label at bounding box center [613, 298] width 7 height 7
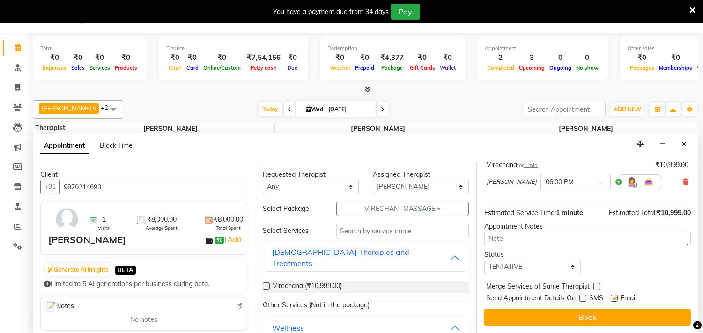
click at [615, 296] on input "checkbox" at bounding box center [613, 299] width 6 height 6
checkbox input "false"
click at [542, 242] on textarea at bounding box center [587, 239] width 206 height 15
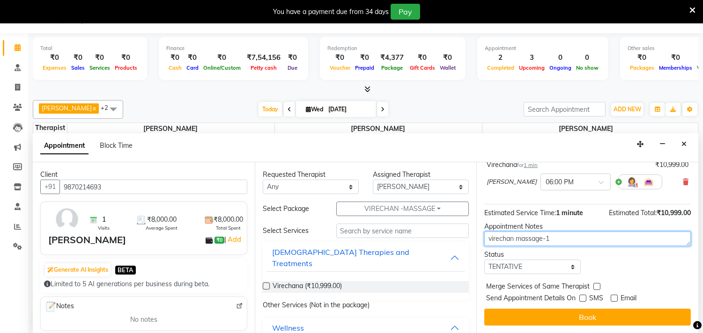
click at [509, 240] on textarea "virechan massage-1" at bounding box center [587, 239] width 206 height 15
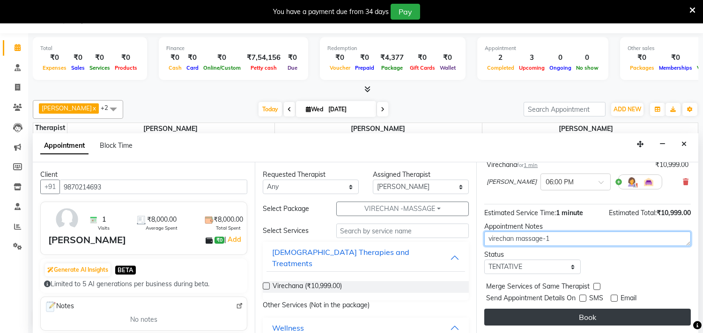
type textarea "virechan massage-1"
click at [600, 315] on button "Book" at bounding box center [587, 317] width 206 height 17
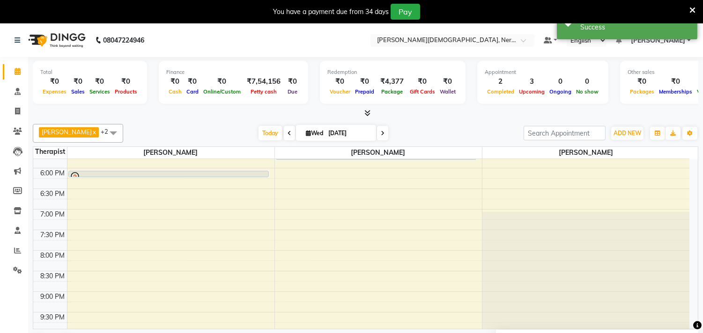
scroll to position [529, 0]
click at [364, 191] on div "5:00 AM 5:30 AM 6:00 AM 6:30 AM 7:00 AM 7:30 AM 8:00 AM 8:30 AM 9:00 AM 9:30 AM…" at bounding box center [361, 0] width 656 height 741
select select "57062"
select select "1110"
select select "tentative"
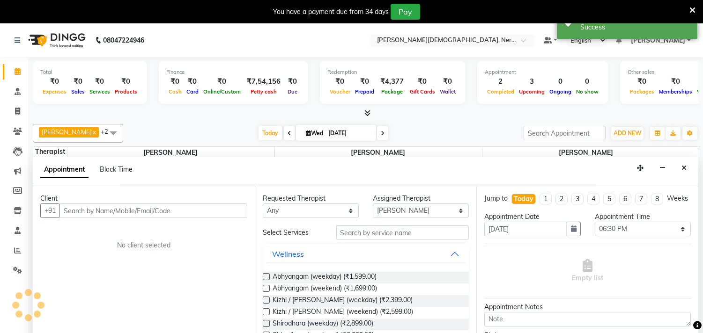
scroll to position [24, 0]
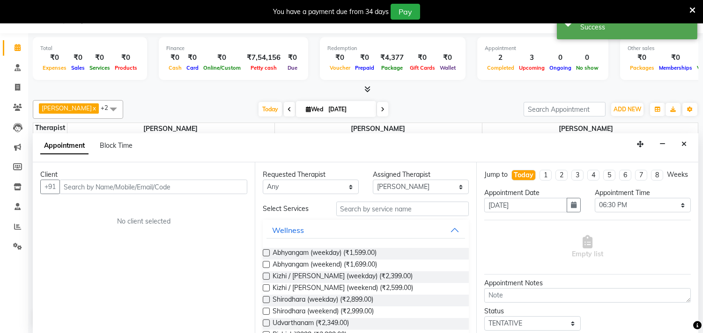
click at [171, 191] on input "text" at bounding box center [153, 187] width 188 height 15
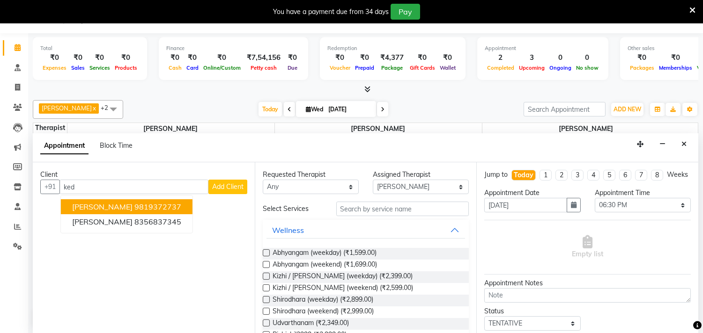
click at [150, 206] on ngb-highlight "9819372737" at bounding box center [157, 206] width 47 height 9
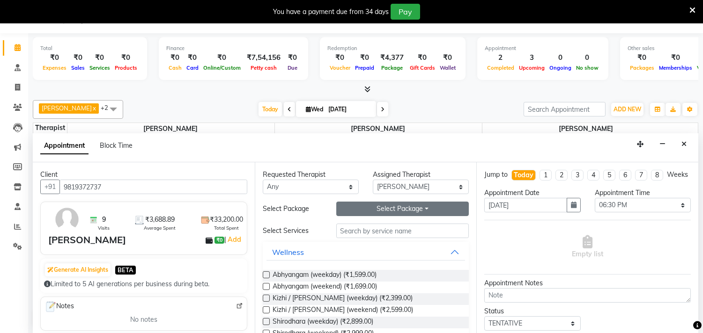
type input "9819372737"
click at [394, 209] on button "Select Package Toggle Dropdown" at bounding box center [402, 209] width 133 height 15
click at [396, 244] on li "Abhyangam (12)14000" at bounding box center [385, 242] width 97 height 14
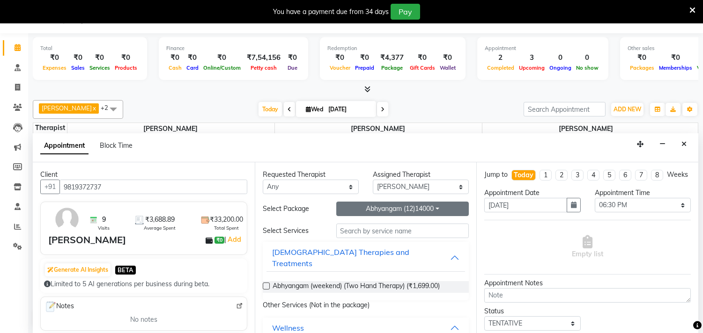
click at [431, 207] on button "Abhyangam (12)14000" at bounding box center [402, 209] width 133 height 15
click at [417, 257] on li "Abhyangam (12)14000" at bounding box center [385, 256] width 97 height 14
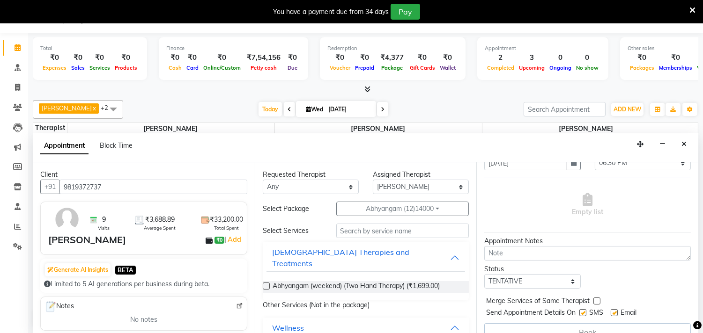
scroll to position [43, 0]
click at [417, 281] on span "Abhyangam (weekend) (Two Hand Therapy) (₹1,699.00)" at bounding box center [355, 287] width 167 height 12
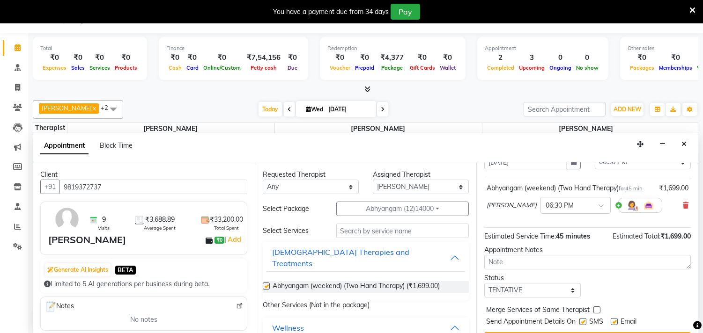
checkbox input "false"
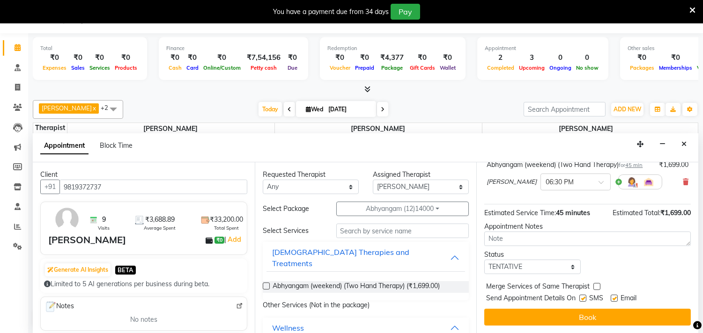
scroll to position [85, 0]
click at [581, 301] on label at bounding box center [582, 298] width 7 height 7
click at [581, 301] on input "checkbox" at bounding box center [582, 299] width 6 height 6
checkbox input "false"
click at [615, 301] on label at bounding box center [613, 298] width 7 height 7
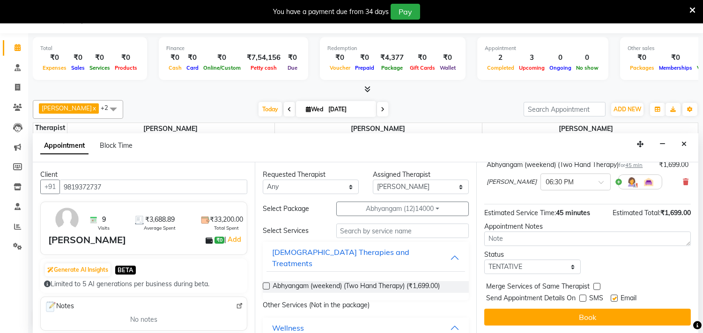
click at [615, 301] on input "checkbox" at bounding box center [613, 299] width 6 height 6
checkbox input "false"
click at [596, 315] on button "Book" at bounding box center [587, 317] width 206 height 17
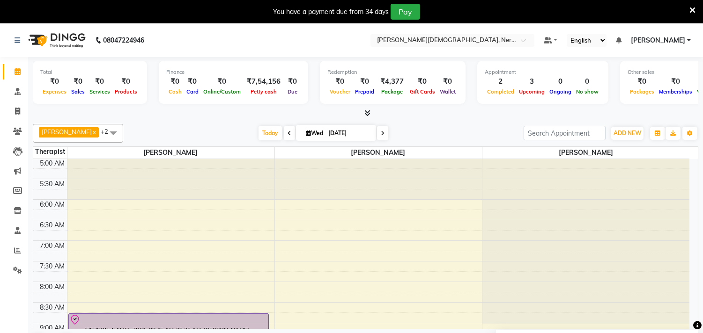
scroll to position [0, 0]
click at [19, 132] on icon at bounding box center [17, 131] width 9 height 7
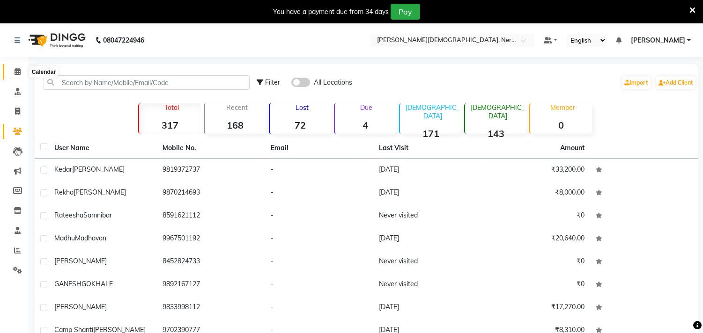
click at [16, 72] on icon at bounding box center [18, 71] width 6 height 7
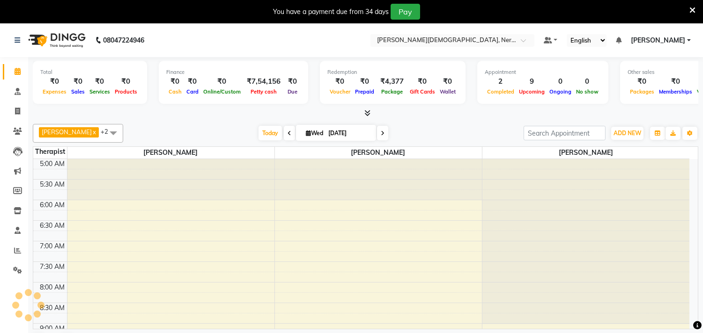
scroll to position [41, 0]
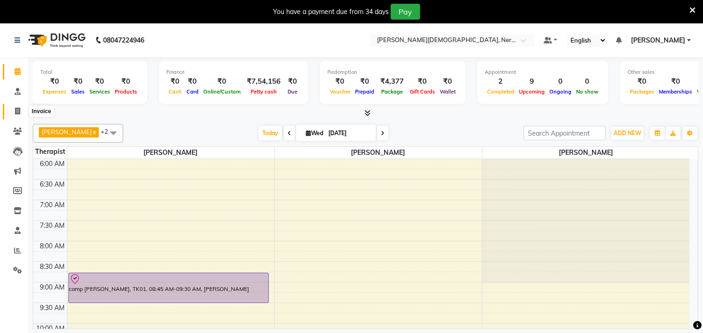
click at [15, 108] on icon at bounding box center [17, 111] width 5 height 7
select select "6808"
select select "service"
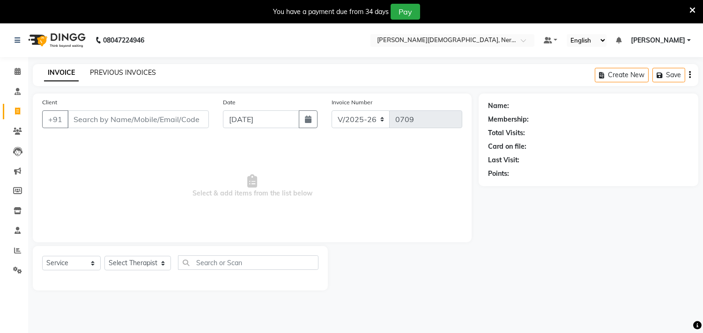
click at [131, 73] on link "PREVIOUS INVOICES" at bounding box center [123, 72] width 66 height 8
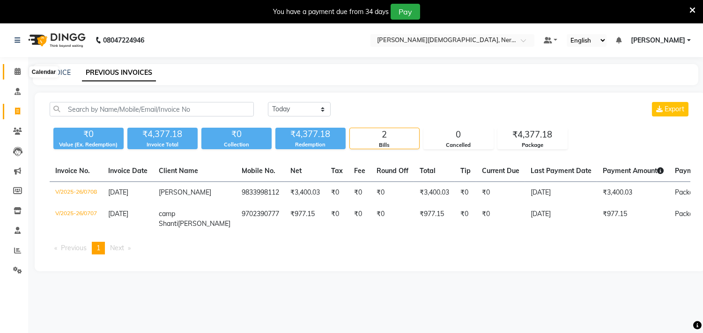
click at [17, 73] on icon at bounding box center [18, 71] width 6 height 7
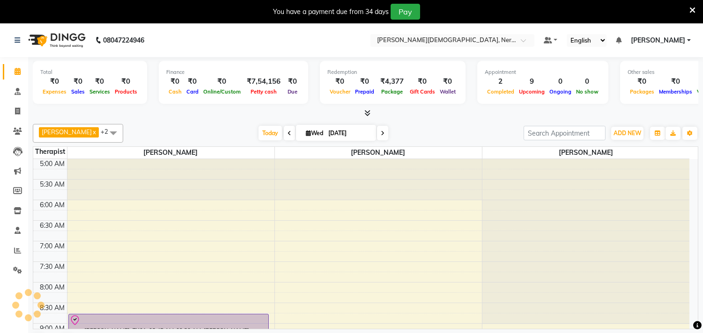
scroll to position [41, 0]
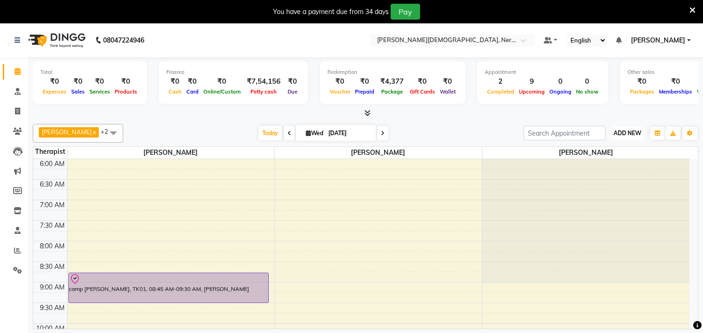
click at [628, 130] on span "ADD NEW" at bounding box center [627, 133] width 28 height 7
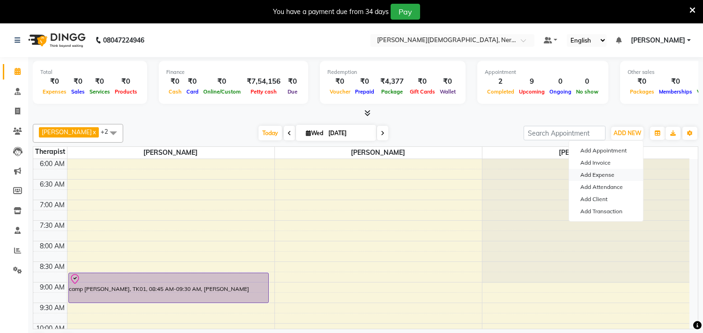
click at [592, 176] on link "Add Expense" at bounding box center [606, 175] width 74 height 12
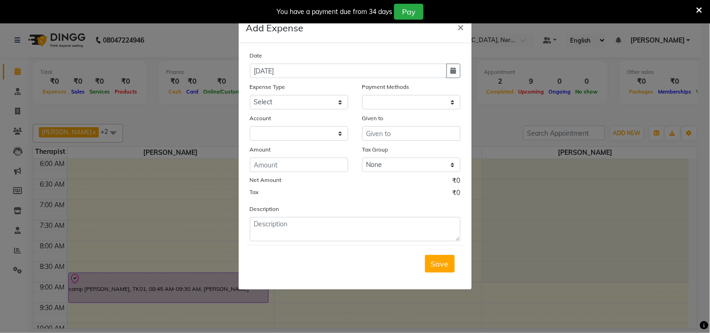
select select "1"
select select "5863"
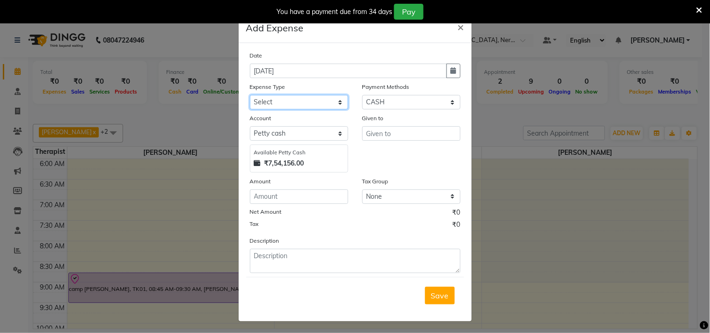
click at [340, 98] on select "Select Advance Salary Bank charges Car maintenance Cash transfer to bank center…" at bounding box center [299, 102] width 98 height 15
select select "23705"
click at [250, 95] on select "Select Advance Salary Bank charges Car maintenance Cash transfer to bank center…" at bounding box center [299, 102] width 98 height 15
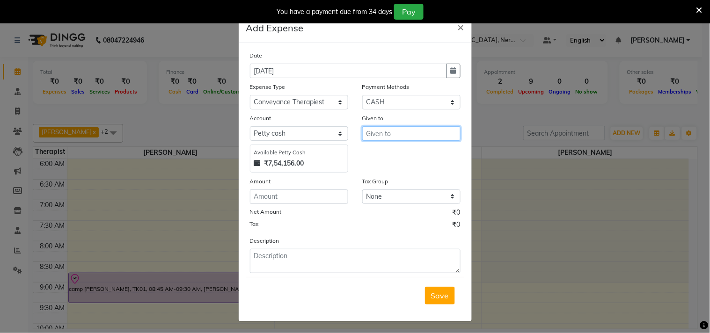
click at [400, 132] on input "text" at bounding box center [411, 133] width 98 height 15
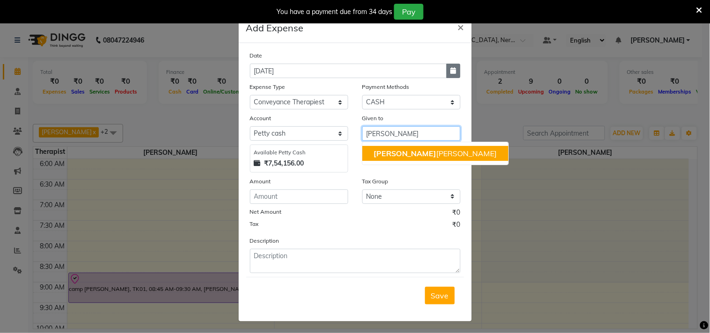
type input "[PERSON_NAME]"
click at [452, 67] on button "button" at bounding box center [454, 71] width 14 height 15
select select "9"
select select "2025"
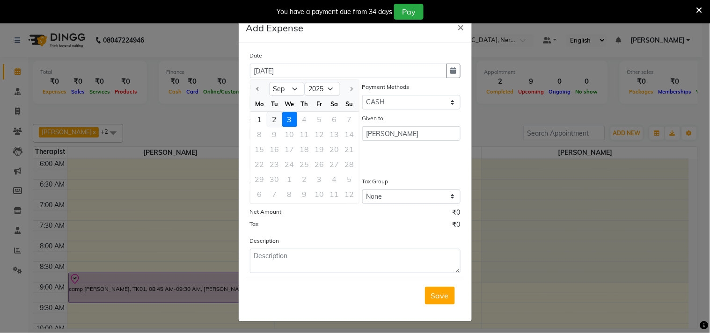
click at [271, 116] on div "2" at bounding box center [274, 119] width 15 height 15
type input "02-09-2025"
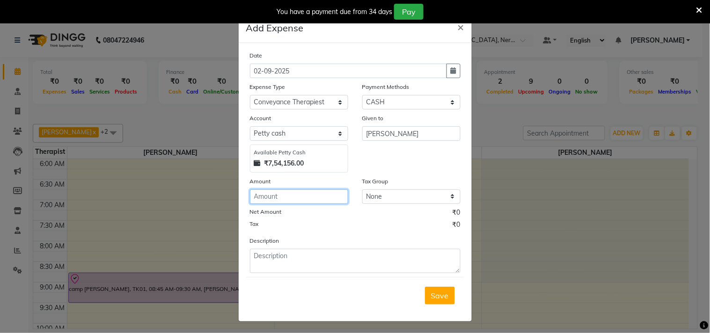
click at [272, 197] on input "number" at bounding box center [299, 197] width 98 height 15
type input "86"
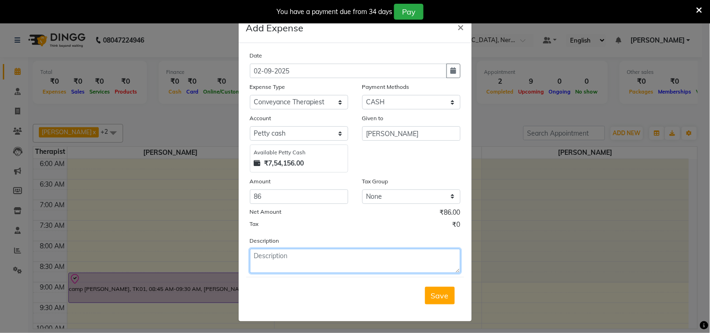
click at [286, 265] on textarea at bounding box center [355, 261] width 211 height 24
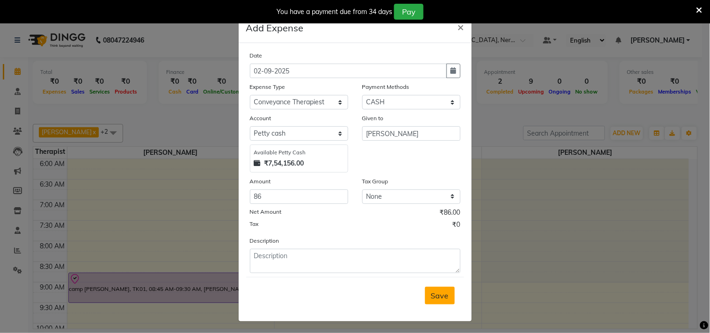
click at [431, 293] on span "Save" at bounding box center [440, 295] width 18 height 9
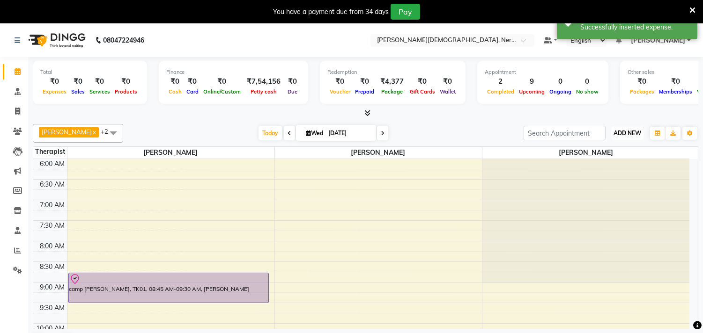
click at [630, 134] on span "ADD NEW" at bounding box center [627, 133] width 28 height 7
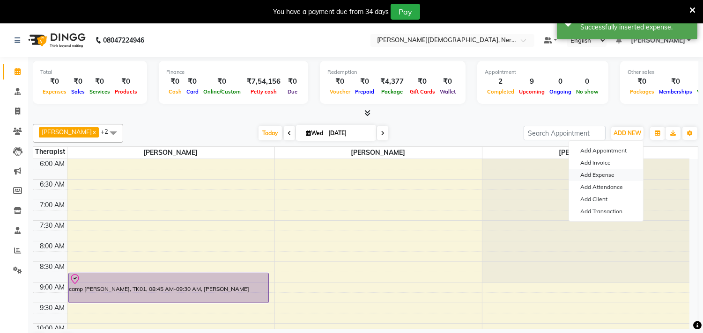
click at [608, 175] on link "Add Expense" at bounding box center [606, 175] width 74 height 12
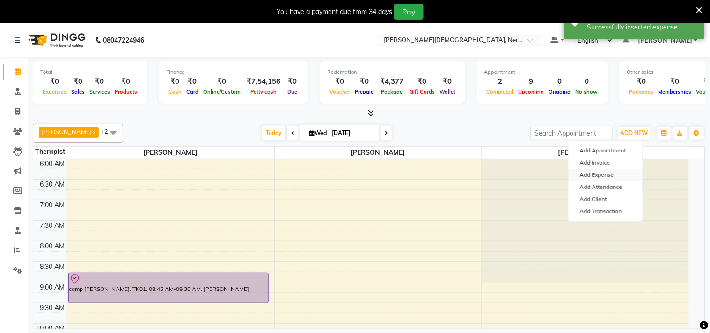
select select "1"
select select "5863"
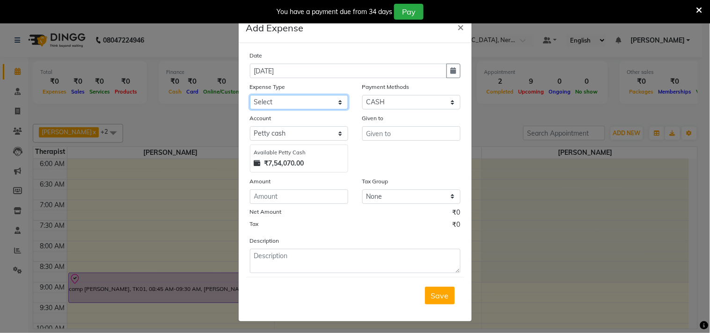
click at [334, 101] on select "Select Advance Salary Bank charges Car maintenance Cash transfer to bank center…" at bounding box center [299, 102] width 98 height 15
select select "23710"
click at [250, 95] on select "Select Advance Salary Bank charges Car maintenance Cash transfer to bank center…" at bounding box center [299, 102] width 98 height 15
click at [260, 187] on div "Amount" at bounding box center [299, 182] width 98 height 13
click at [261, 196] on input "number" at bounding box center [299, 197] width 98 height 15
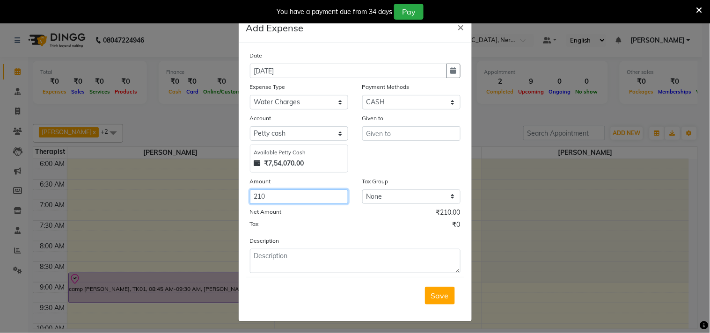
type input "210"
click at [384, 115] on div "Given to" at bounding box center [411, 119] width 98 height 13
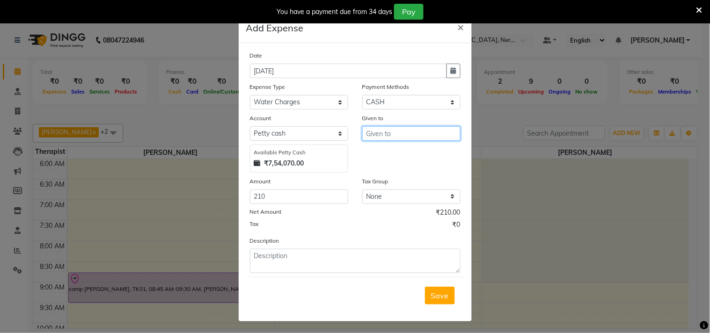
click at [382, 134] on input "text" at bounding box center [411, 133] width 98 height 15
type input "[PERSON_NAME]"
click at [437, 295] on span "Save" at bounding box center [440, 295] width 18 height 9
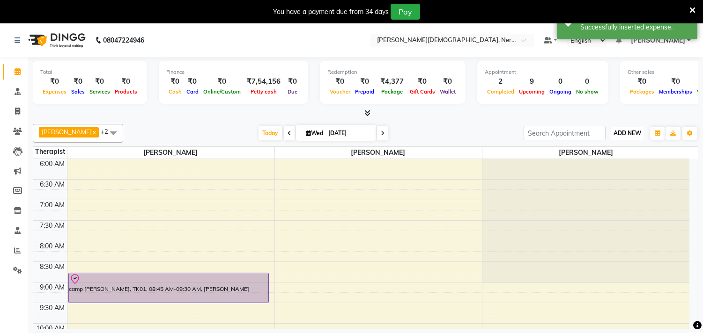
click at [624, 133] on span "ADD NEW" at bounding box center [627, 133] width 28 height 7
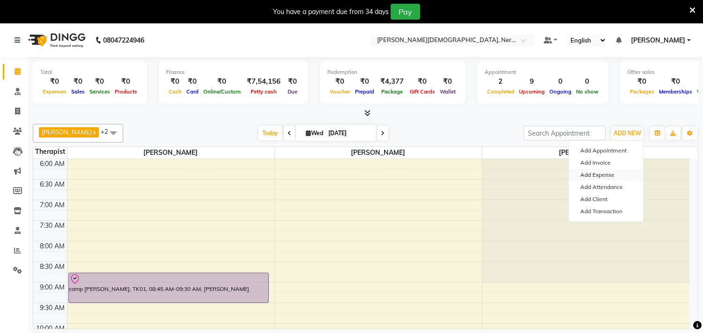
click at [607, 176] on link "Add Expense" at bounding box center [606, 175] width 74 height 12
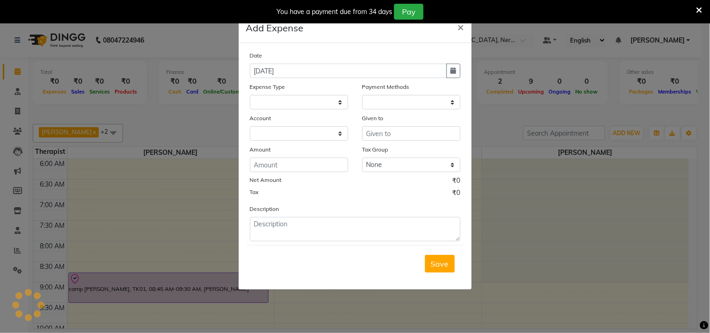
select select "1"
select select "5863"
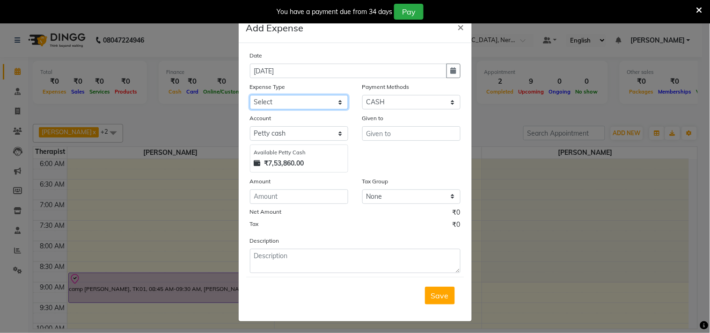
click at [338, 101] on select "Select Advance Salary Bank charges Car maintenance Cash transfer to bank center…" at bounding box center [299, 102] width 98 height 15
select select "23705"
click at [250, 95] on select "Select Advance Salary Bank charges Car maintenance Cash transfer to bank center…" at bounding box center [299, 102] width 98 height 15
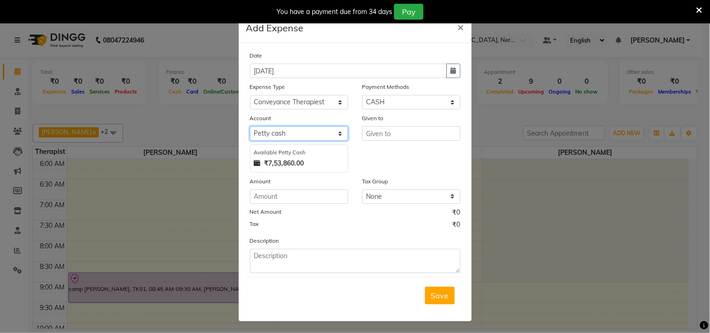
click at [282, 130] on select "Select [PERSON_NAME] cash Default account" at bounding box center [299, 133] width 98 height 15
click at [250, 126] on select "Select [PERSON_NAME] cash Default account" at bounding box center [299, 133] width 98 height 15
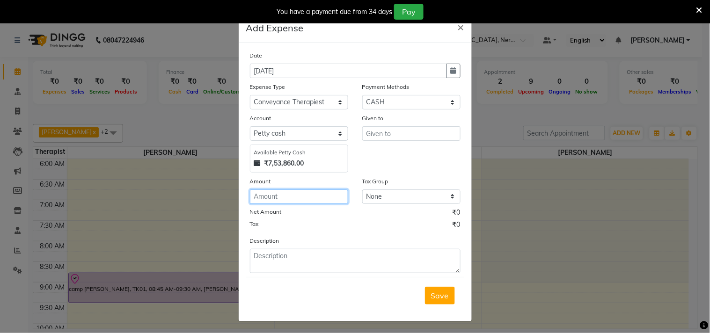
click at [286, 198] on input "number" at bounding box center [299, 197] width 98 height 15
type input "52"
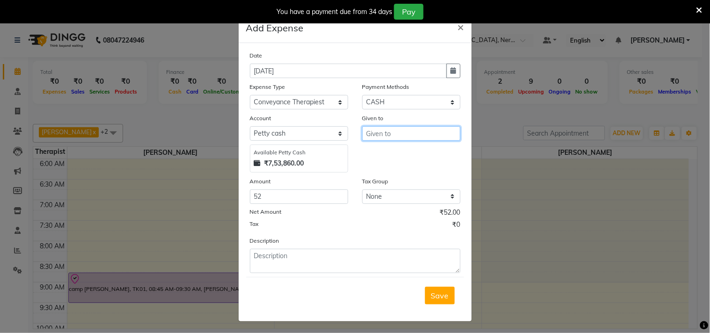
click at [400, 135] on input "text" at bounding box center [411, 133] width 98 height 15
type input "[PERSON_NAME]"
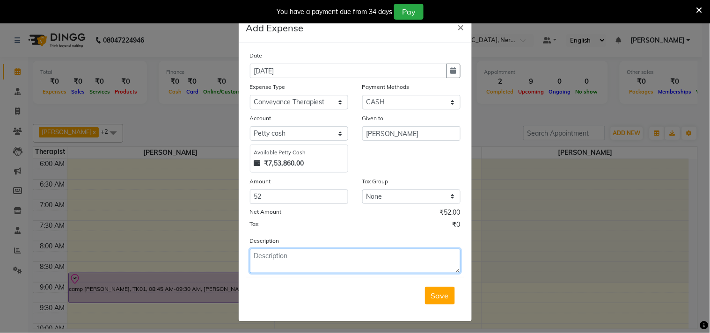
click at [312, 254] on textarea at bounding box center [355, 261] width 211 height 24
drag, startPoint x: 269, startPoint y: 258, endPoint x: 424, endPoint y: 144, distance: 191.8
click at [420, 269] on textarea "BANK ta" at bounding box center [355, 261] width 211 height 24
type textarea "BANKTA"
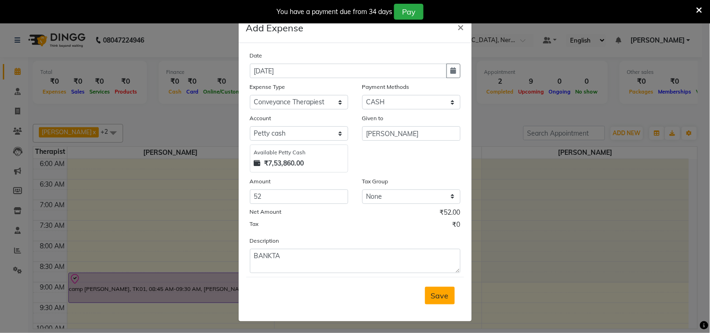
click at [435, 298] on span "Save" at bounding box center [440, 295] width 18 height 9
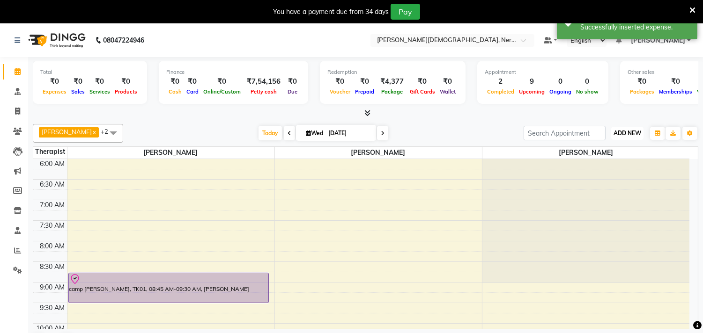
click at [629, 133] on span "ADD NEW" at bounding box center [627, 133] width 28 height 7
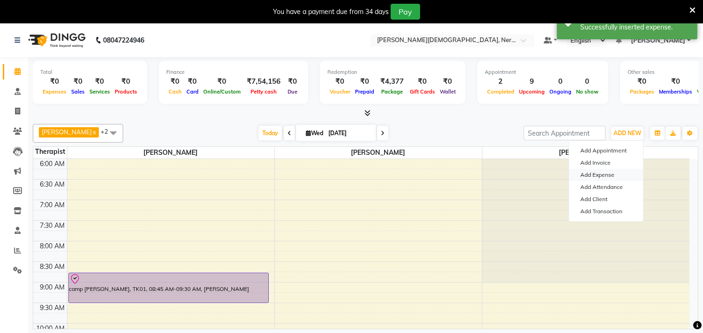
click at [601, 175] on link "Add Expense" at bounding box center [606, 175] width 74 height 12
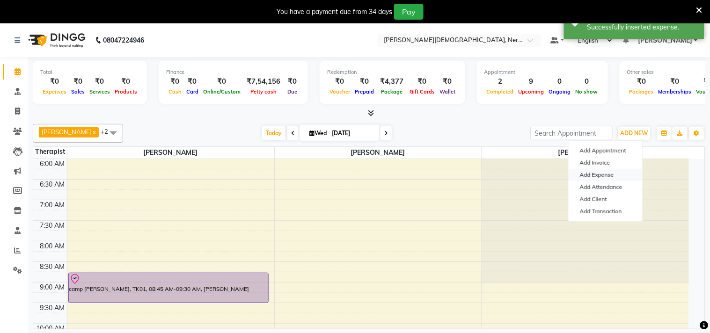
select select "1"
select select "5863"
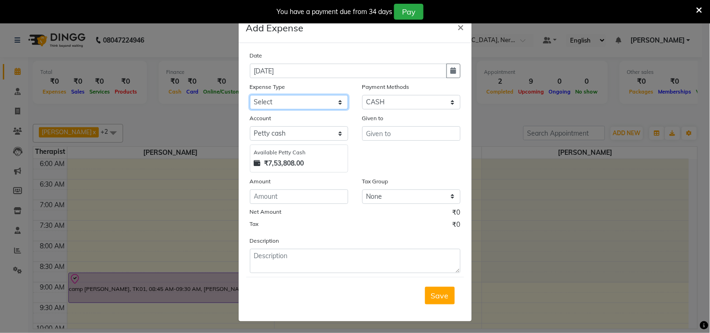
click at [334, 100] on select "Select Advance Salary Bank charges Car maintenance Cash transfer to bank center…" at bounding box center [299, 102] width 98 height 15
select select "19693"
click at [250, 95] on select "Select Advance Salary Bank charges Car maintenance Cash transfer to bank center…" at bounding box center [299, 102] width 98 height 15
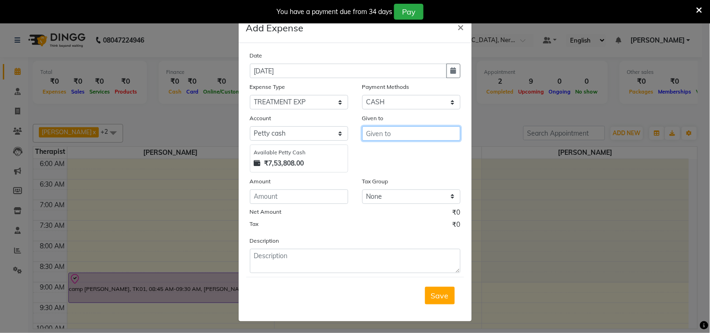
click at [384, 136] on input "text" at bounding box center [411, 133] width 98 height 15
type input "[PERSON_NAME]"
click at [281, 210] on div "Net Amount ₹0" at bounding box center [355, 214] width 211 height 12
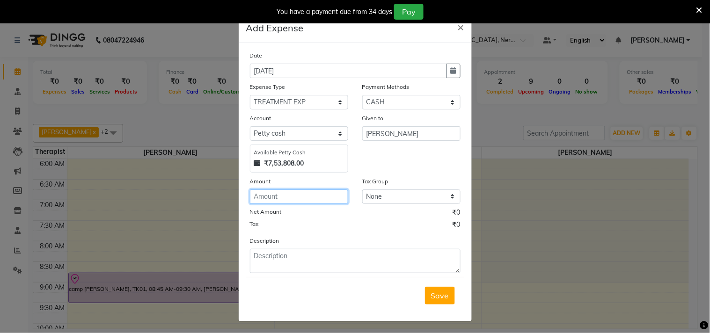
click at [277, 194] on input "number" at bounding box center [299, 197] width 98 height 15
type input "280"
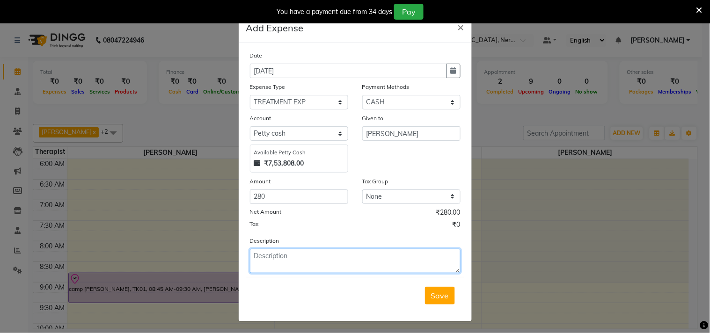
click at [271, 257] on textarea at bounding box center [355, 261] width 211 height 24
type textarea "NAVRA RICE"
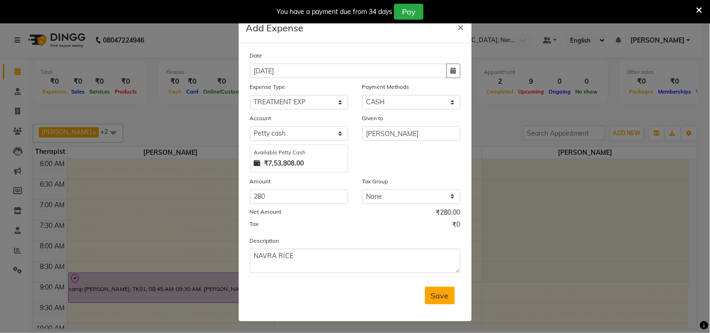
click at [434, 295] on span "Save" at bounding box center [440, 295] width 18 height 9
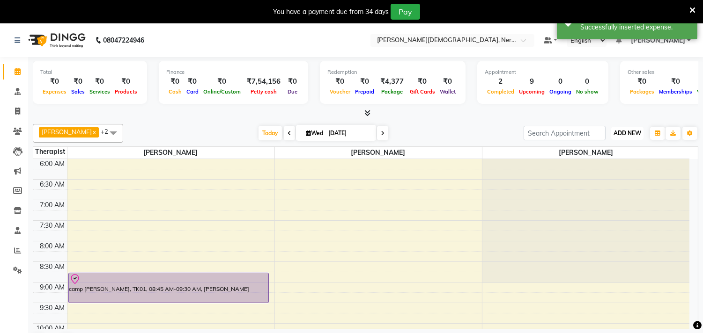
click at [622, 134] on span "ADD NEW" at bounding box center [627, 133] width 28 height 7
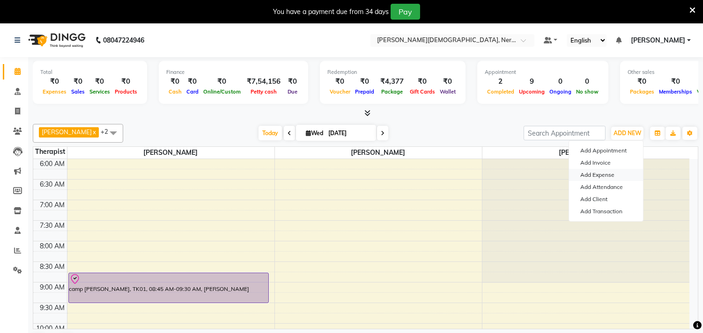
click at [604, 177] on link "Add Expense" at bounding box center [606, 175] width 74 height 12
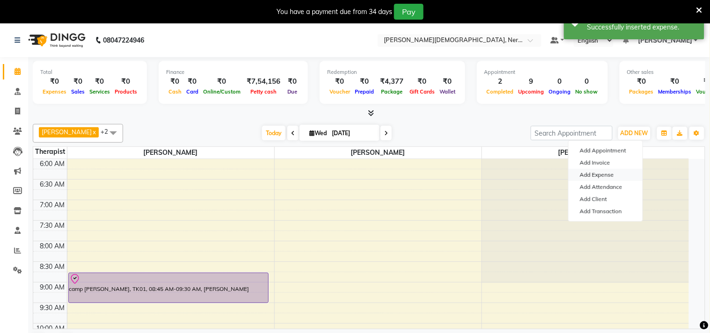
select select "1"
select select "5863"
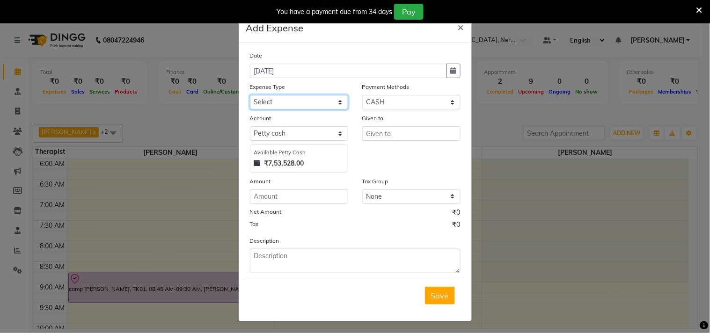
click at [331, 101] on select "Select Advance Salary Bank charges Car maintenance Cash transfer to bank center…" at bounding box center [299, 102] width 98 height 15
select select "19682"
click at [250, 95] on select "Select Advance Salary Bank charges Car maintenance Cash transfer to bank center…" at bounding box center [299, 102] width 98 height 15
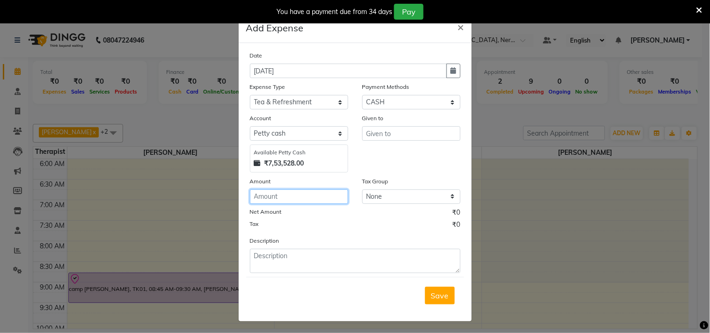
click at [278, 196] on input "number" at bounding box center [299, 197] width 98 height 15
type input "29"
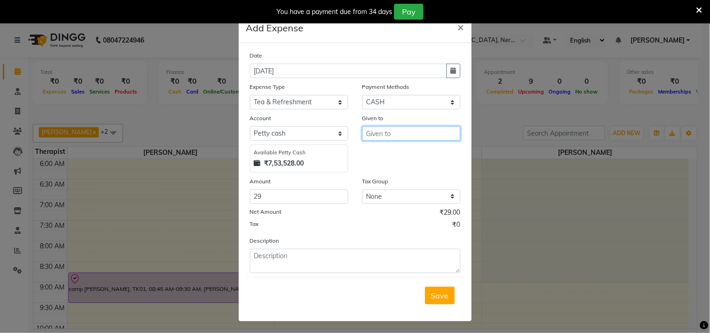
click at [398, 134] on input "text" at bounding box center [411, 133] width 98 height 15
type input "[PERSON_NAME]"
click at [439, 293] on span "Save" at bounding box center [440, 295] width 18 height 9
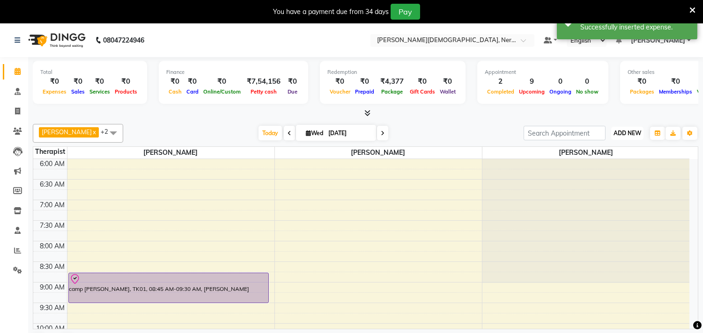
click at [639, 132] on span "ADD NEW" at bounding box center [627, 133] width 28 height 7
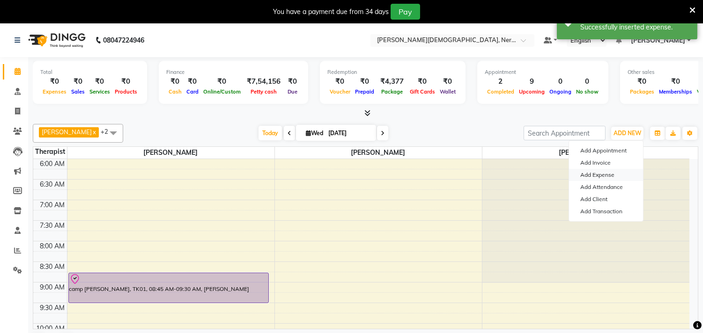
click at [606, 175] on link "Add Expense" at bounding box center [606, 175] width 74 height 12
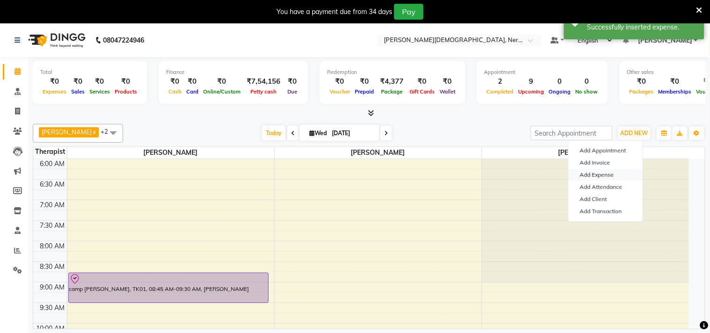
select select "1"
select select "5863"
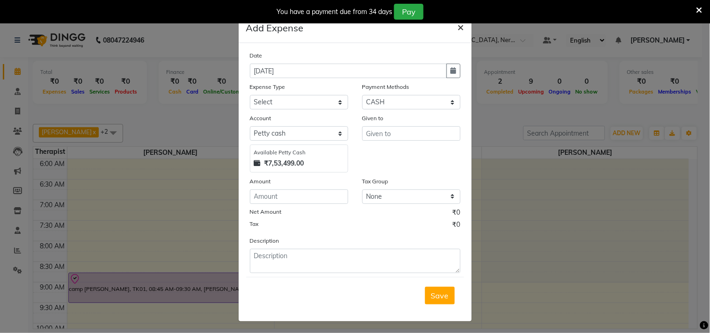
click at [458, 26] on span "×" at bounding box center [461, 27] width 7 height 14
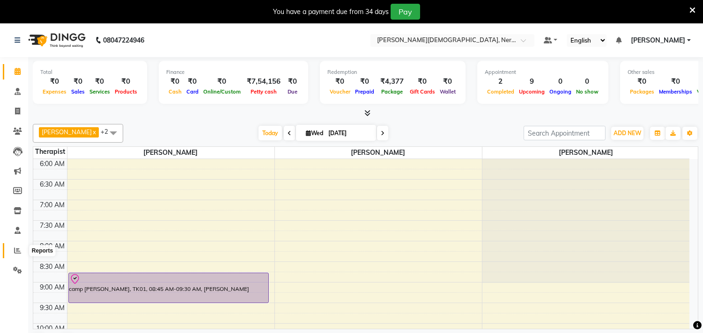
click at [16, 251] on icon at bounding box center [17, 250] width 7 height 7
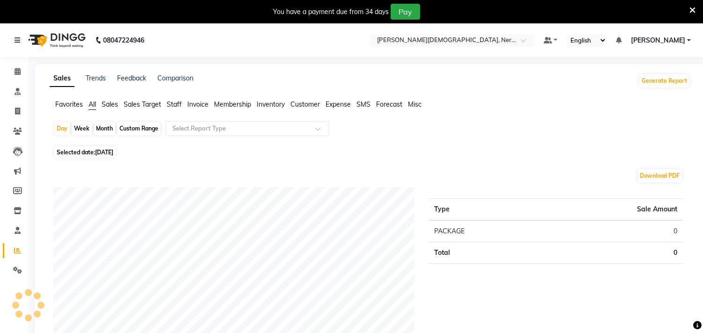
click at [336, 105] on span "Expense" at bounding box center [337, 104] width 25 height 8
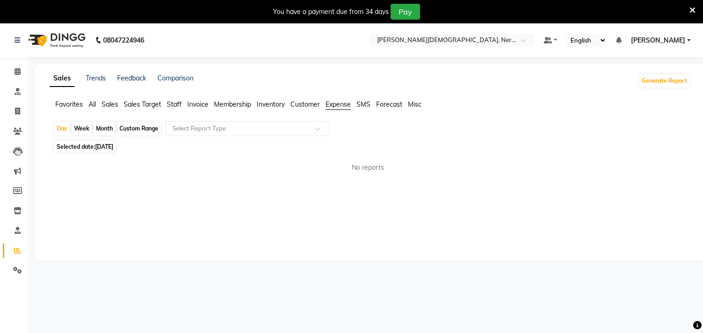
click at [113, 143] on span "[DATE]" at bounding box center [104, 146] width 18 height 7
select select "9"
select select "2025"
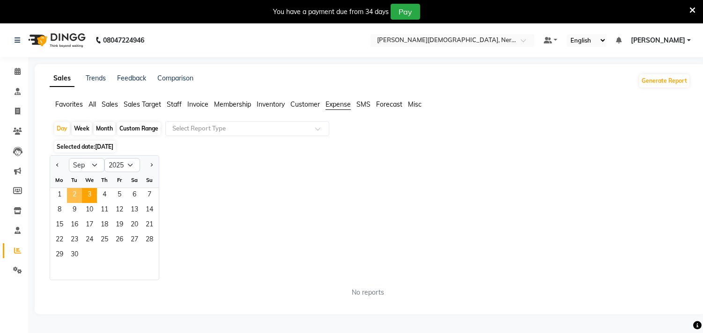
click at [76, 195] on span "2" at bounding box center [74, 195] width 15 height 15
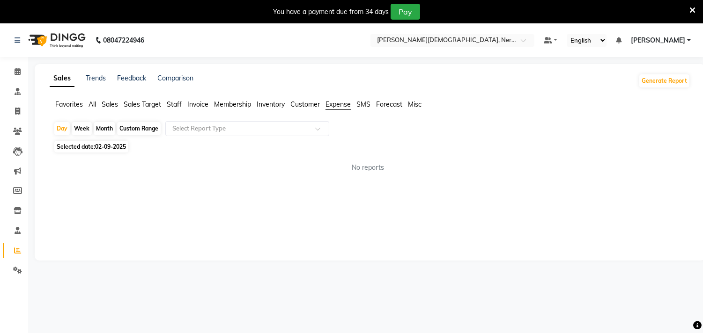
click at [339, 106] on span "Expense" at bounding box center [337, 104] width 25 height 8
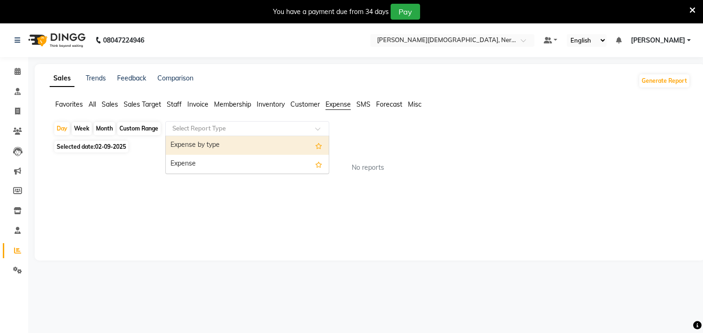
click at [189, 132] on input "text" at bounding box center [237, 128] width 135 height 9
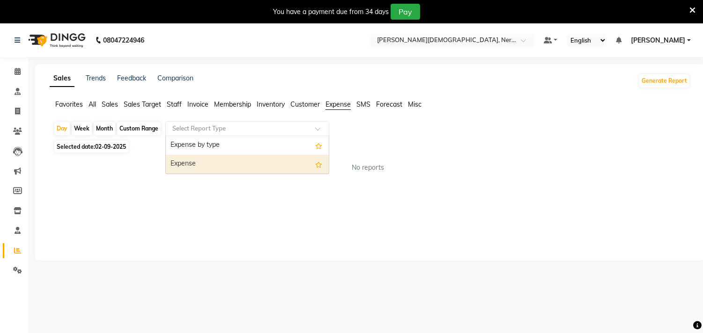
click at [191, 162] on div "Expense" at bounding box center [247, 164] width 163 height 19
select select "full_report"
select select "csv"
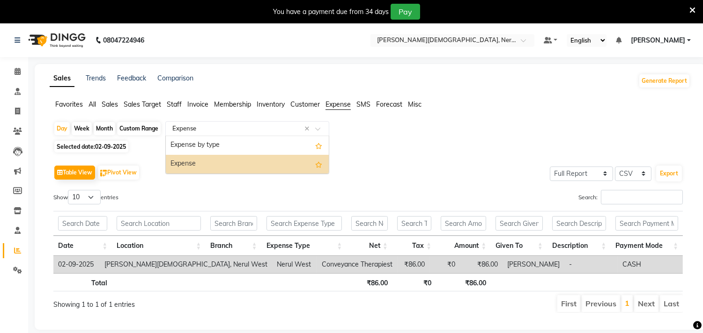
click at [286, 129] on input "text" at bounding box center [237, 128] width 135 height 9
click at [183, 165] on div "Expense" at bounding box center [247, 164] width 163 height 19
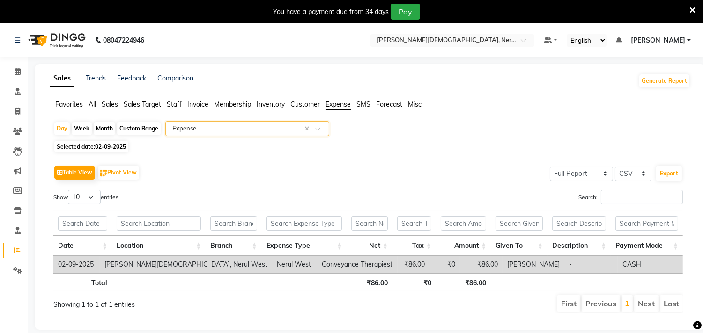
click at [121, 147] on span "02-09-2025" at bounding box center [110, 146] width 31 height 7
select select "9"
select select "2025"
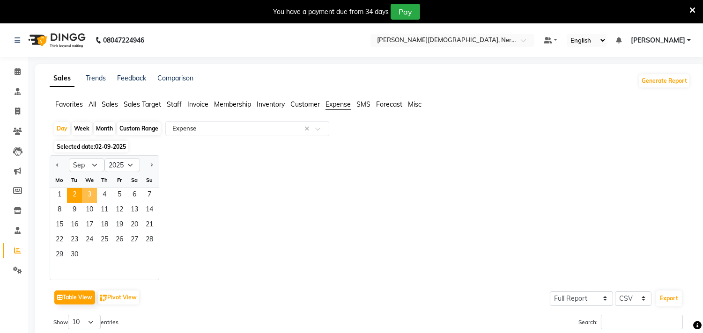
click at [90, 193] on span "3" at bounding box center [89, 195] width 15 height 15
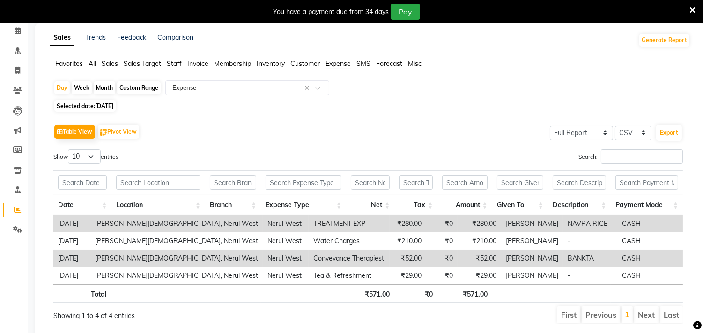
scroll to position [43, 0]
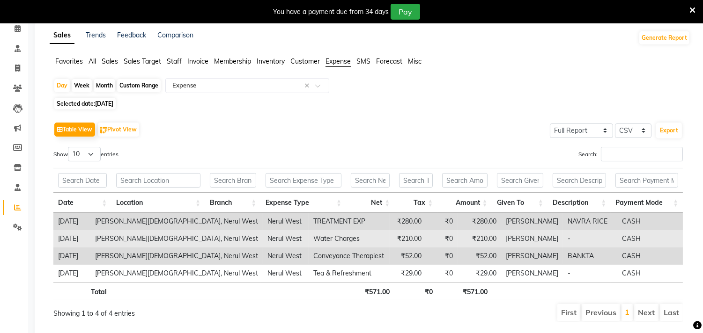
click at [634, 242] on td "CASH" at bounding box center [650, 238] width 66 height 17
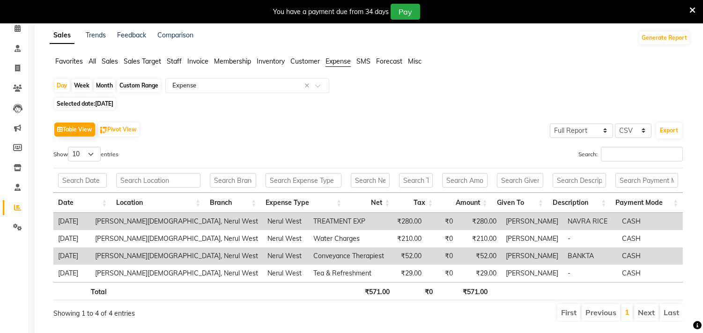
click at [113, 105] on span "[DATE]" at bounding box center [104, 103] width 18 height 7
select select "9"
select select "2025"
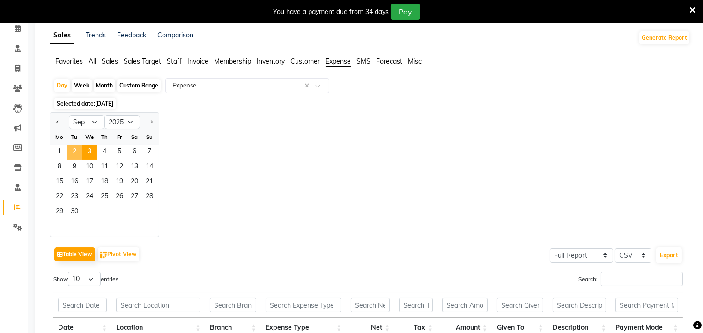
click at [67, 148] on span "2" at bounding box center [74, 152] width 15 height 15
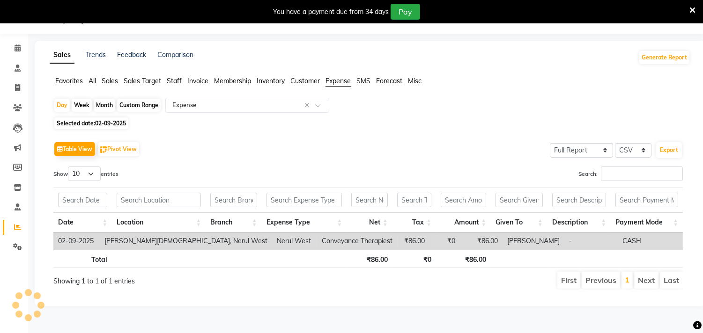
scroll to position [23, 0]
click at [17, 51] on icon at bounding box center [18, 47] width 6 height 7
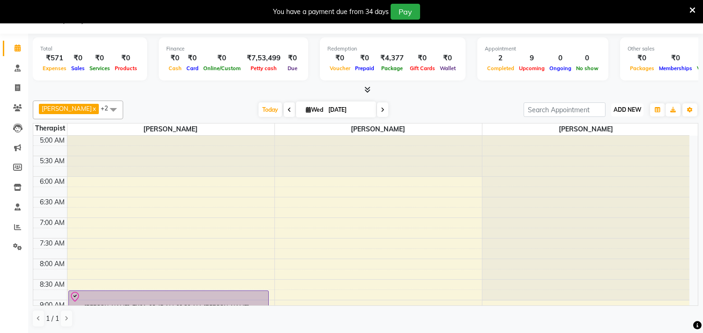
click at [635, 110] on span "ADD NEW" at bounding box center [627, 109] width 28 height 7
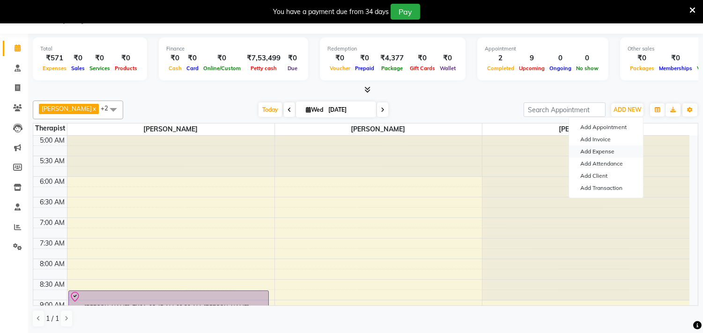
click at [606, 149] on link "Add Expense" at bounding box center [606, 152] width 74 height 12
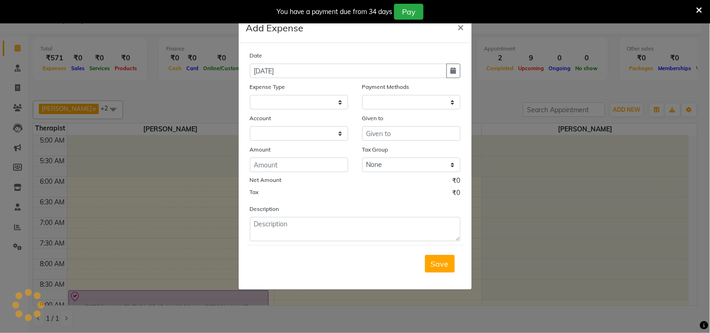
select select "1"
select select "5863"
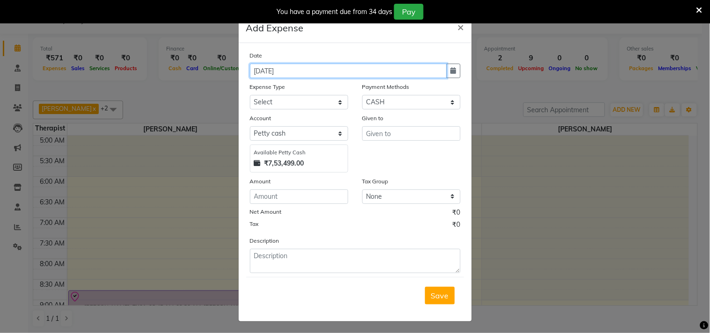
click at [289, 76] on input "[DATE]" at bounding box center [348, 71] width 197 height 15
click at [451, 69] on icon "button" at bounding box center [454, 70] width 6 height 7
select select "9"
select select "2025"
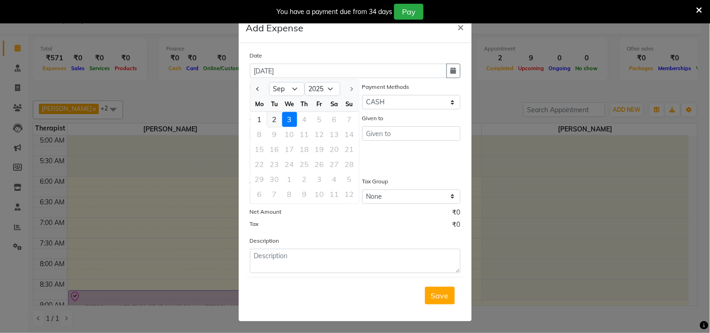
click at [269, 122] on div "2" at bounding box center [274, 119] width 15 height 15
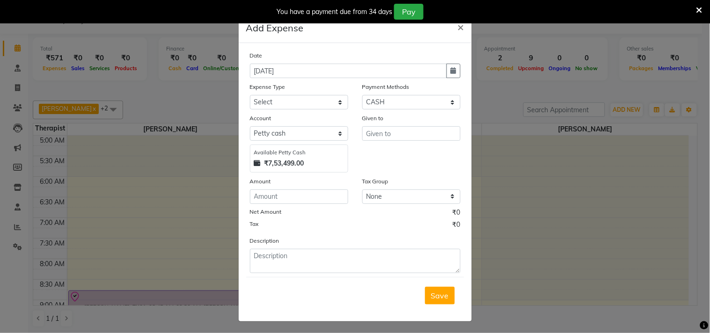
type input "02-09-2025"
click at [336, 102] on select "Select Advance Salary Bank charges Car maintenance Cash transfer to bank center…" at bounding box center [299, 102] width 98 height 15
select select "19682"
click at [250, 95] on select "Select Advance Salary Bank charges Car maintenance Cash transfer to bank center…" at bounding box center [299, 102] width 98 height 15
click at [265, 198] on input "number" at bounding box center [299, 197] width 98 height 15
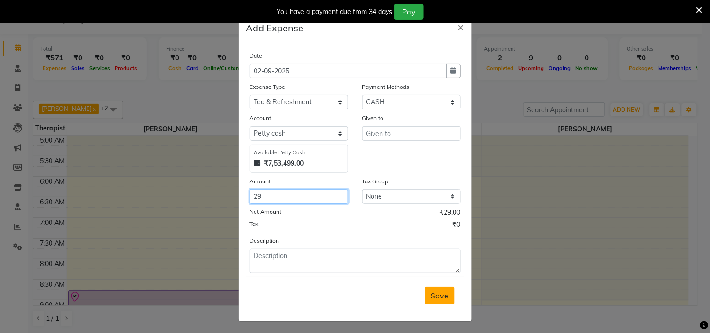
type input "29"
click at [438, 295] on span "Save" at bounding box center [440, 295] width 18 height 9
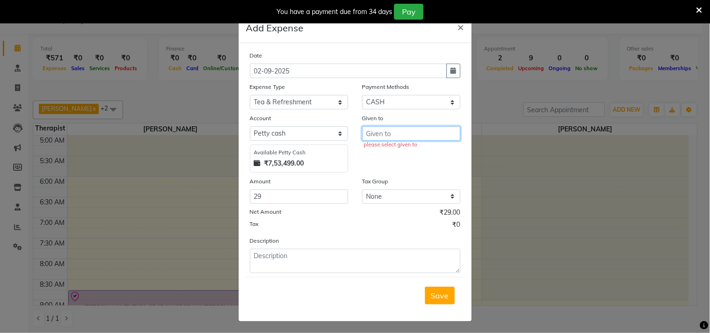
click at [378, 132] on input "text" at bounding box center [411, 133] width 98 height 15
type input "[PERSON_NAME]"
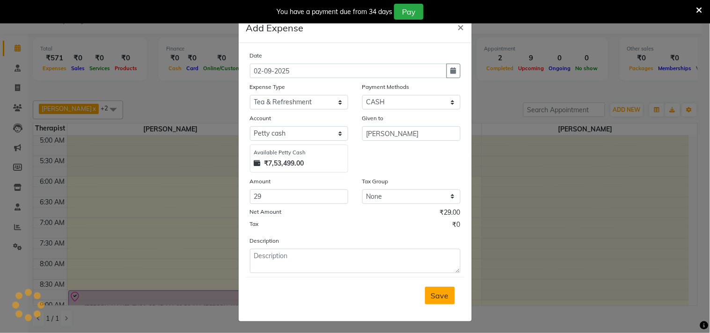
click at [434, 294] on span "Save" at bounding box center [440, 295] width 18 height 9
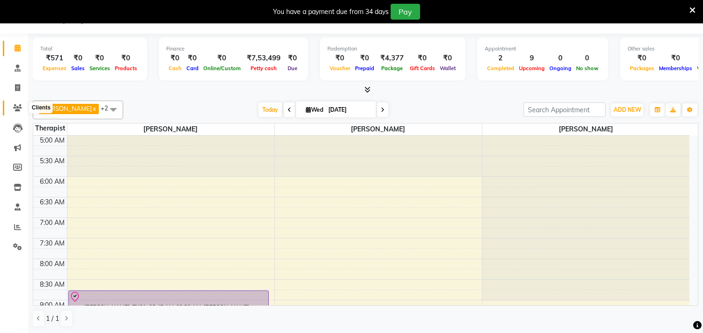
click at [16, 108] on icon at bounding box center [17, 107] width 9 height 7
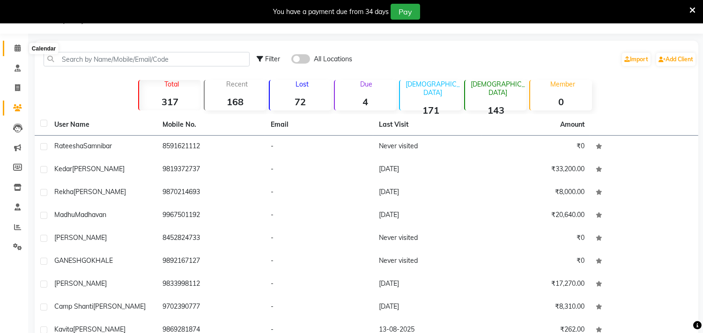
click at [15, 44] on span at bounding box center [17, 48] width 16 height 11
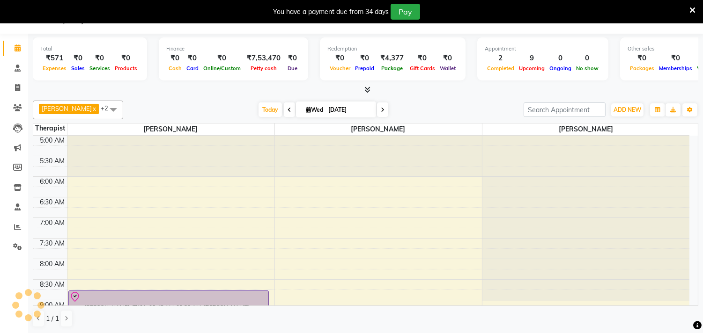
scroll to position [41, 0]
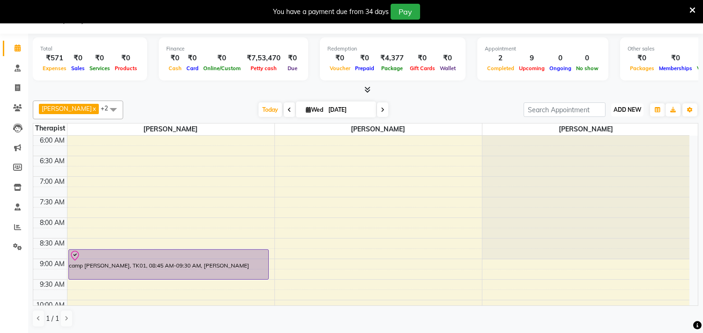
click at [621, 110] on span "ADD NEW" at bounding box center [627, 109] width 28 height 7
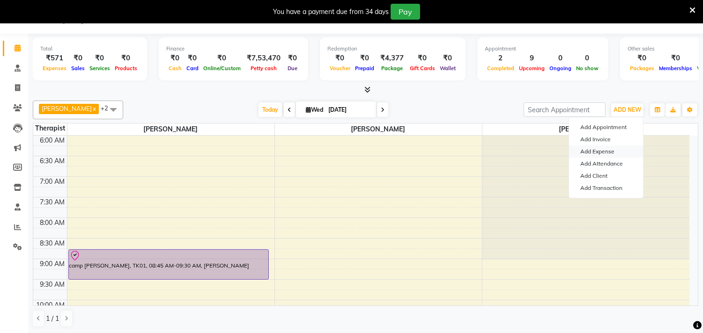
click at [595, 153] on link "Add Expense" at bounding box center [606, 152] width 74 height 12
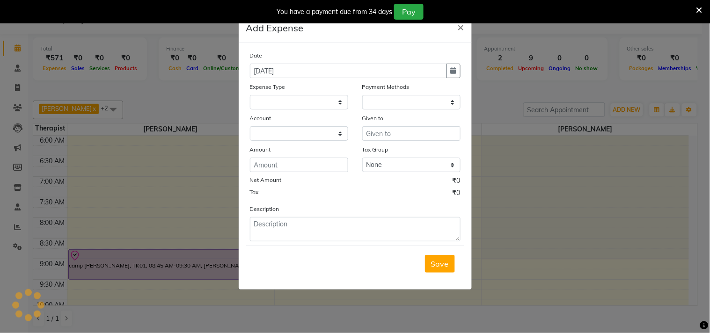
select select "1"
select select "5863"
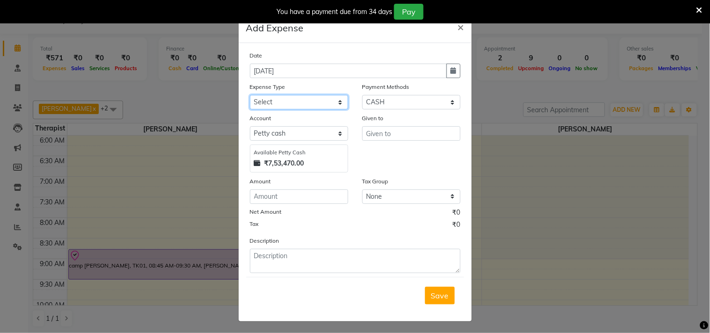
click at [336, 100] on select "Select Advance Salary Bank charges Car maintenance Cash transfer to bank center…" at bounding box center [299, 102] width 98 height 15
select select "23707"
click at [250, 95] on select "Select Advance Salary Bank charges Car maintenance Cash transfer to bank center…" at bounding box center [299, 102] width 98 height 15
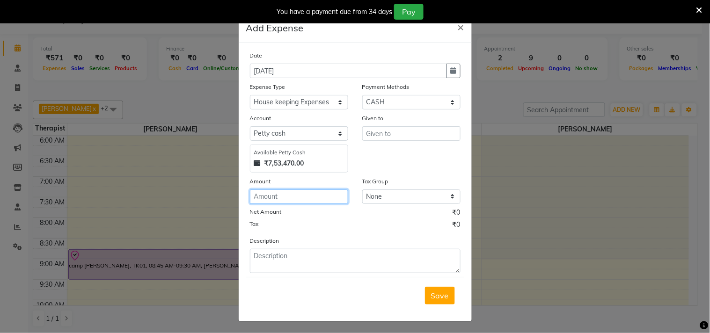
click at [293, 202] on input "number" at bounding box center [299, 197] width 98 height 15
type input "50"
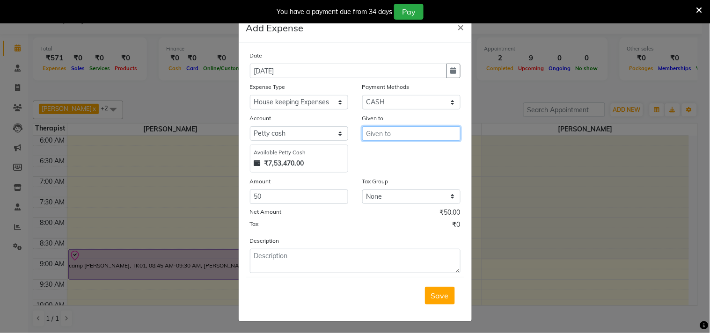
click at [375, 130] on input "text" at bounding box center [411, 133] width 98 height 15
type input "[PERSON_NAME]"
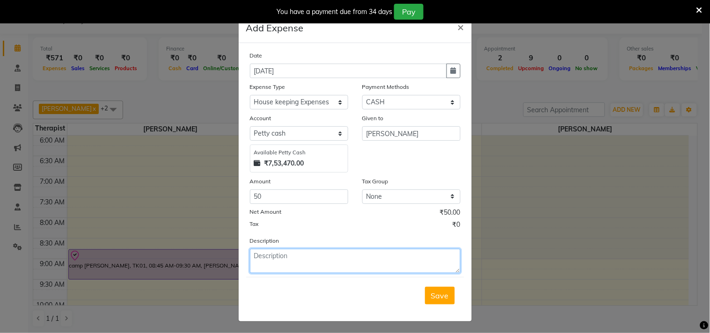
click at [299, 266] on textarea at bounding box center [355, 261] width 211 height 24
type textarea "VATI UTENSIL"
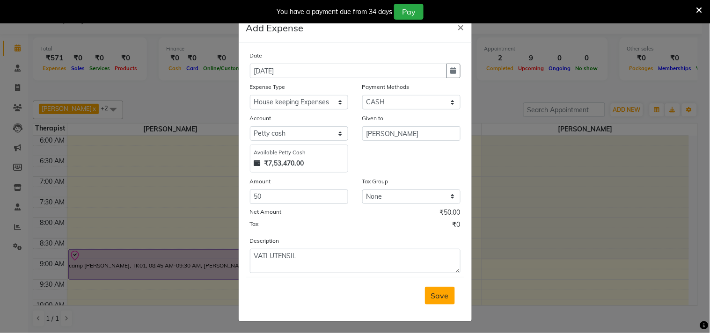
click at [435, 298] on span "Save" at bounding box center [440, 295] width 18 height 9
